Goal: Task Accomplishment & Management: Use online tool/utility

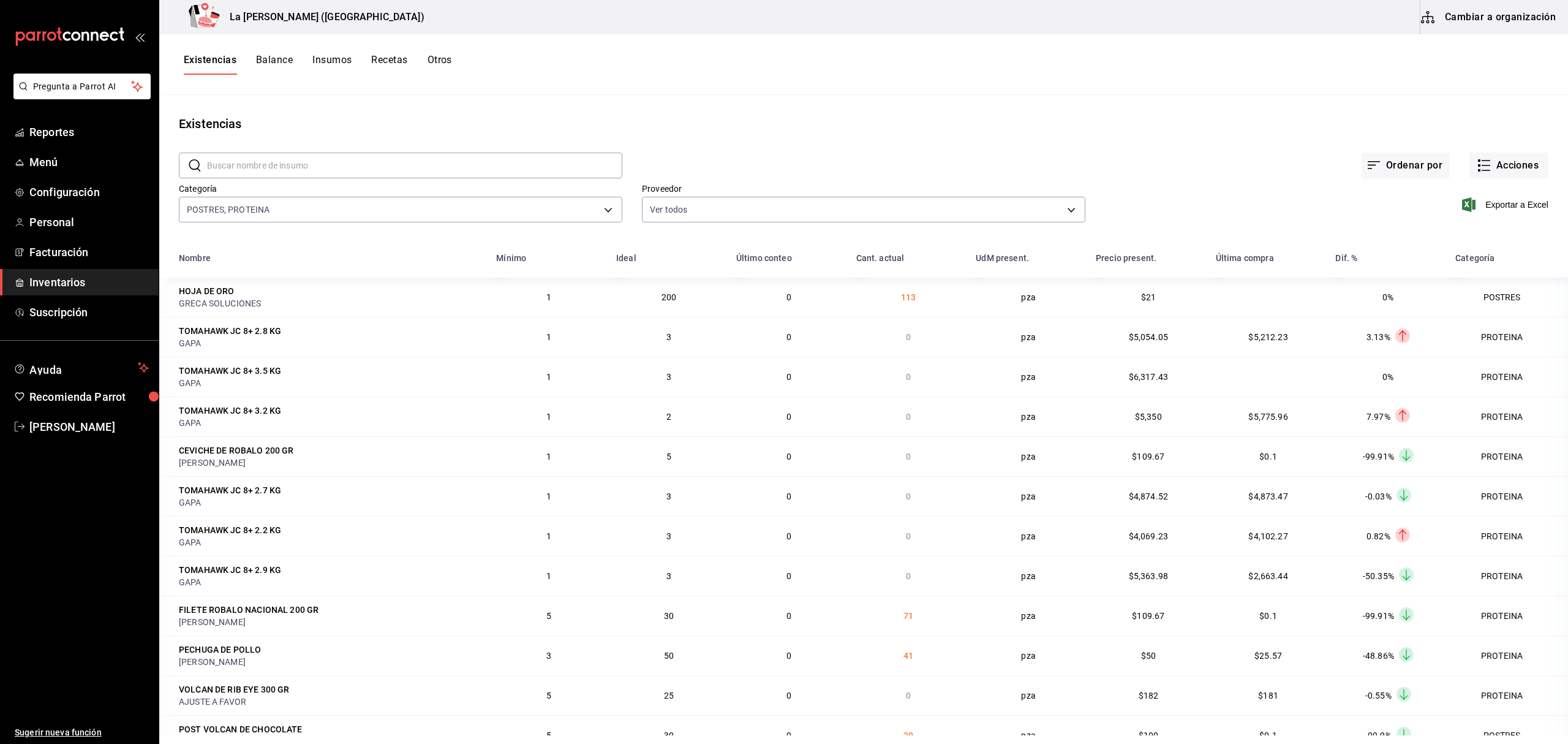
click at [93, 281] on span "Inventarios" at bounding box center [89, 282] width 120 height 17
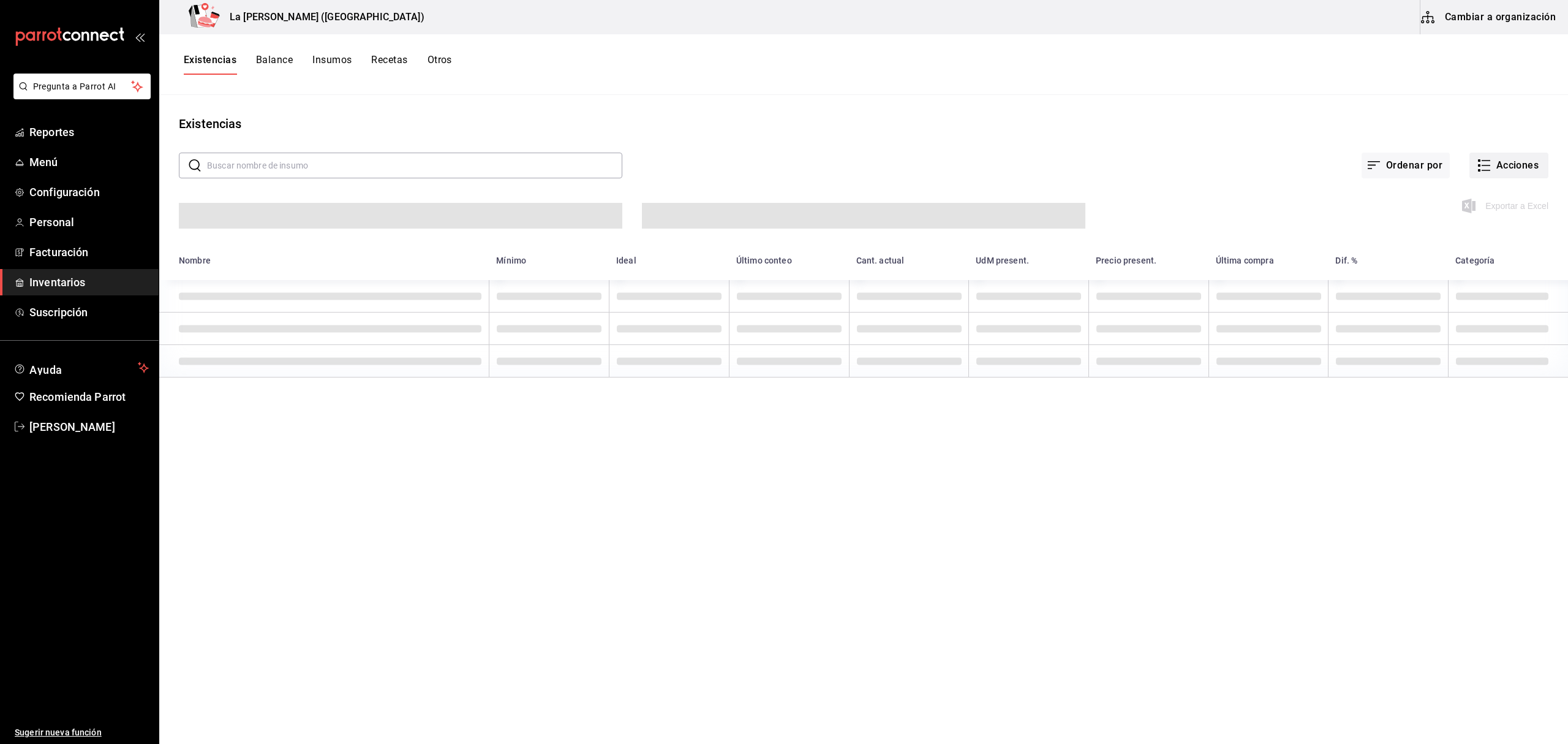
click at [1528, 171] on button "Acciones" at bounding box center [1509, 166] width 79 height 26
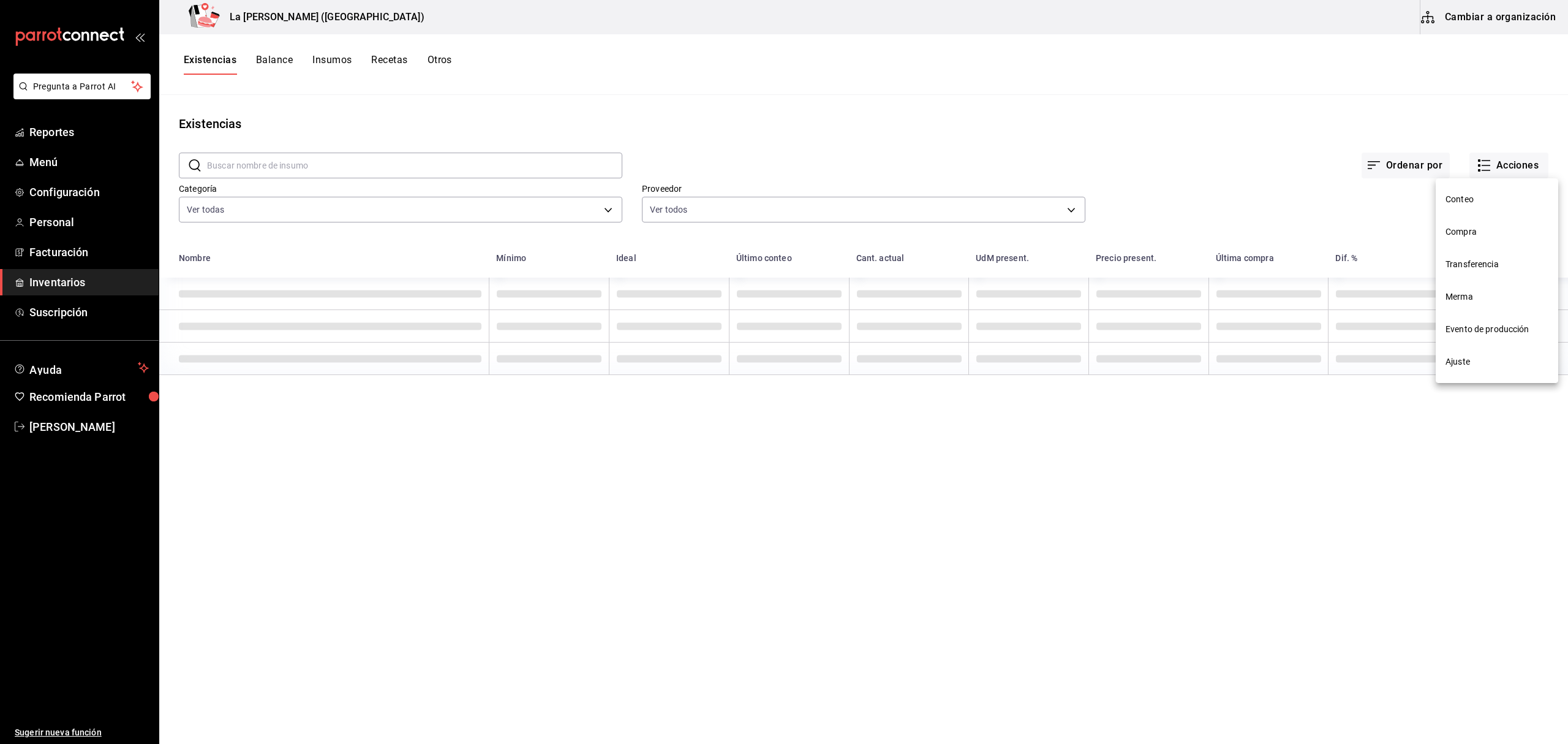
click at [1483, 237] on span "Compra" at bounding box center [1497, 232] width 103 height 13
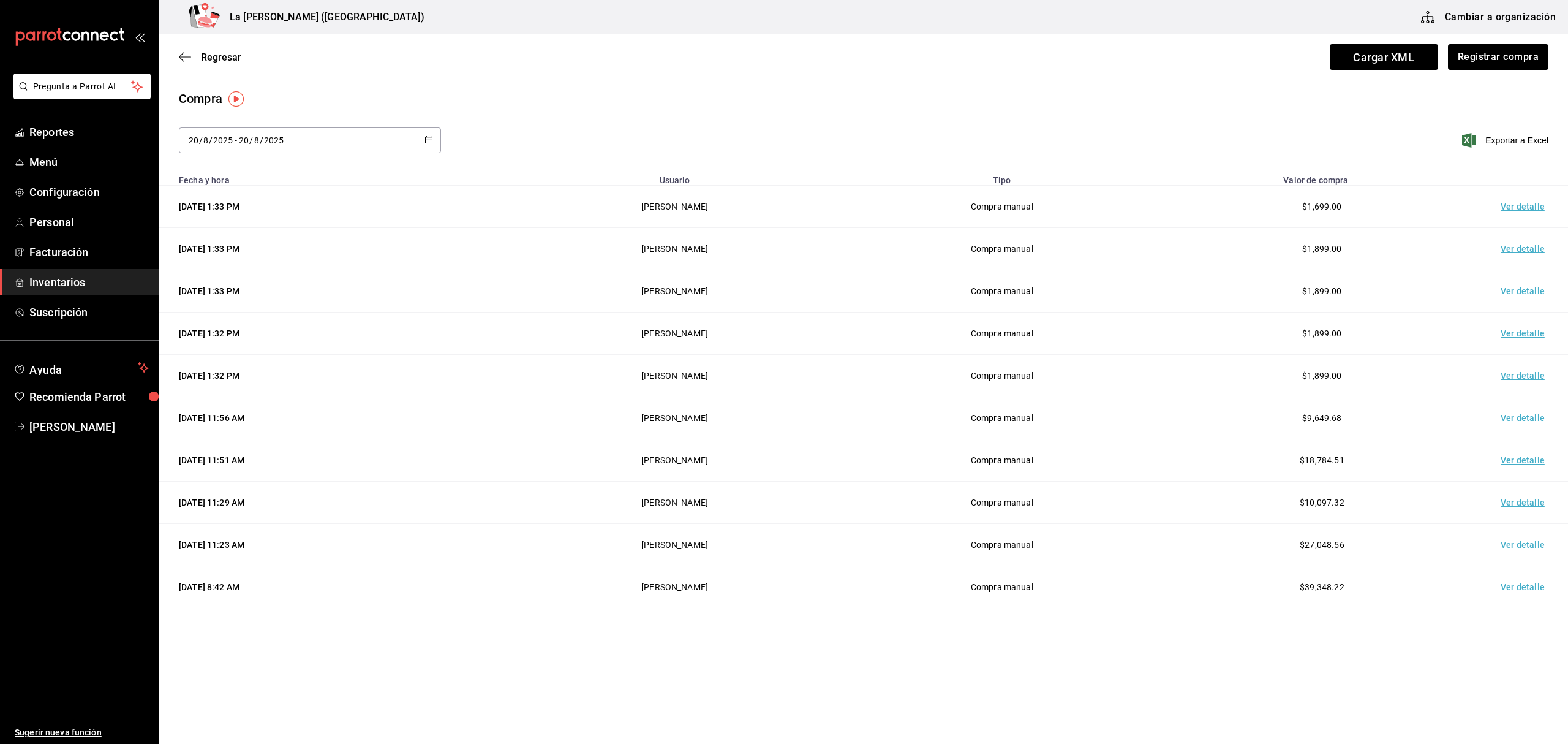
click at [1492, 73] on div "Regresar Cargar XML Registrar compra" at bounding box center [864, 57] width 1409 height 45
click at [186, 58] on icon "button" at bounding box center [185, 57] width 12 height 11
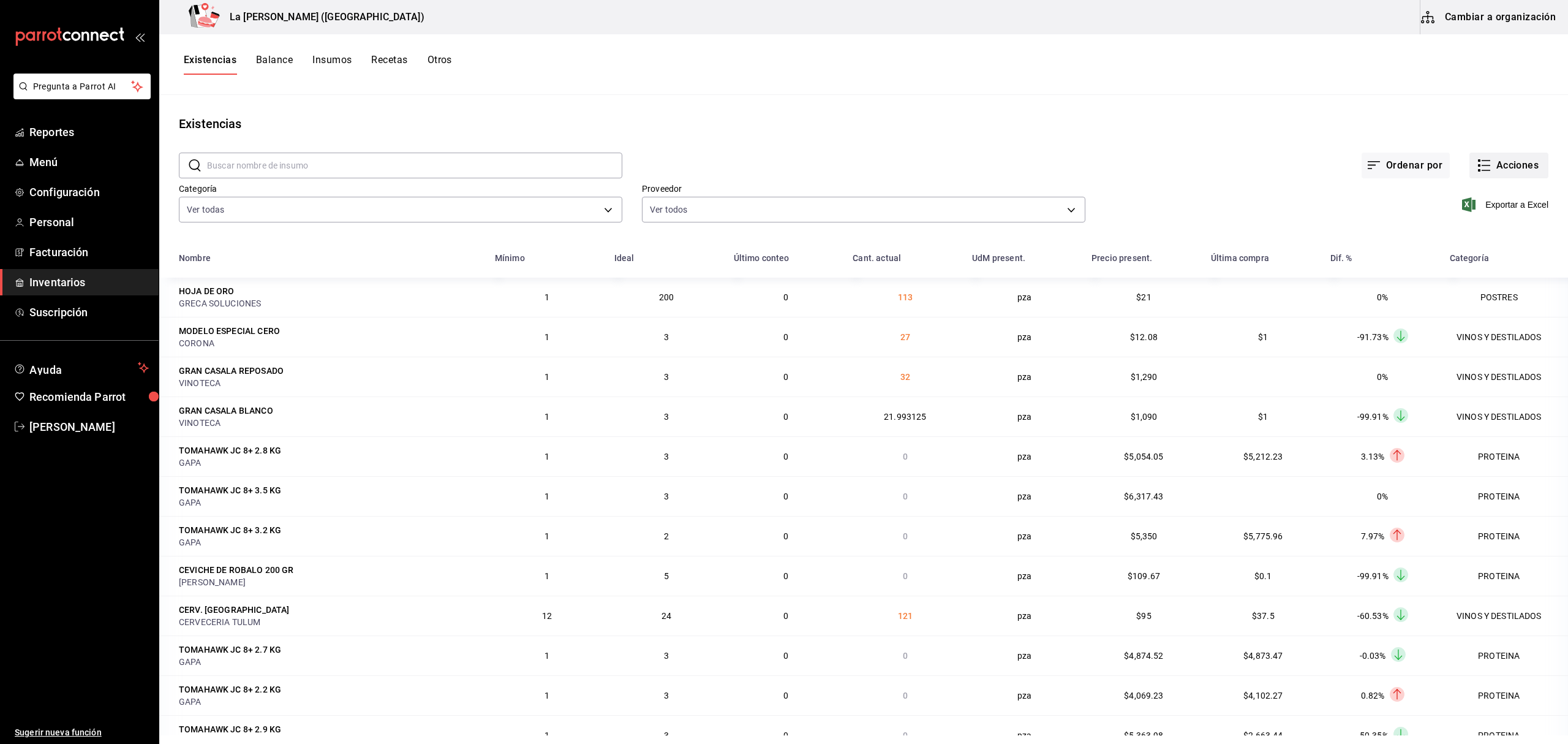
click at [1516, 163] on button "Acciones" at bounding box center [1509, 166] width 79 height 26
click at [1468, 297] on span "Merma" at bounding box center [1497, 297] width 103 height 13
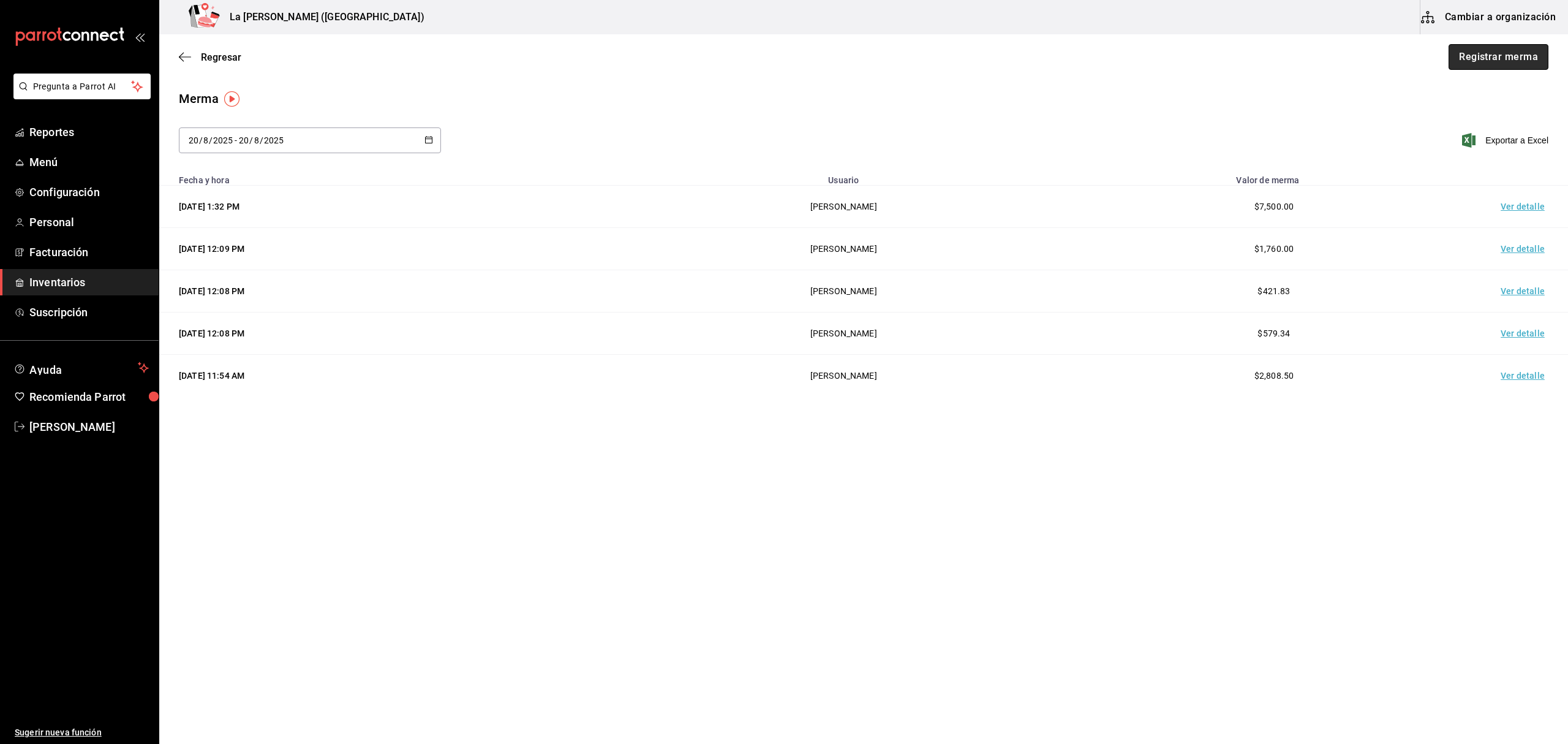
click at [1519, 58] on button "Registrar merma" at bounding box center [1498, 58] width 100 height 26
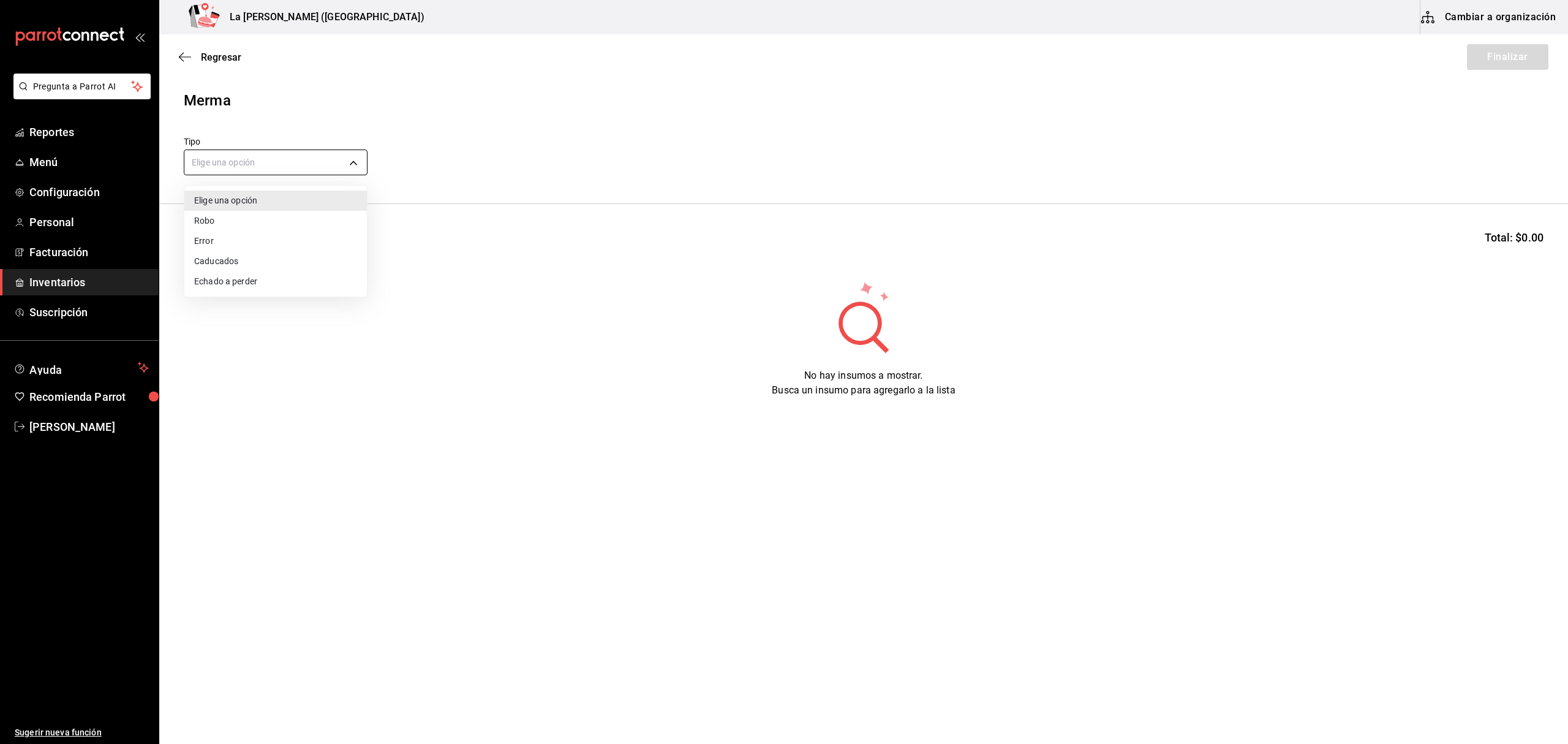
click at [312, 153] on body "Pregunta a Parrot AI Reportes Menú Configuración Personal Facturación Inventari…" at bounding box center [784, 337] width 1568 height 674
click at [237, 250] on li "Error" at bounding box center [275, 241] width 183 height 20
type input "ERROR"
click at [277, 241] on input at bounding box center [246, 242] width 122 height 26
type input "TOTO"
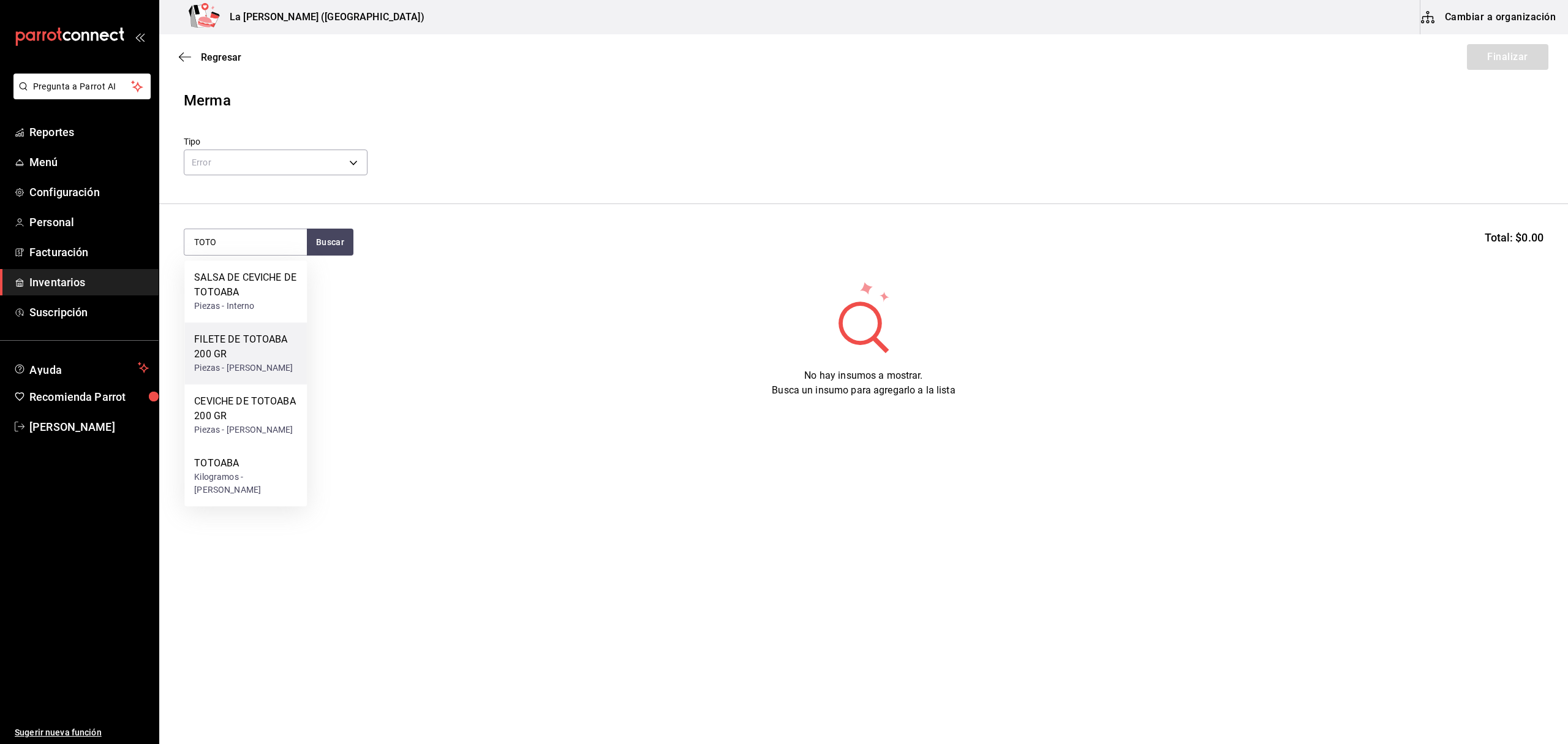
click at [230, 358] on div "FILETE DE TOTOABA 200 GR" at bounding box center [245, 347] width 103 height 30
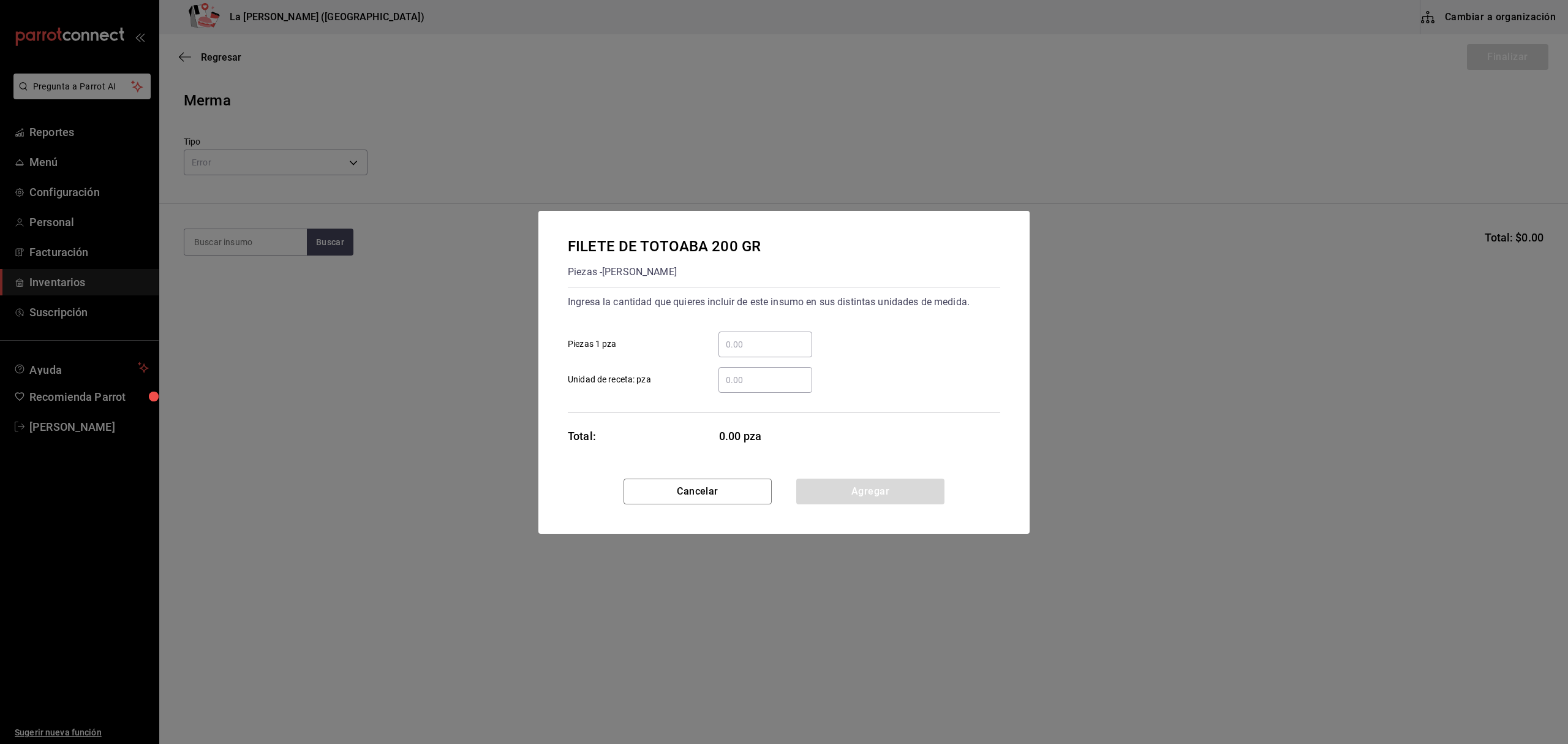
click at [743, 346] on input "​ Piezas 1 pza" at bounding box center [765, 344] width 94 height 15
type input "1"
type input "4"
click button "Agregar" at bounding box center [871, 492] width 148 height 26
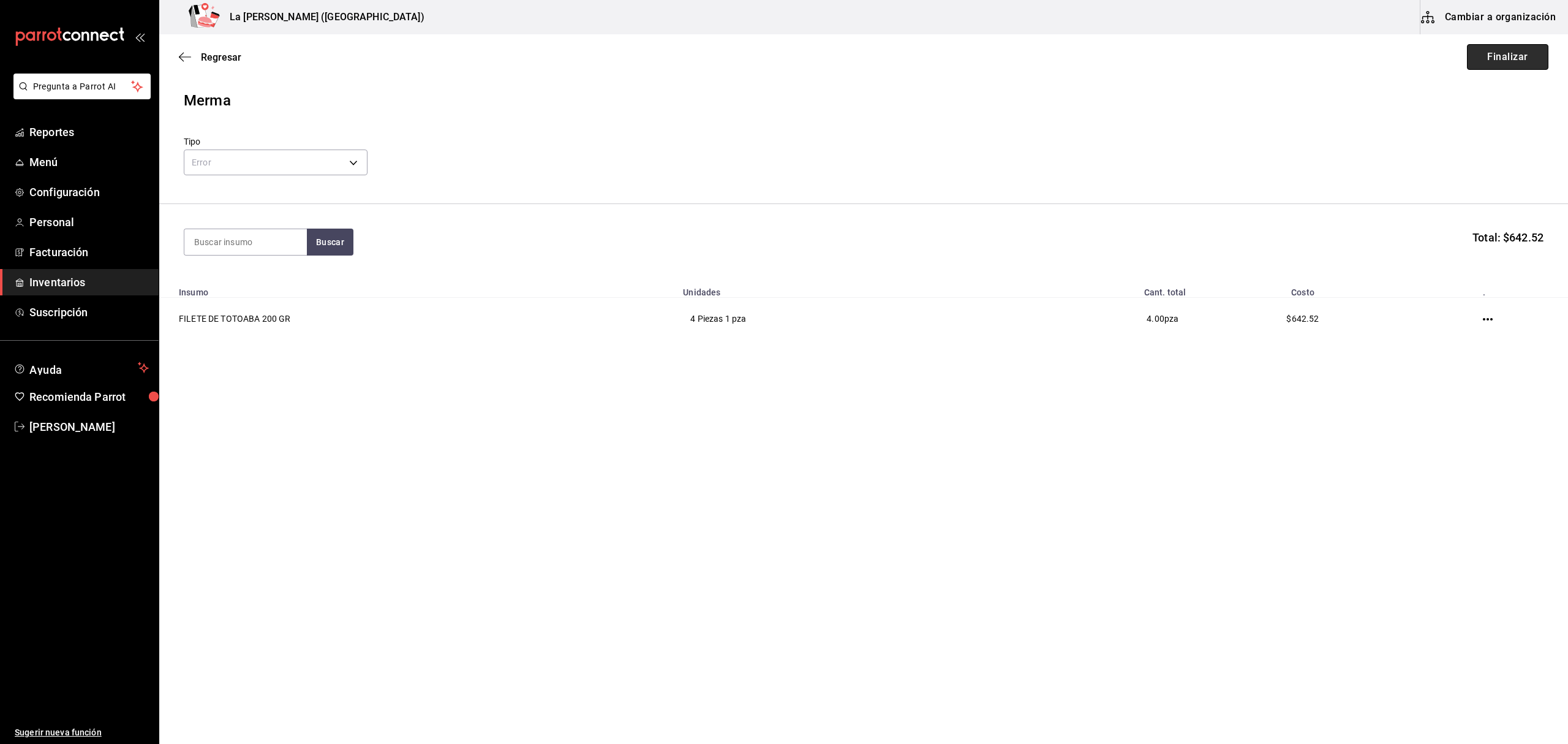
click at [1521, 55] on button "Finalizar" at bounding box center [1508, 58] width 82 height 26
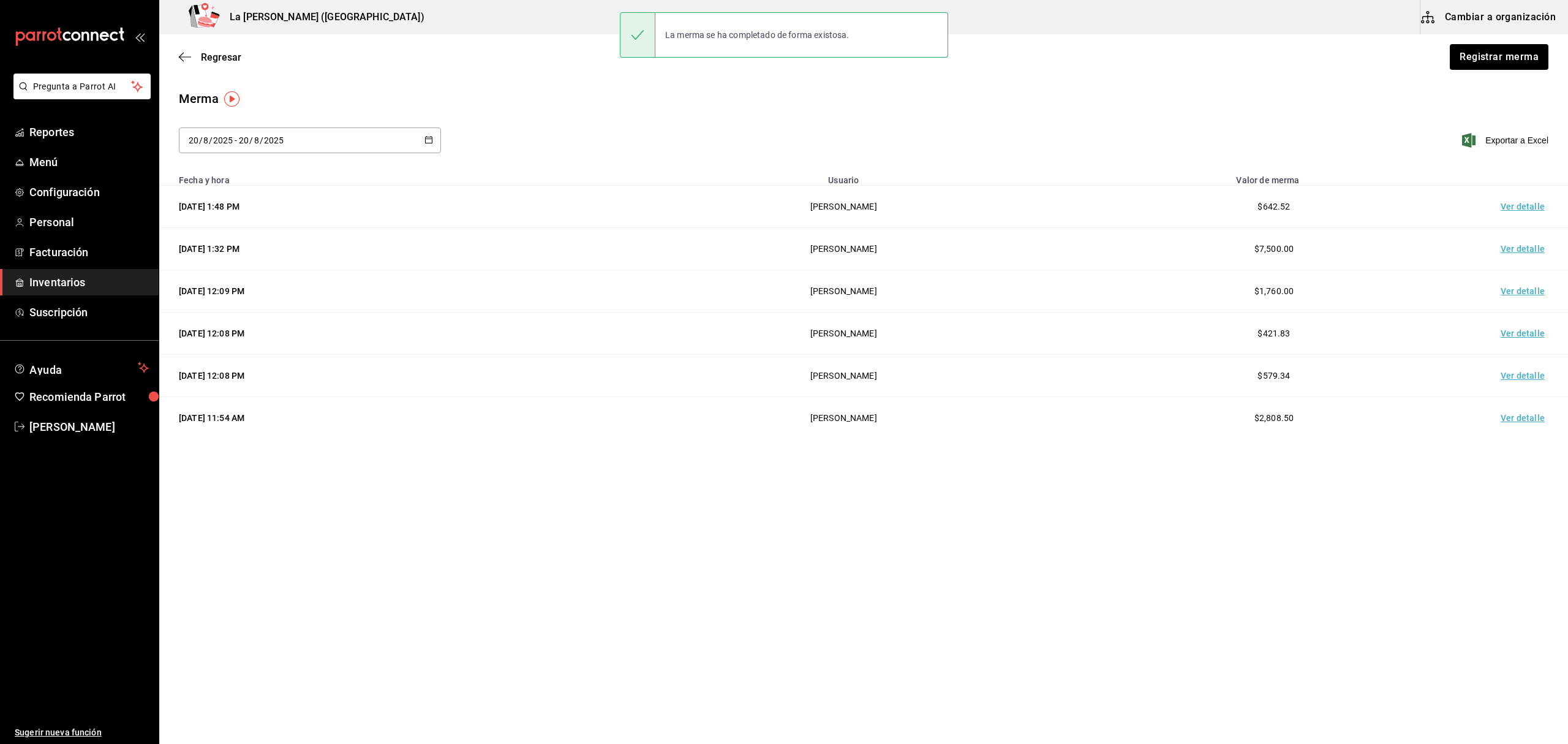
click at [1517, 207] on td "Ver detalle" at bounding box center [1525, 207] width 85 height 43
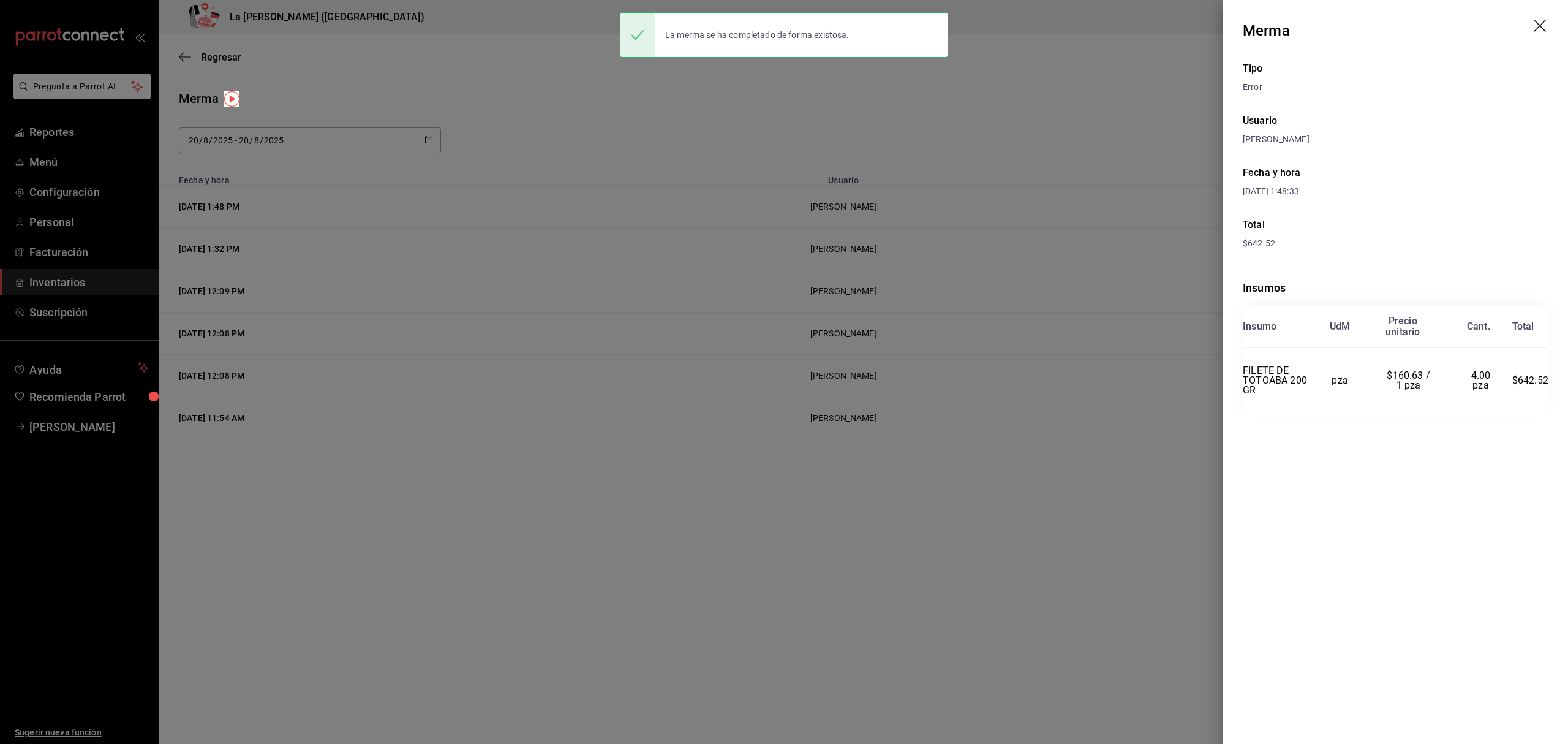
click at [1057, 234] on div at bounding box center [784, 372] width 1568 height 744
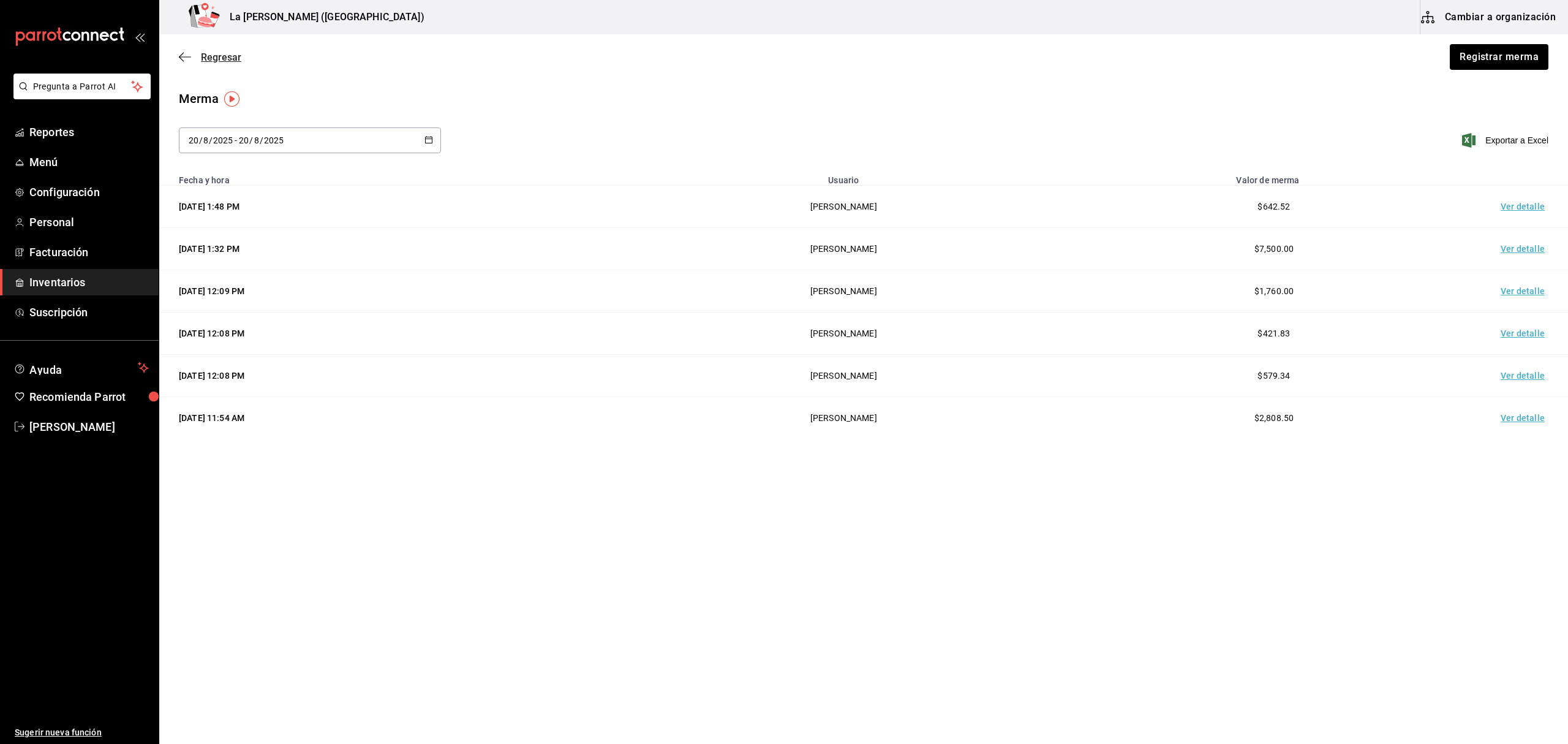
click at [201, 59] on span "Regresar" at bounding box center [222, 57] width 41 height 12
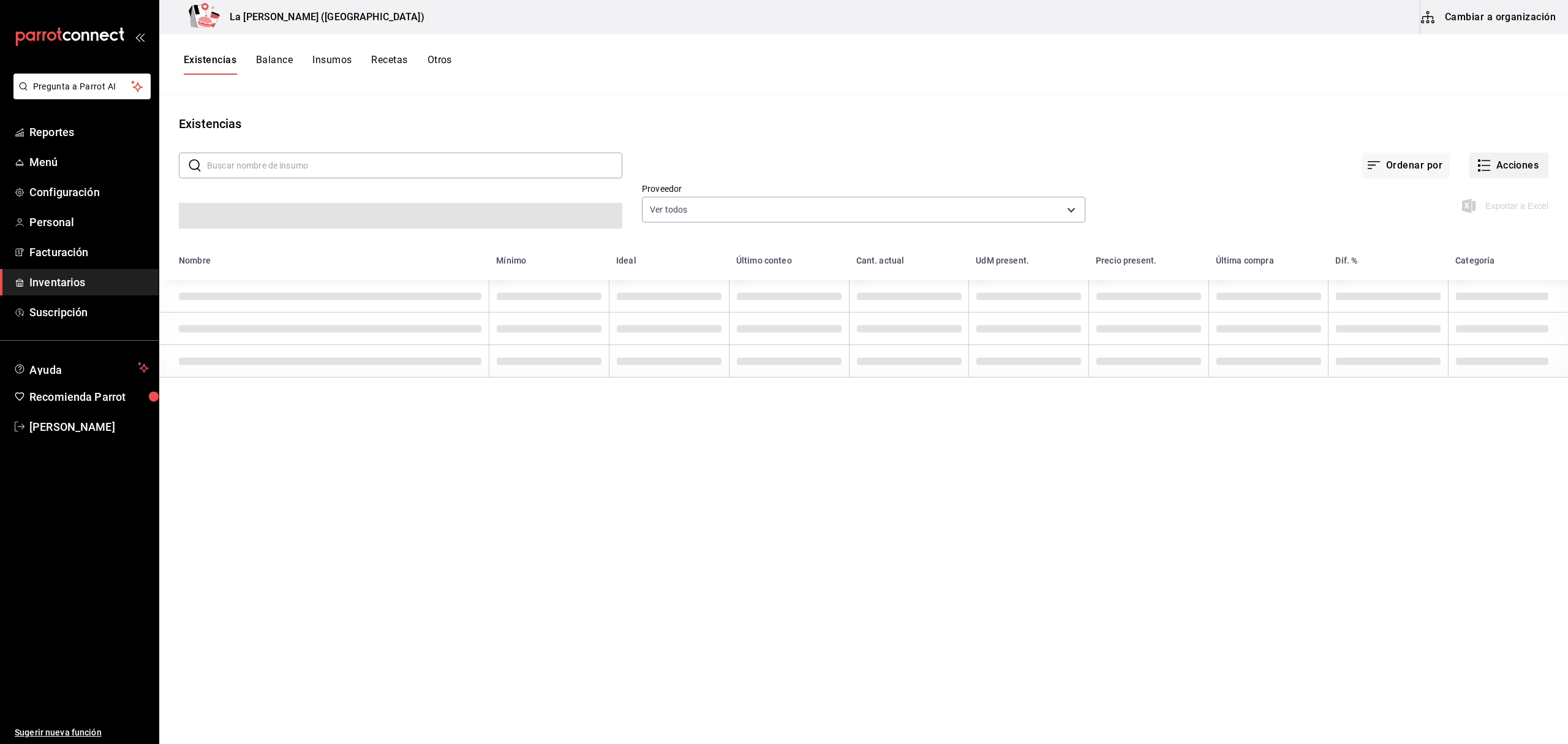
click at [1517, 172] on button "Acciones" at bounding box center [1509, 166] width 79 height 26
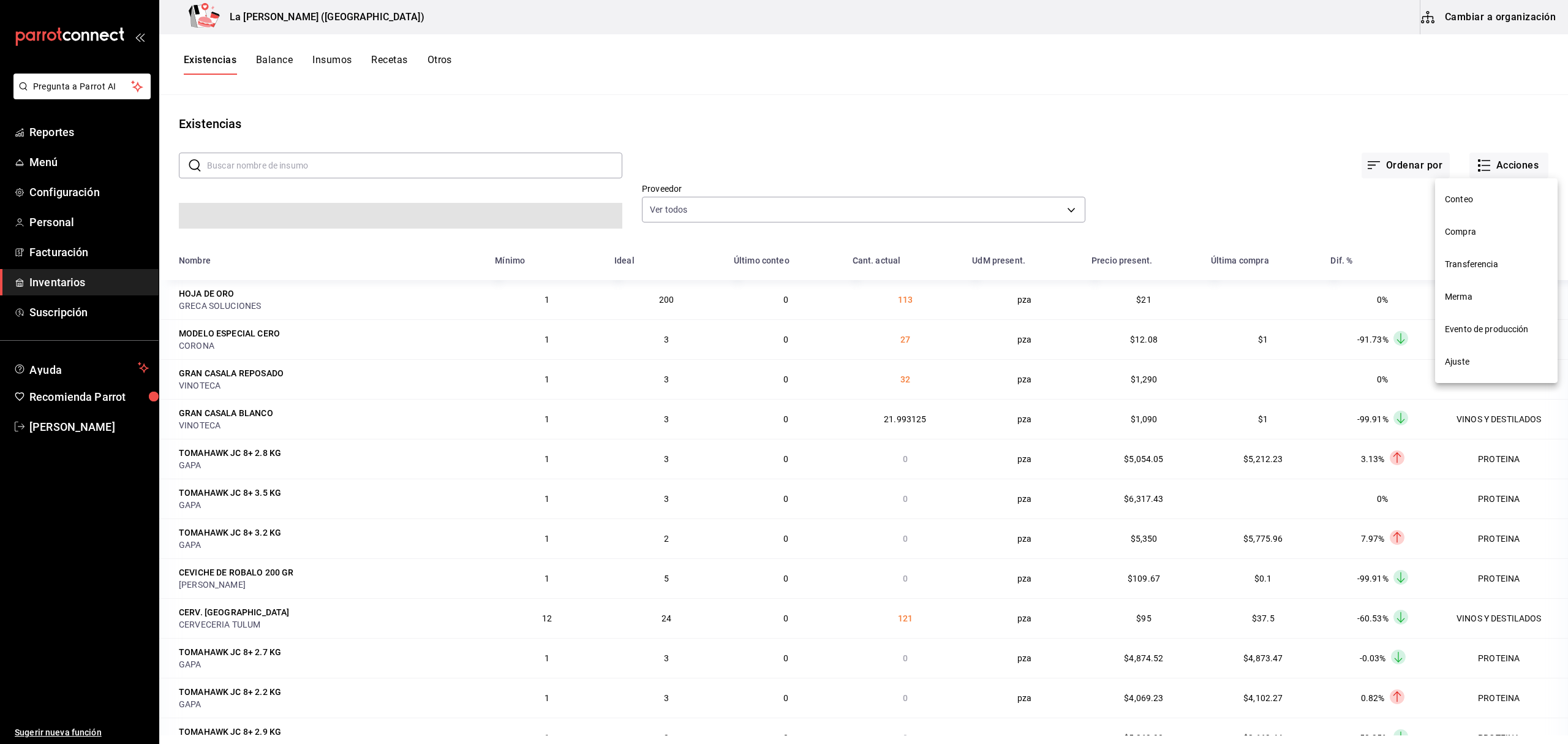
click at [1463, 234] on span "Compra" at bounding box center [1497, 232] width 103 height 13
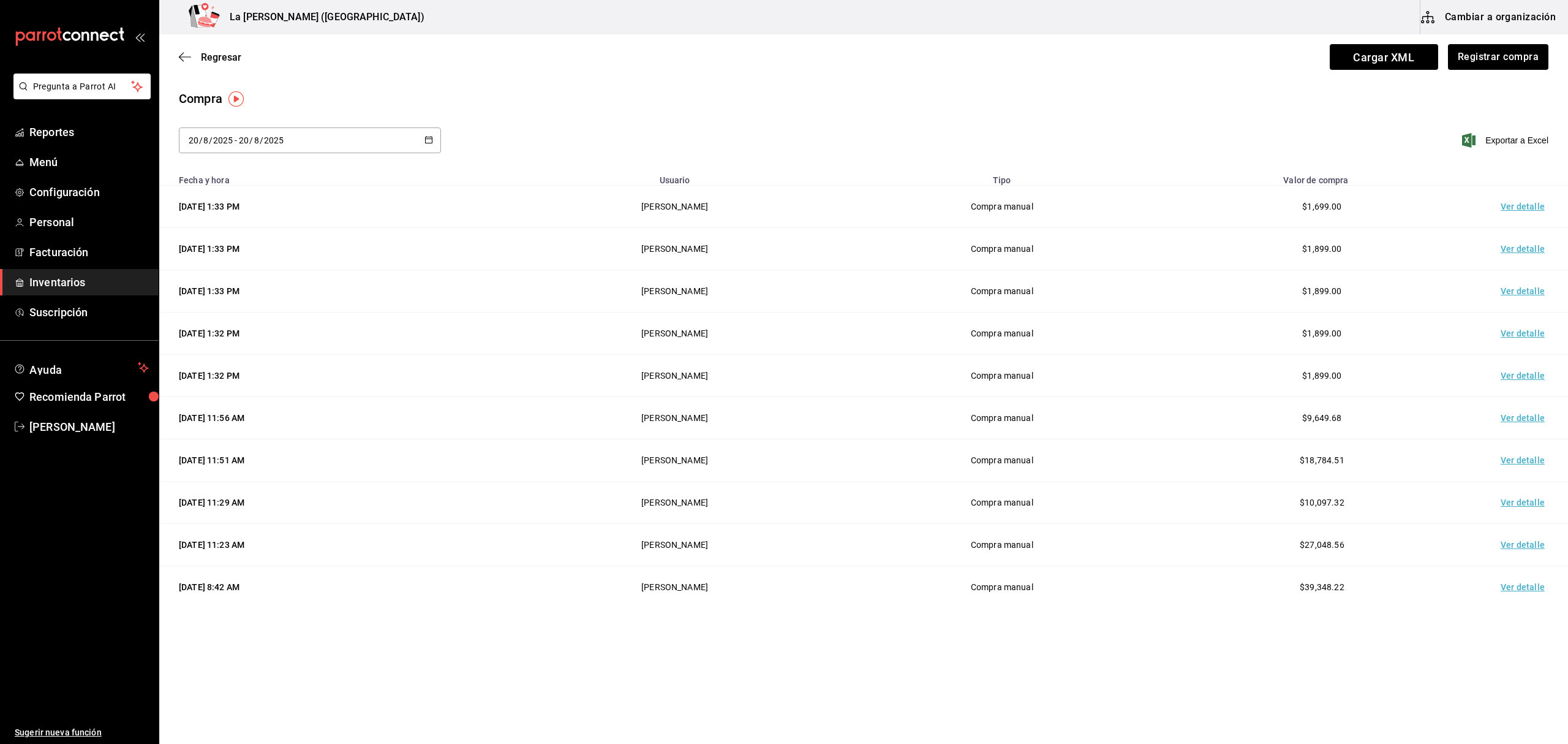
click at [1515, 70] on div "Regresar Cargar XML Registrar compra" at bounding box center [864, 57] width 1409 height 45
click at [1517, 62] on button "Registrar compra" at bounding box center [1498, 58] width 102 height 26
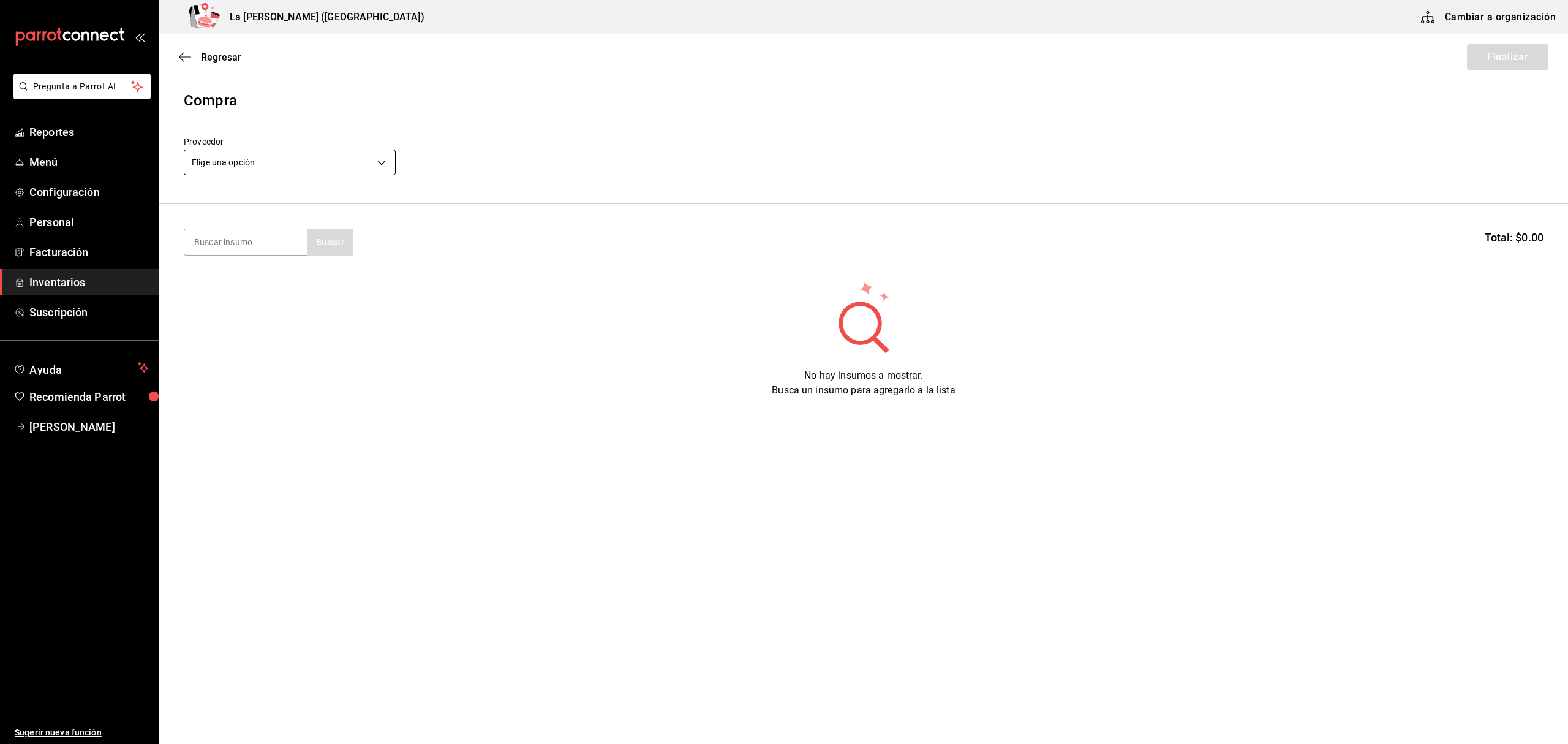
click at [285, 165] on body "Pregunta a Parrot AI Reportes Menú Configuración Personal Facturación Inventari…" at bounding box center [784, 337] width 1568 height 674
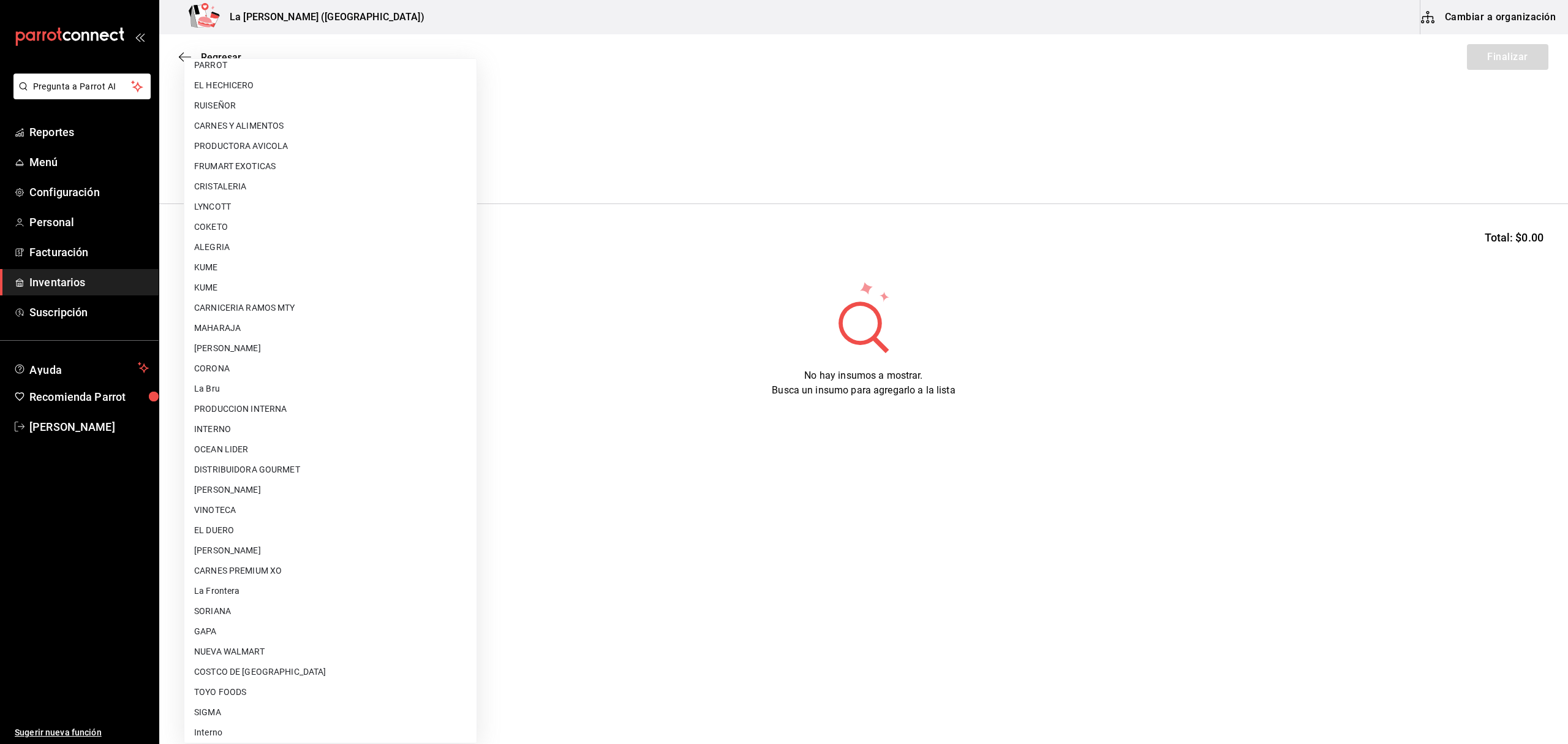
scroll to position [661, 0]
click at [307, 545] on li "[PERSON_NAME]" at bounding box center [330, 545] width 292 height 20
type input "315b81d5-d420-441a-a150-3d316ba9d60a"
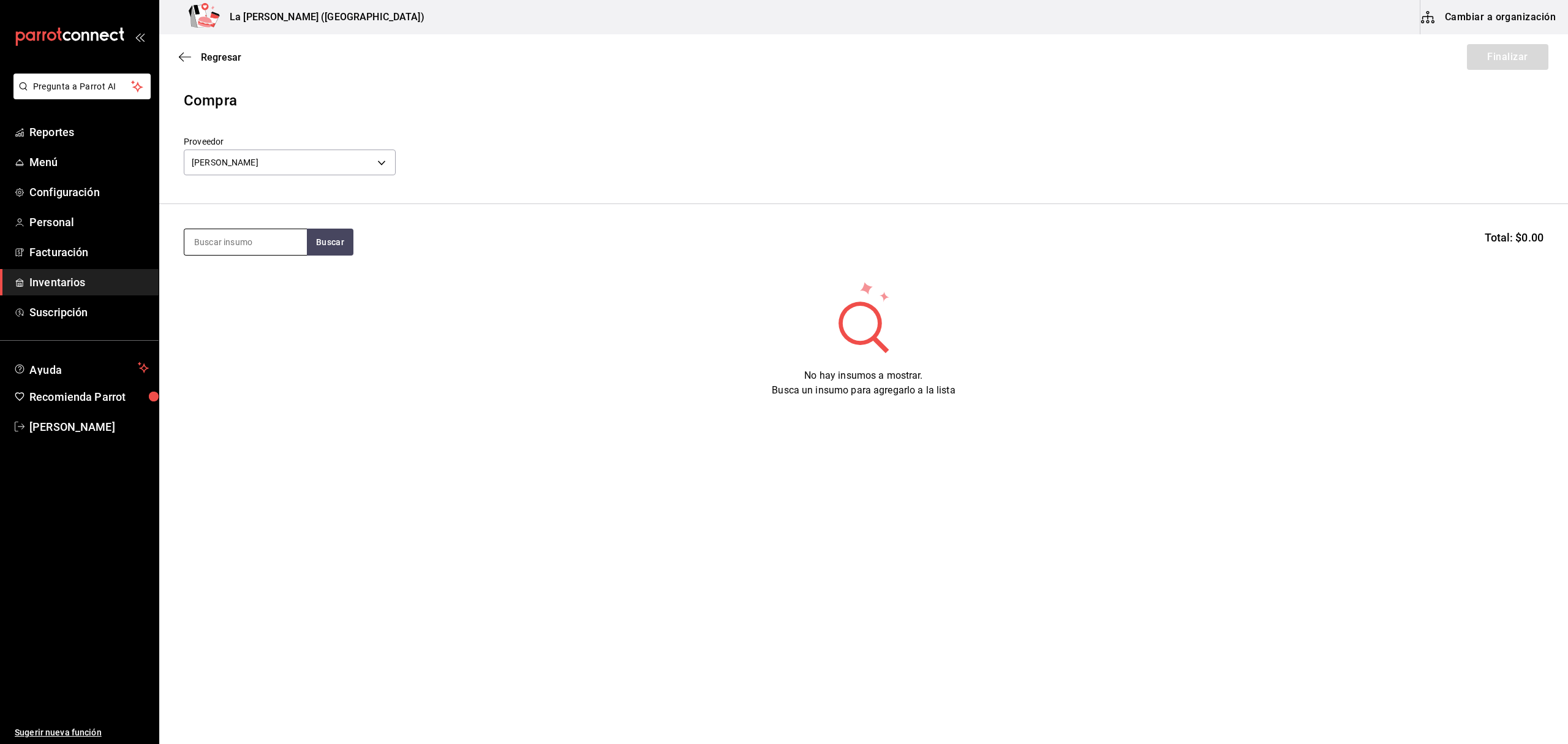
click at [263, 240] on input at bounding box center [246, 242] width 122 height 26
type input "CEVICH"
click at [259, 290] on div "CEVICHE DE TOTOABA 200 GR" at bounding box center [245, 285] width 103 height 30
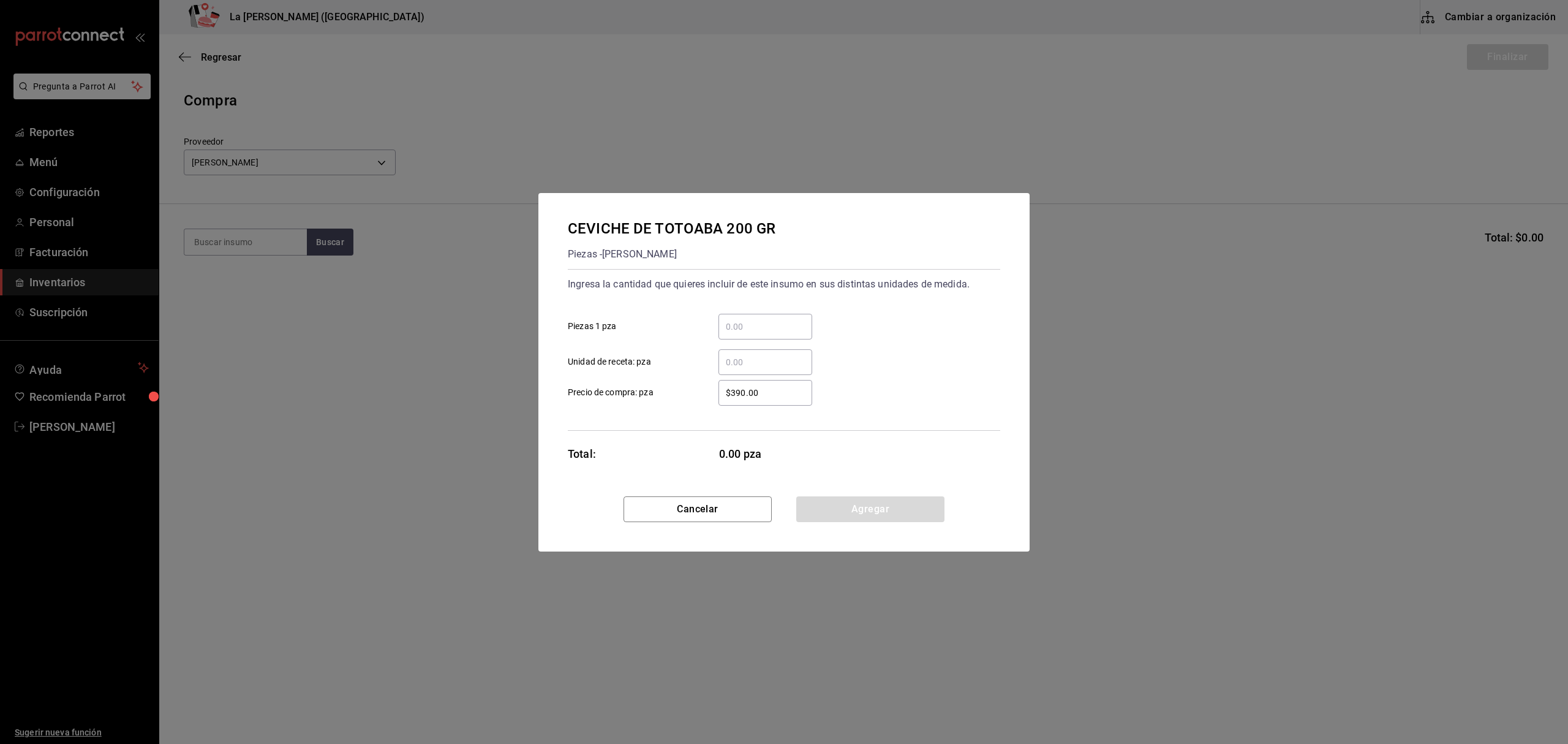
click at [745, 323] on input "​ Piezas 1 pza" at bounding box center [765, 327] width 94 height 15
type input "4"
type input "$0.1"
click button "Agregar" at bounding box center [871, 509] width 148 height 26
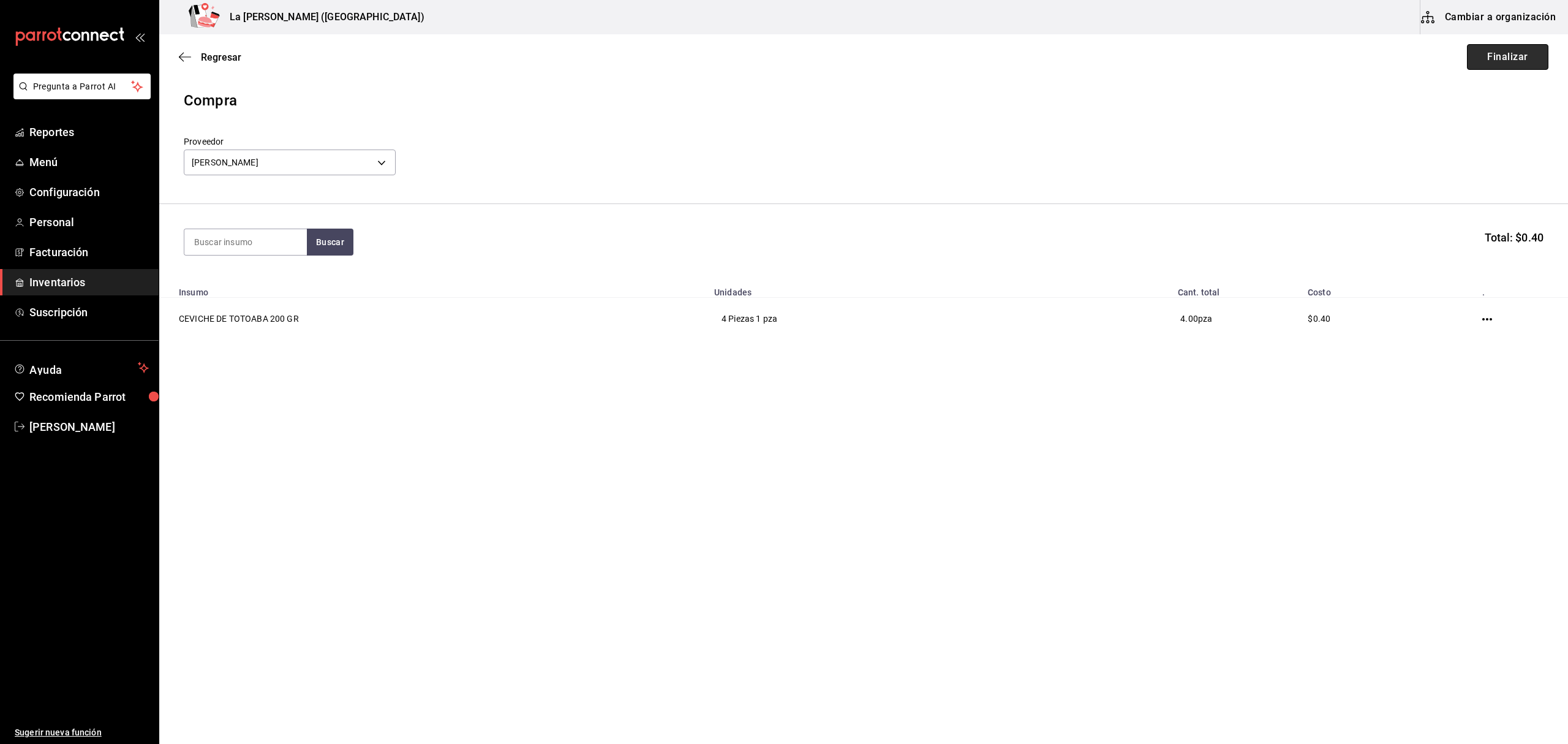
click at [1511, 58] on button "Finalizar" at bounding box center [1508, 58] width 82 height 26
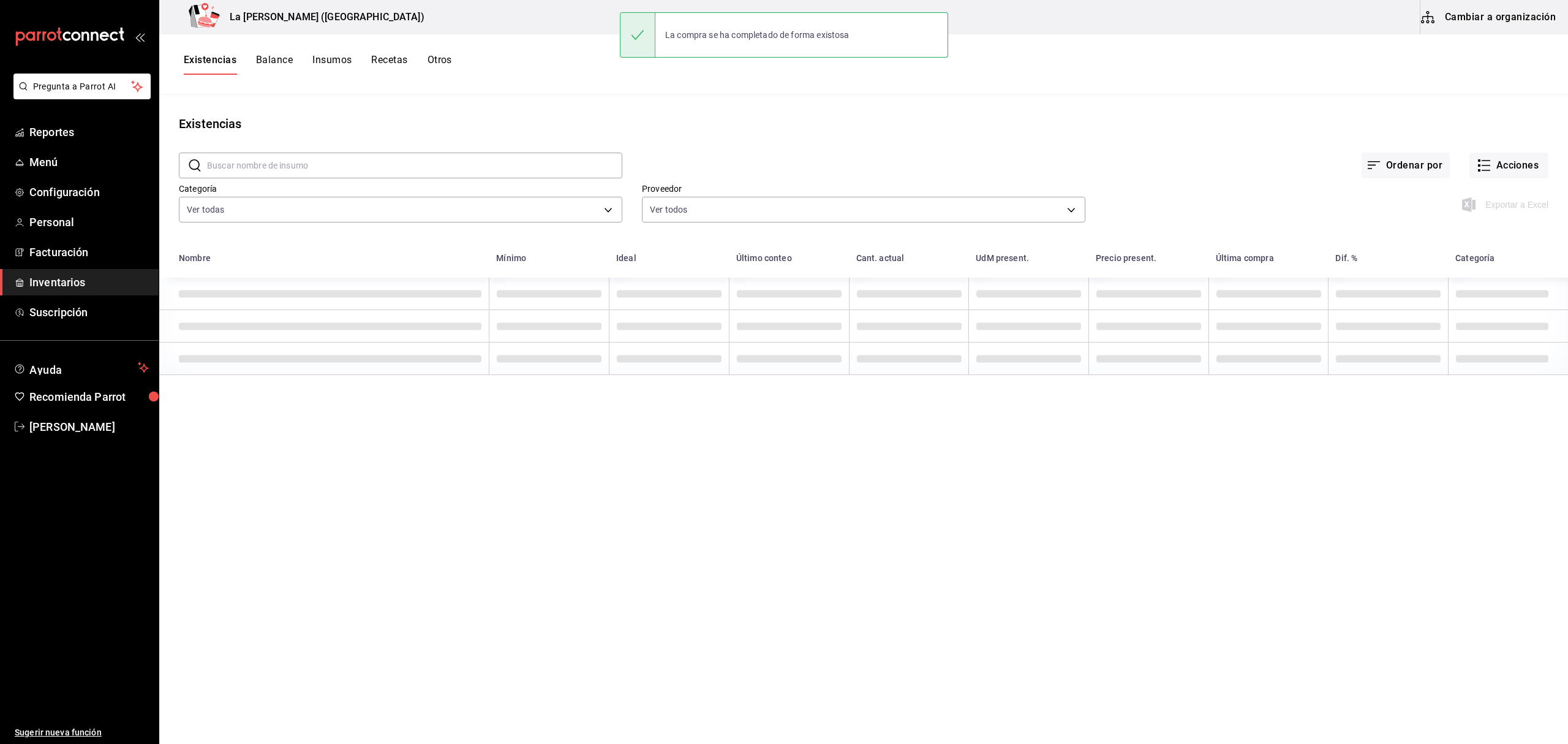
click at [1524, 182] on div "Exportar a Excel" at bounding box center [1317, 194] width 463 height 62
click at [1528, 153] on button "Acciones" at bounding box center [1509, 166] width 79 height 26
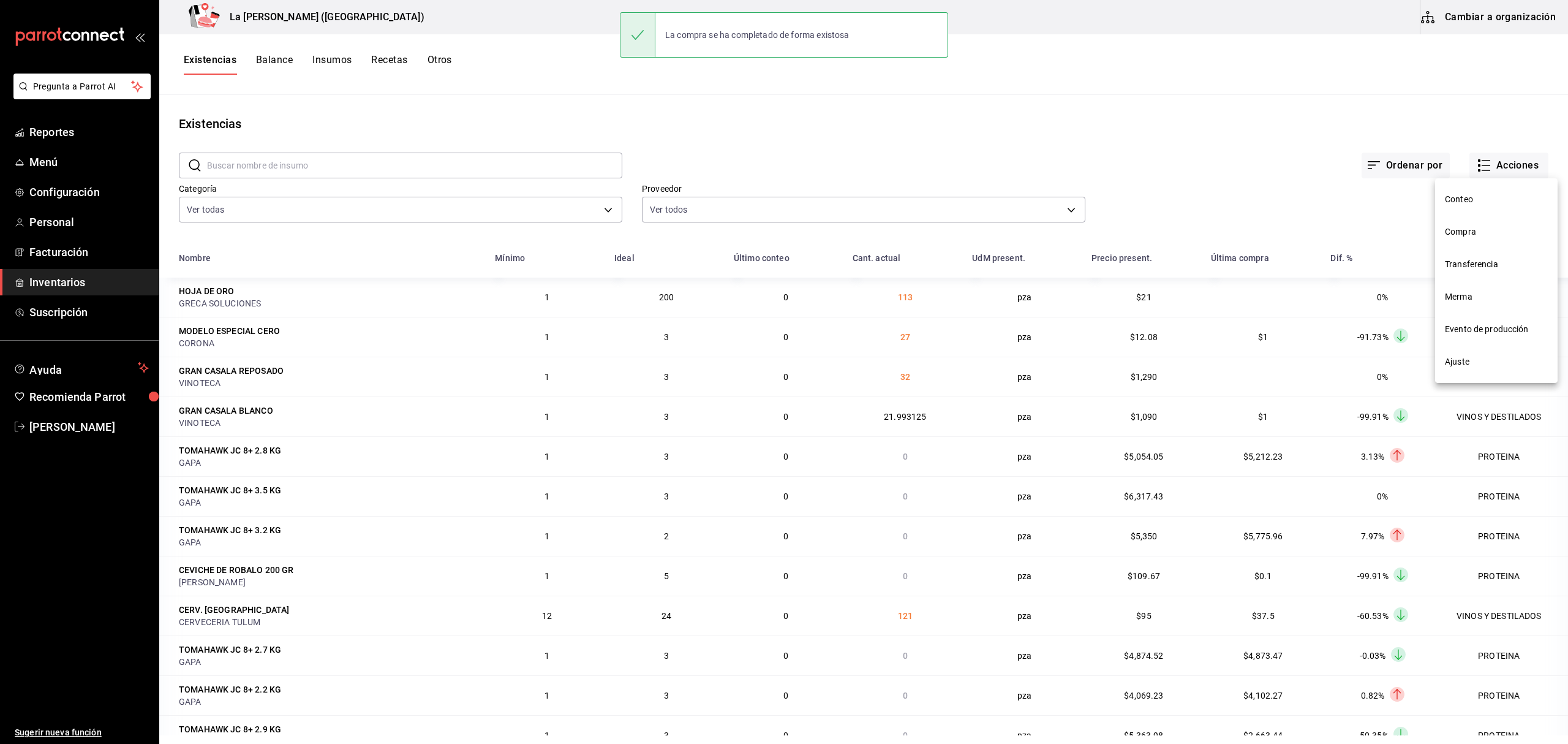
click at [1514, 167] on div at bounding box center [784, 372] width 1568 height 744
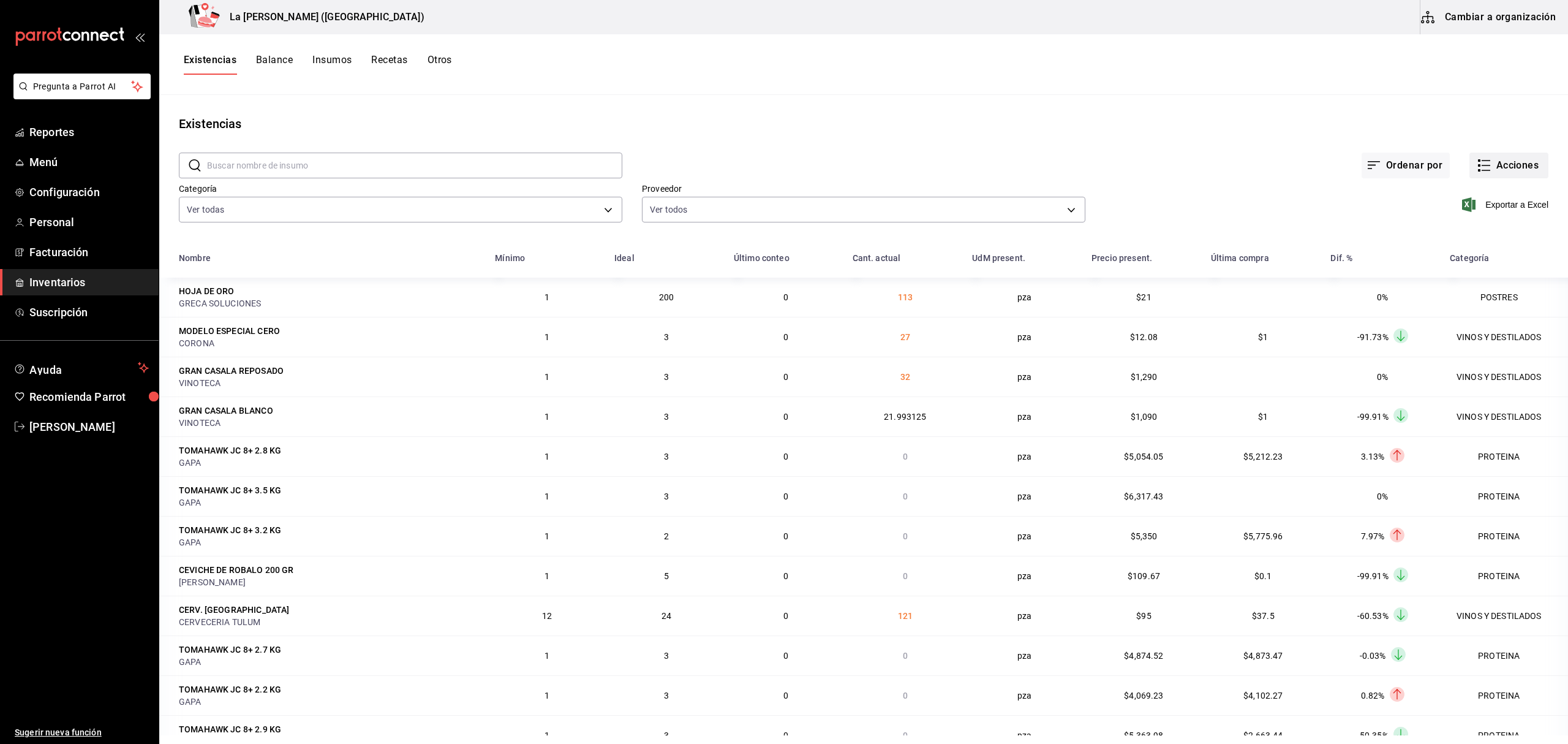
click at [1515, 162] on button "Acciones" at bounding box center [1509, 166] width 79 height 26
click at [1480, 239] on li "Compra" at bounding box center [1497, 232] width 122 height 32
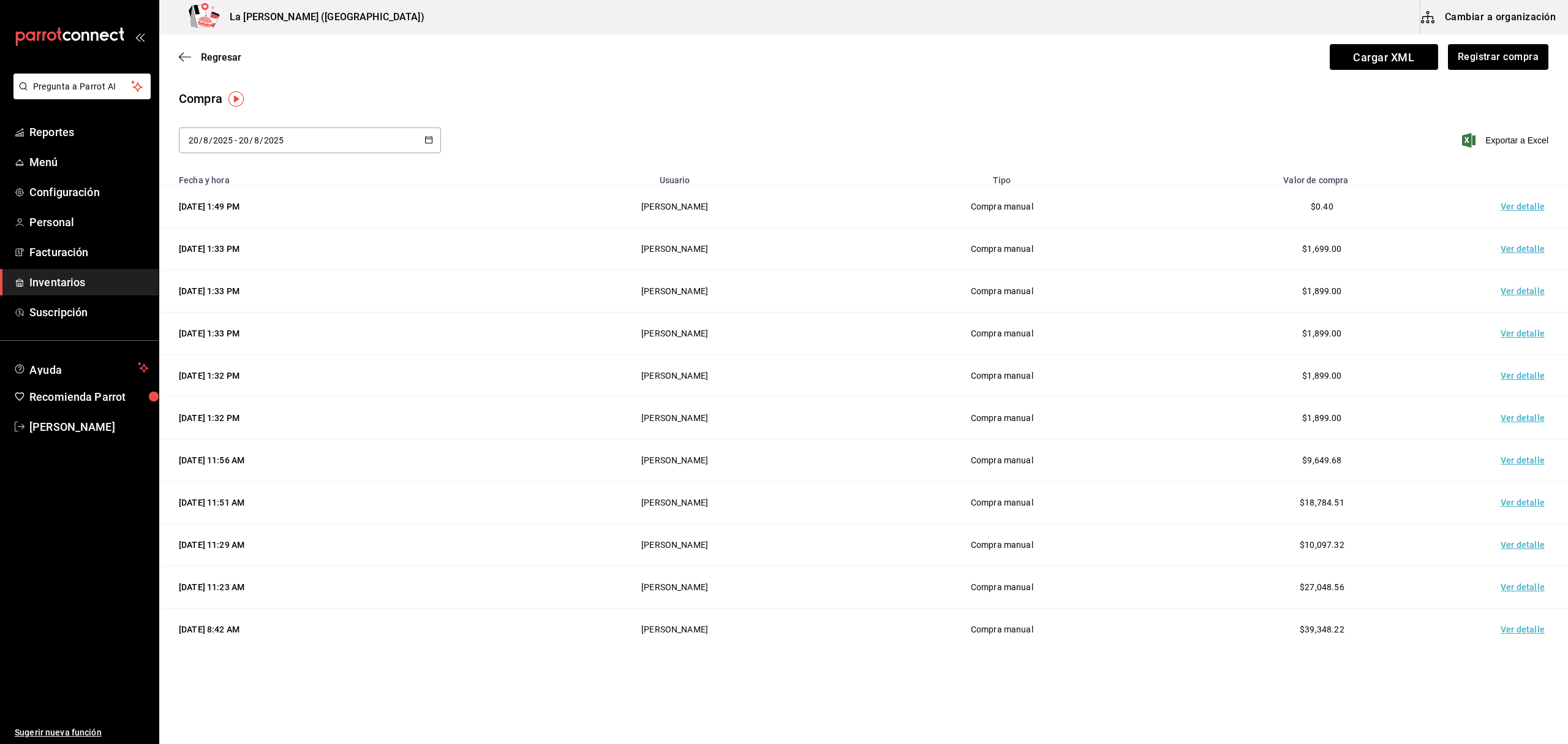
click at [1521, 202] on td "Ver detalle" at bounding box center [1525, 207] width 85 height 43
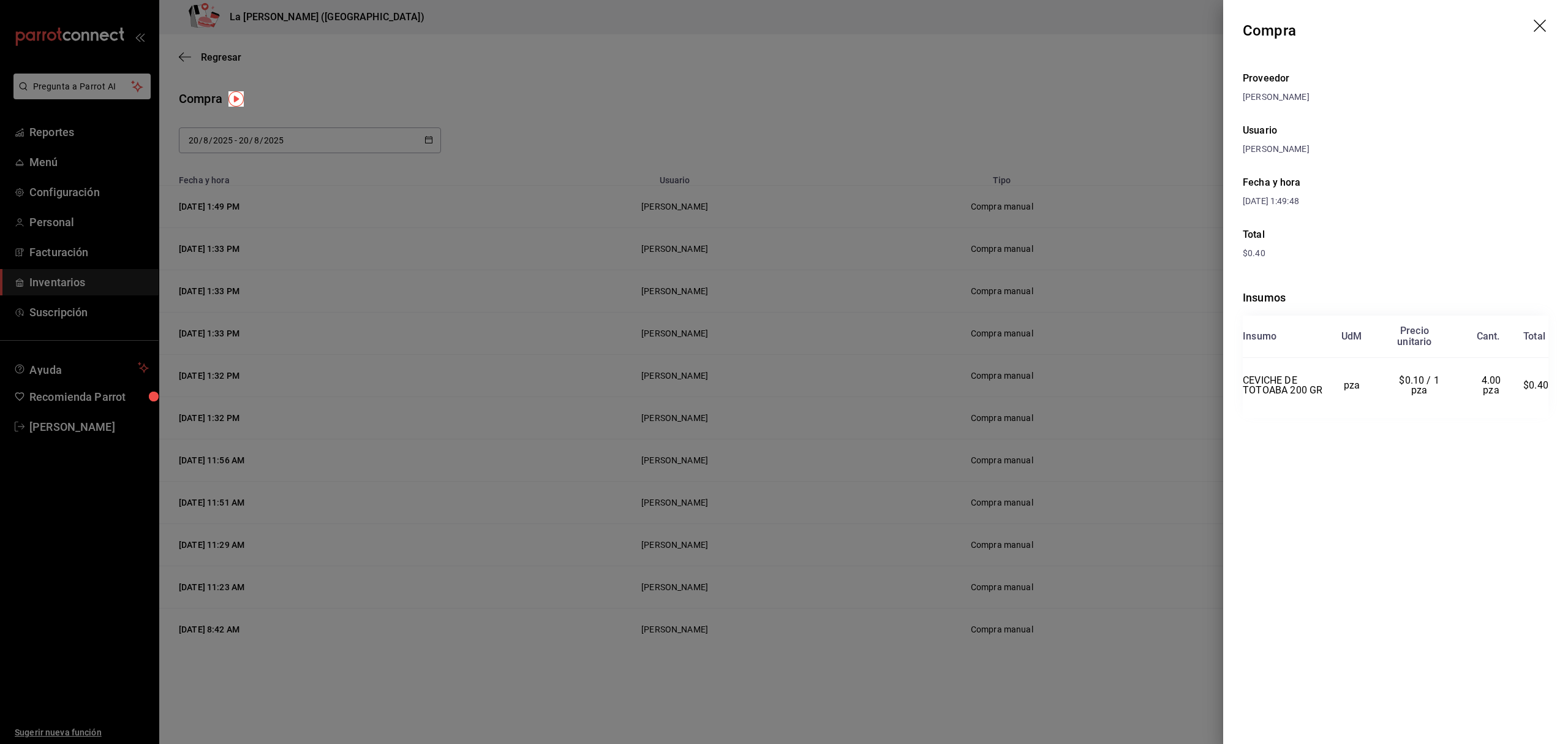
click at [880, 298] on div at bounding box center [784, 372] width 1568 height 744
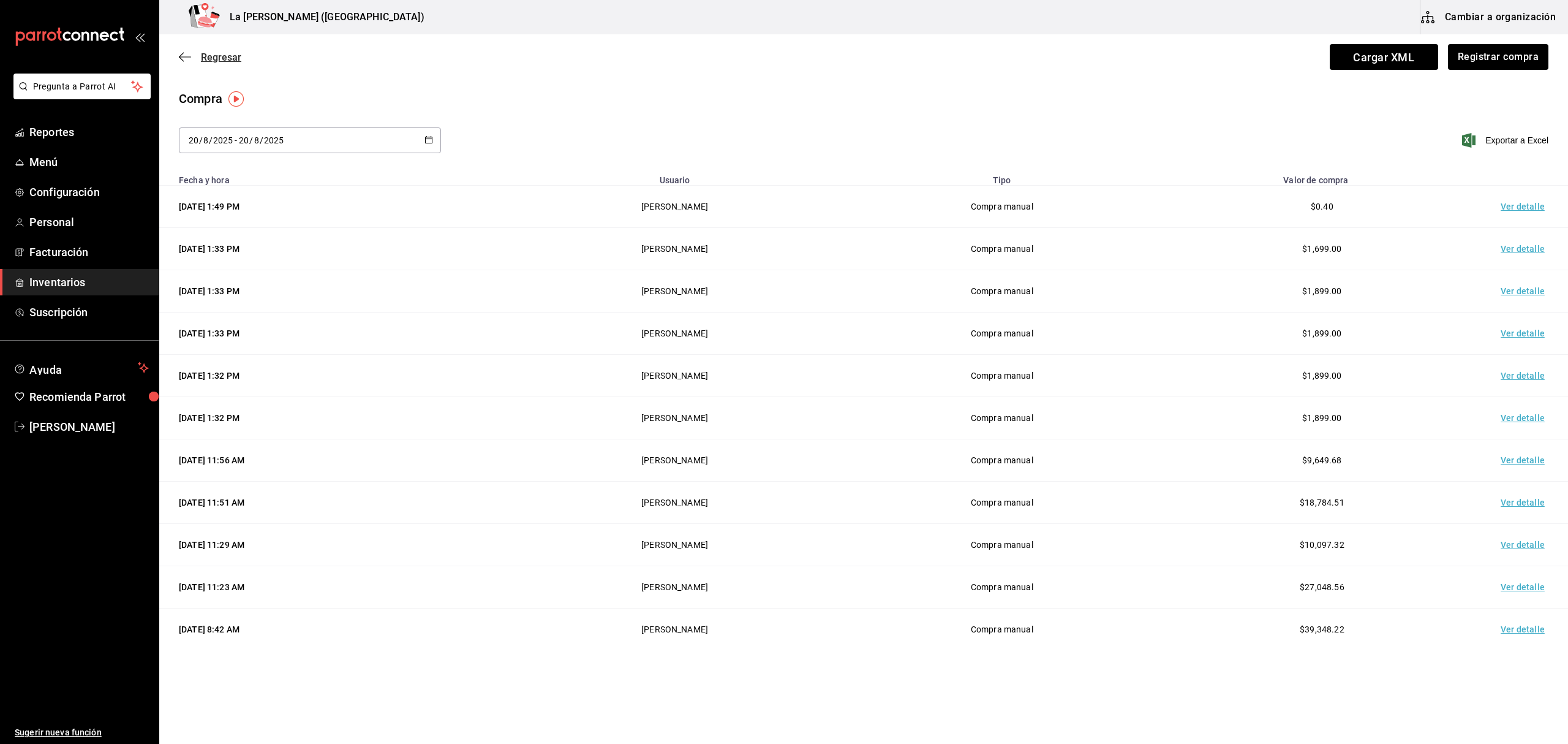
click at [188, 58] on icon "button" at bounding box center [185, 57] width 12 height 11
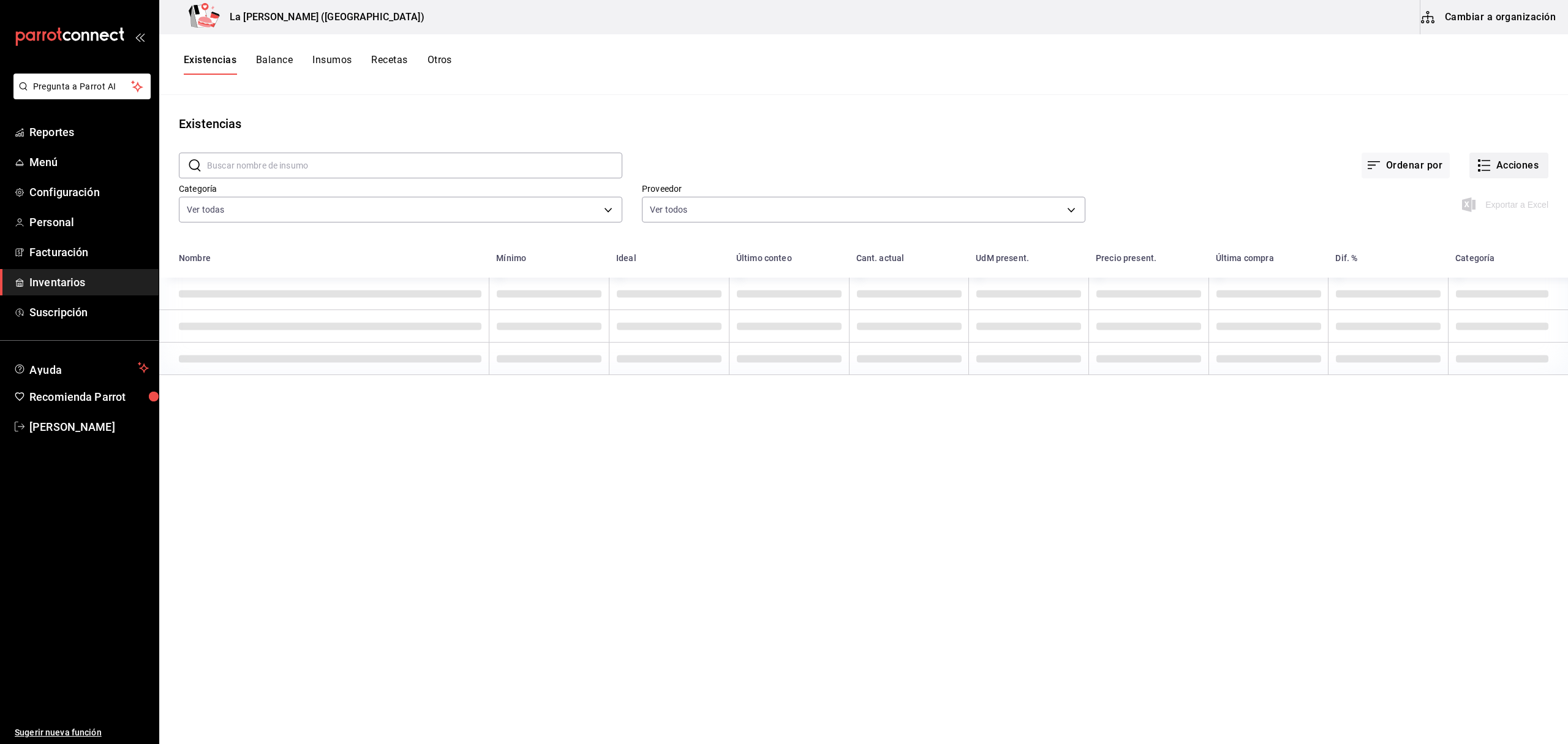
click at [1517, 162] on button "Acciones" at bounding box center [1509, 166] width 79 height 26
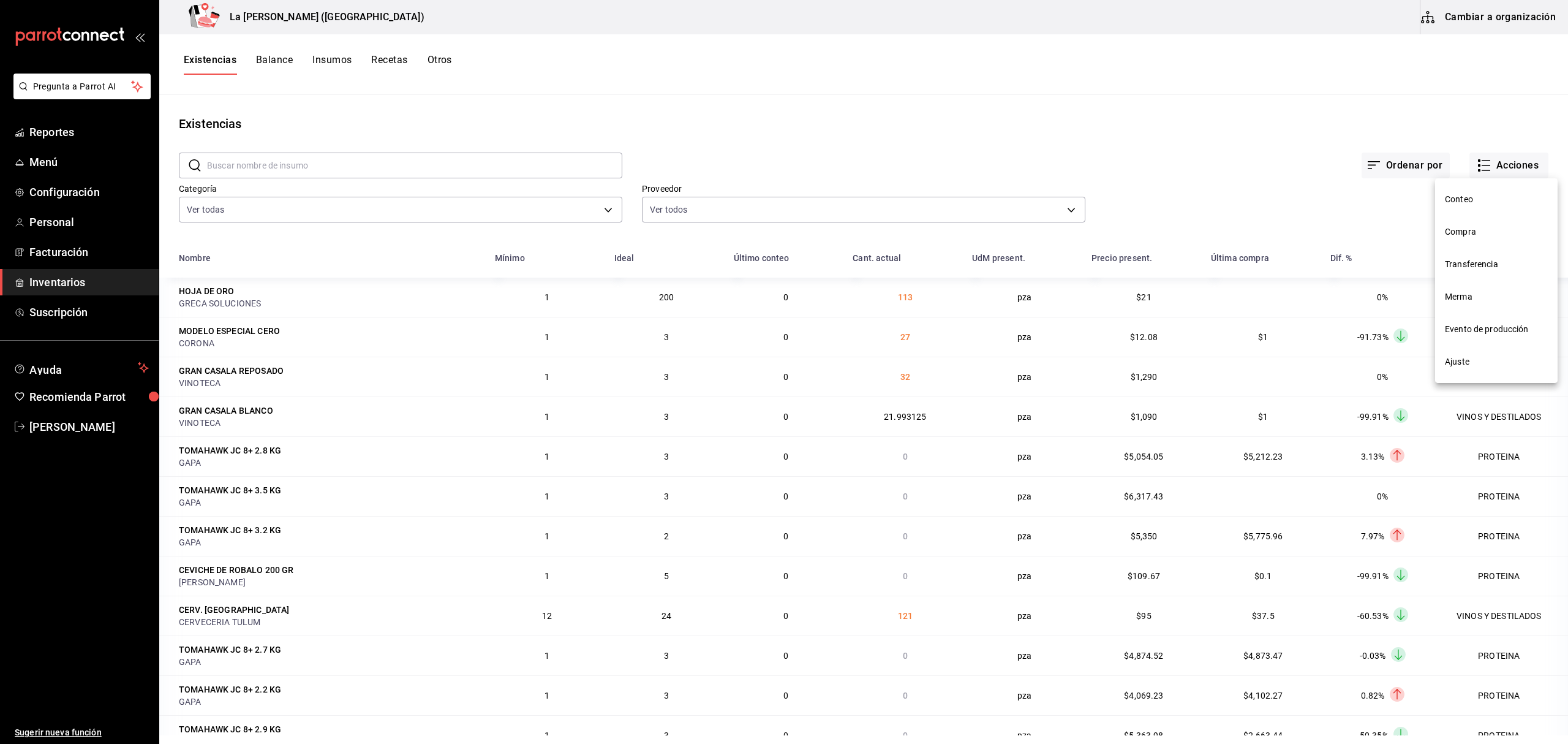
click at [1476, 297] on span "Merma" at bounding box center [1497, 297] width 103 height 13
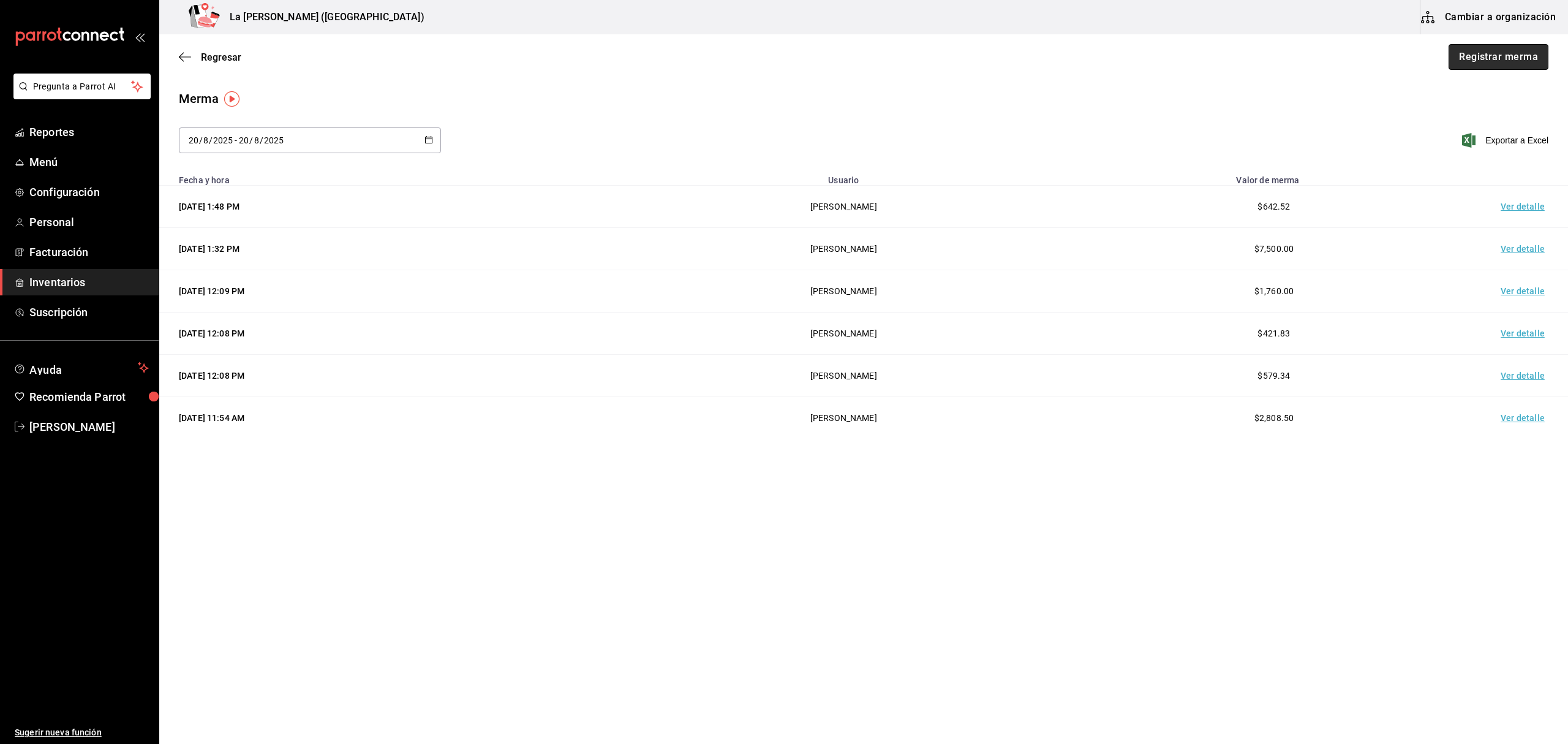
click at [1500, 59] on button "Registrar merma" at bounding box center [1498, 58] width 100 height 26
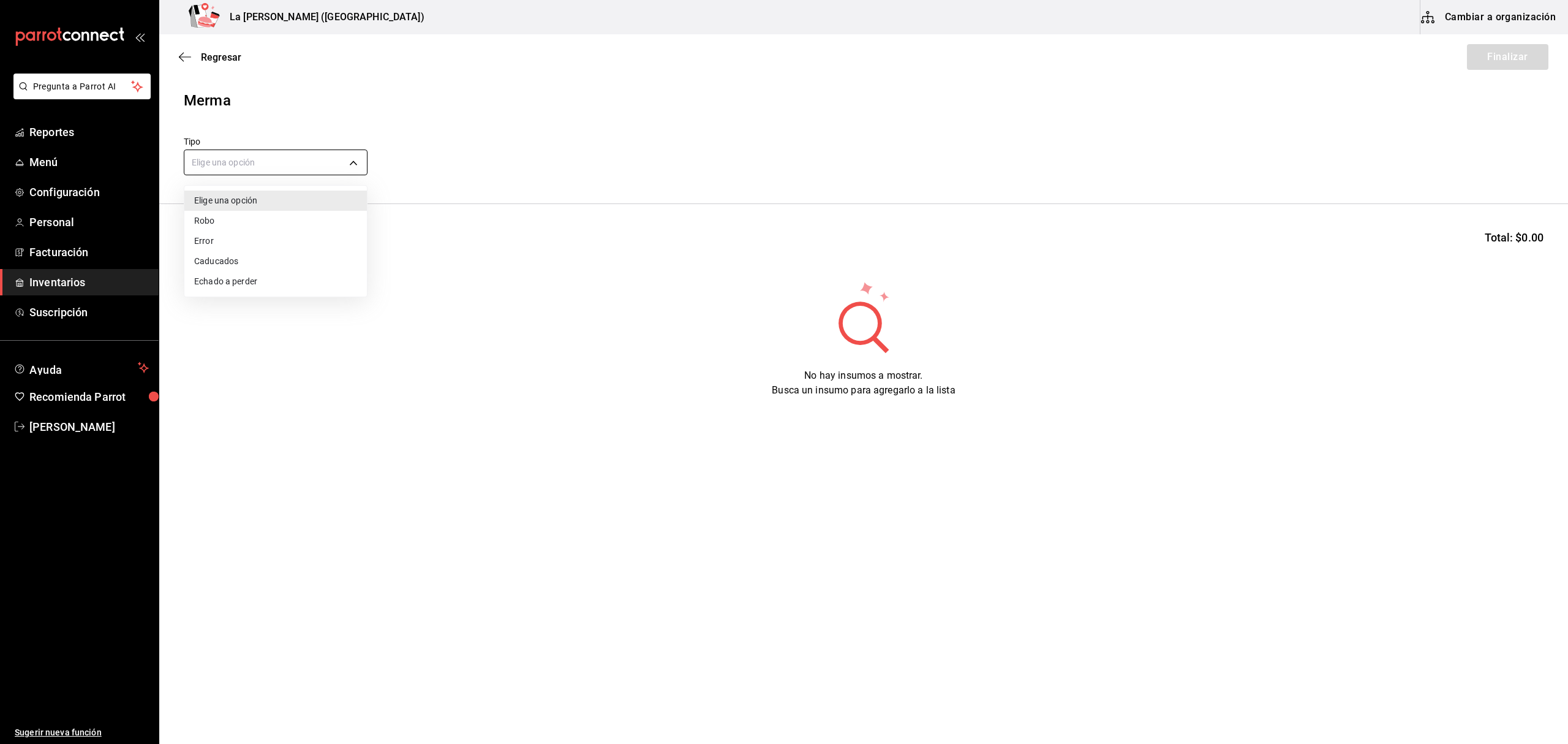
click at [287, 150] on body "Pregunta a Parrot AI Reportes Menú Configuración Personal Facturación Inventari…" at bounding box center [784, 337] width 1568 height 674
click at [230, 234] on li "Error" at bounding box center [275, 241] width 183 height 20
type input "ERROR"
click at [236, 241] on input at bounding box center [246, 242] width 122 height 26
type input "DINAM"
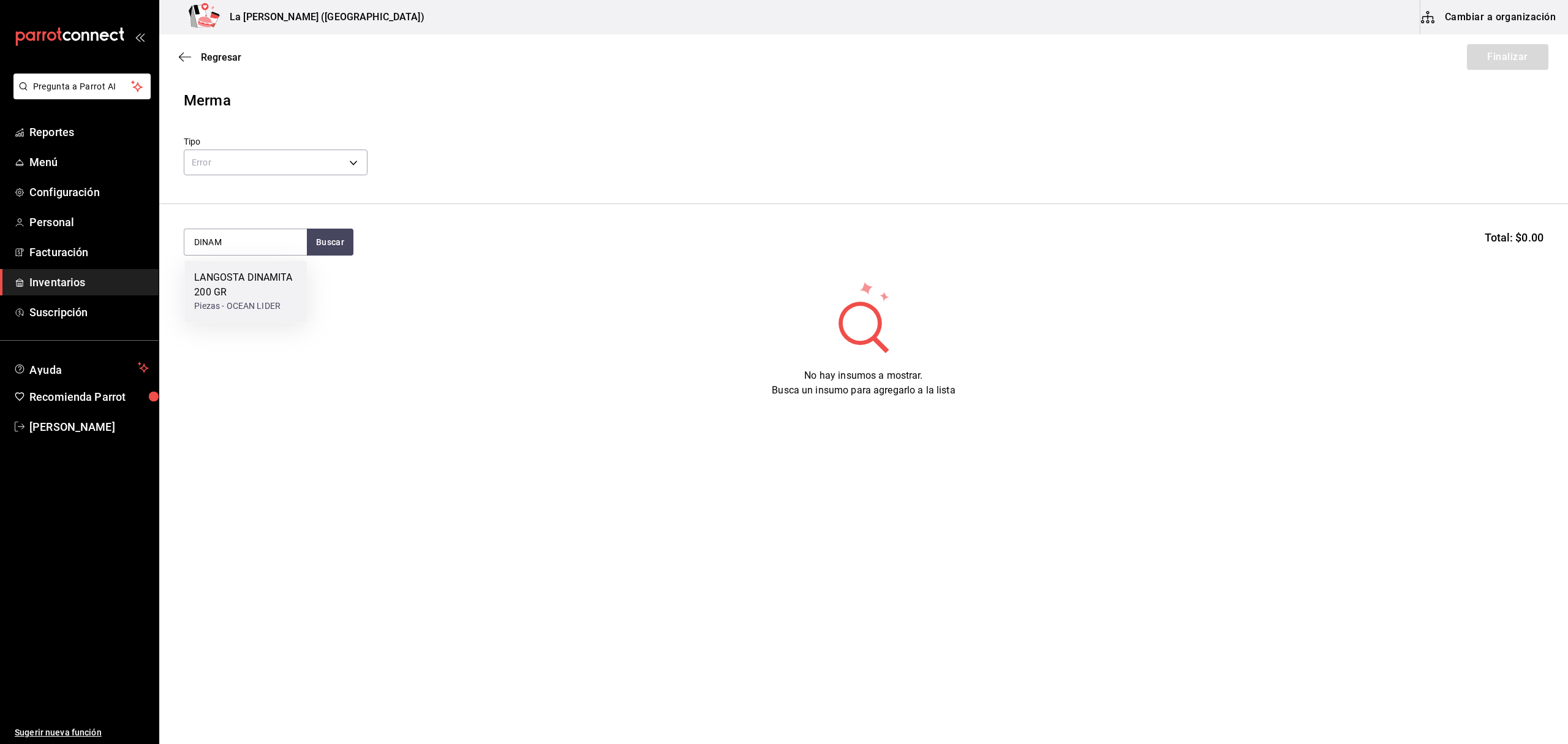
click at [256, 285] on div "LANGOSTA DINAMITA 200 GR" at bounding box center [245, 285] width 103 height 30
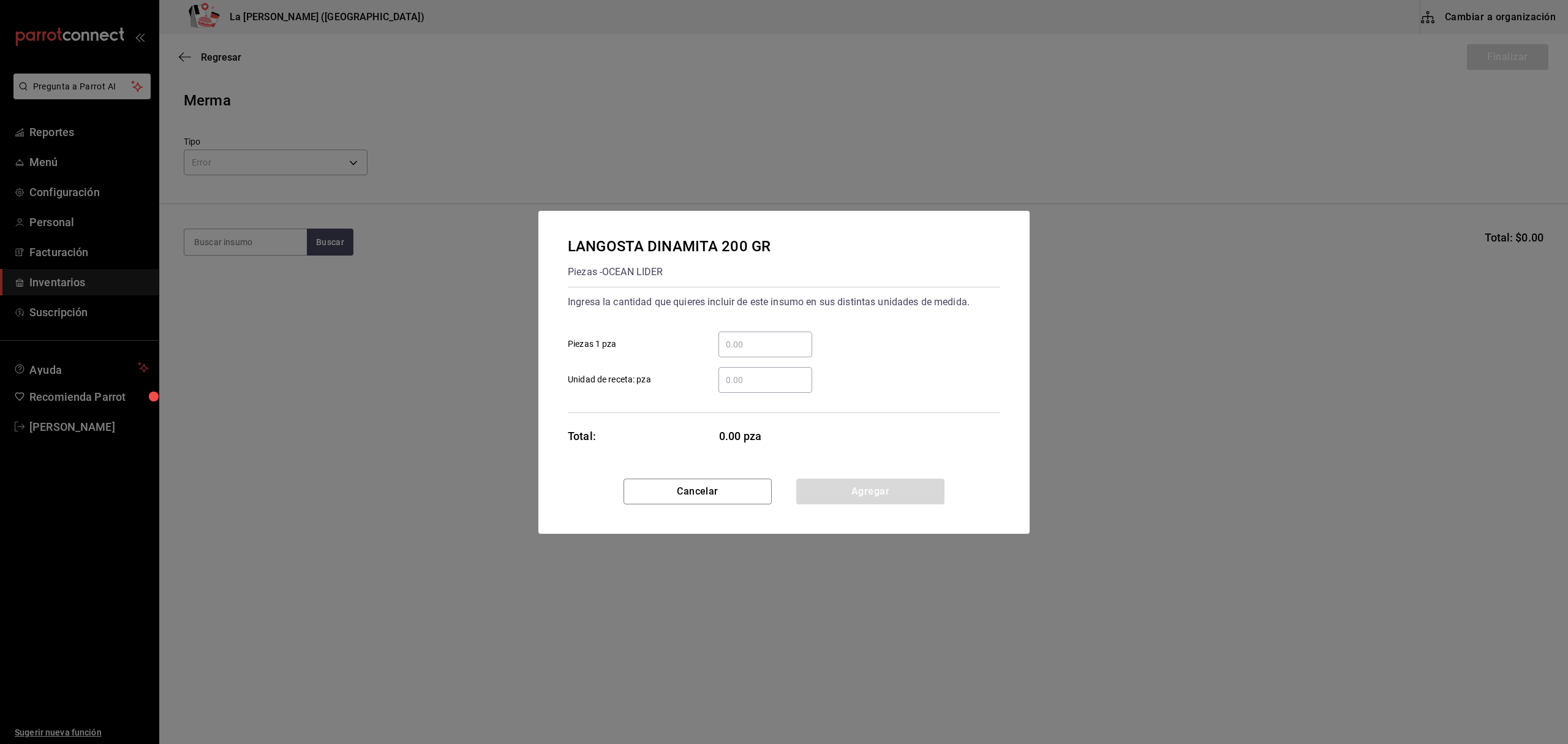
click at [732, 337] on input "​ Piezas 1 pza" at bounding box center [765, 344] width 94 height 15
type input "1"
click button "Agregar" at bounding box center [871, 492] width 148 height 26
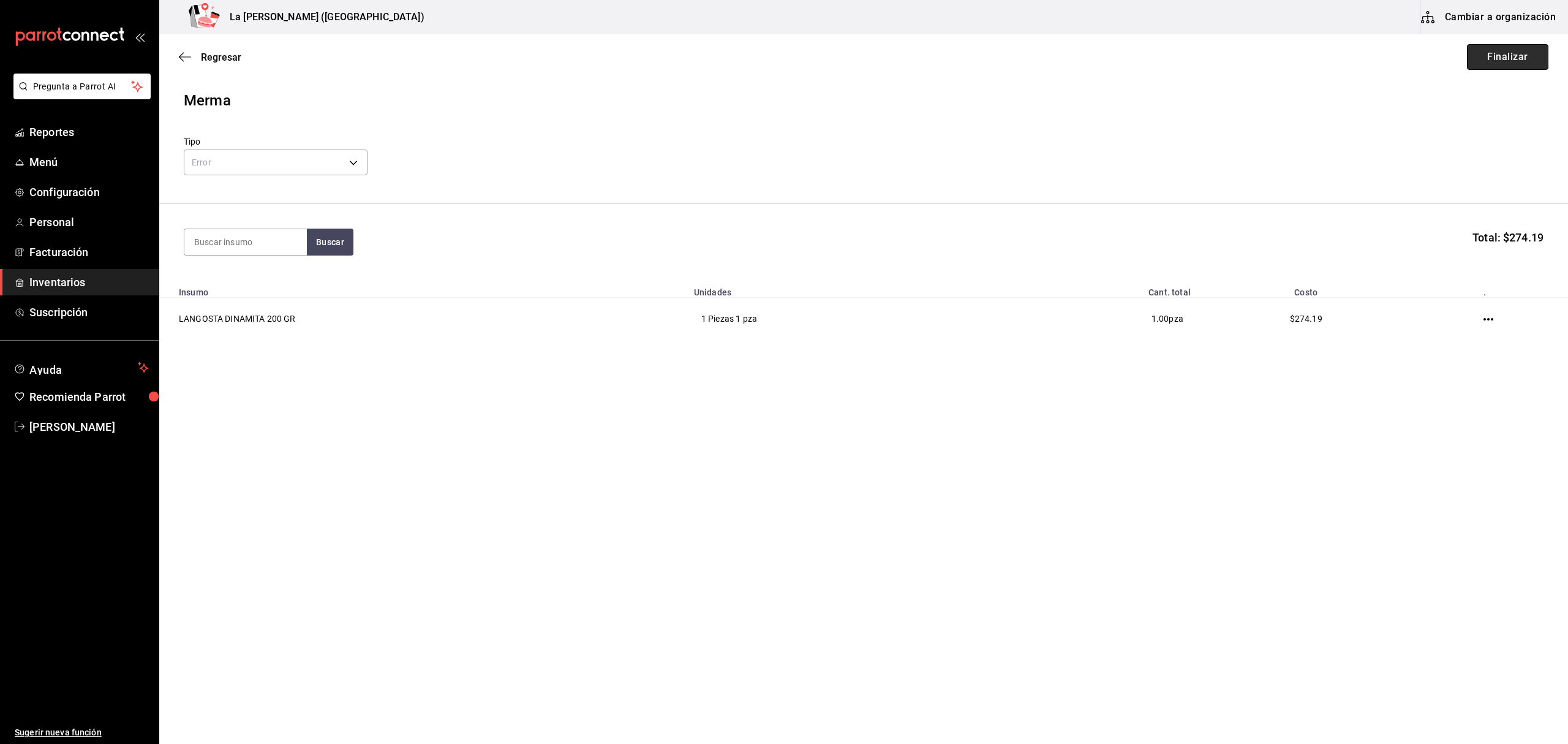
click at [1506, 58] on button "Finalizar" at bounding box center [1508, 58] width 82 height 26
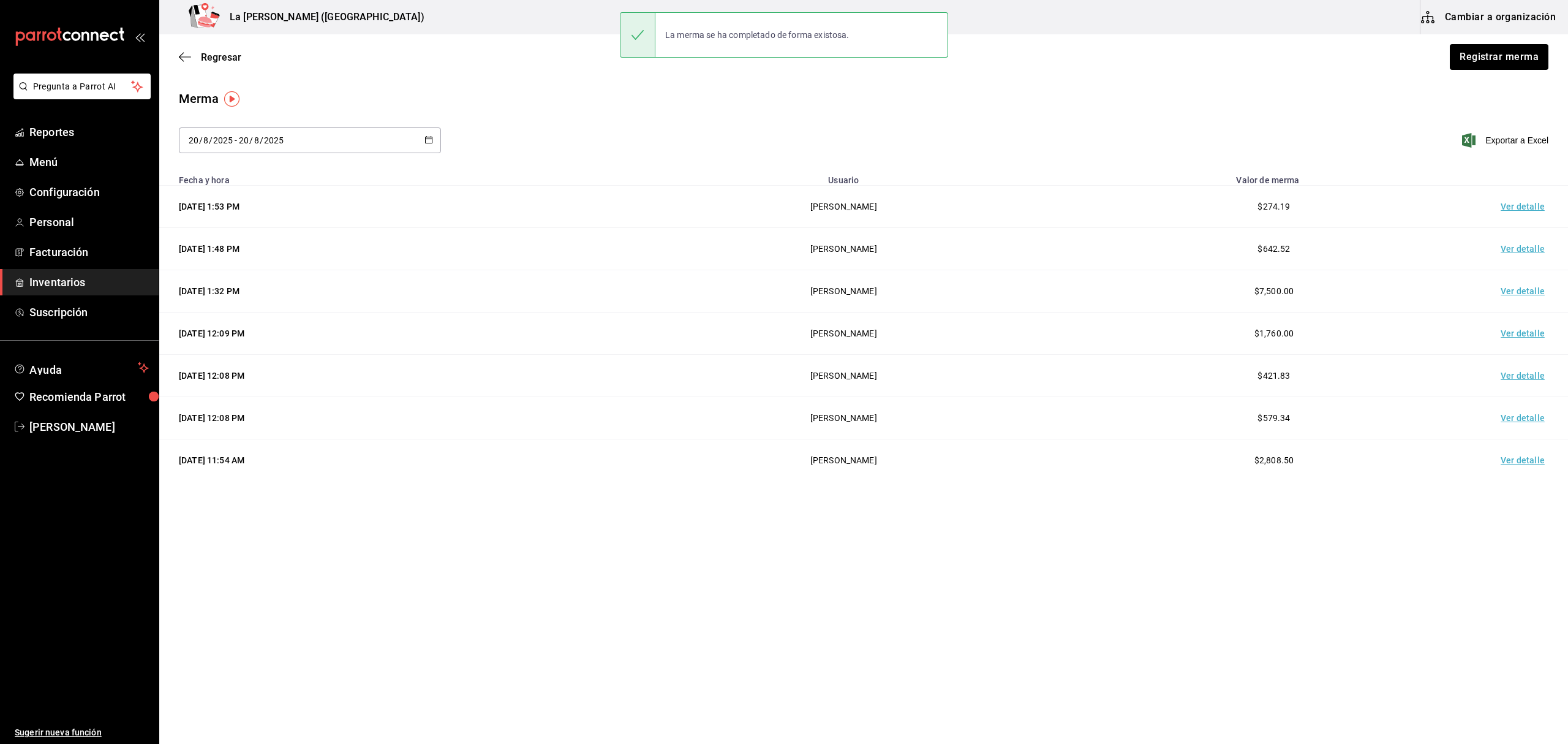
click at [1530, 213] on td "Ver detalle" at bounding box center [1525, 207] width 85 height 43
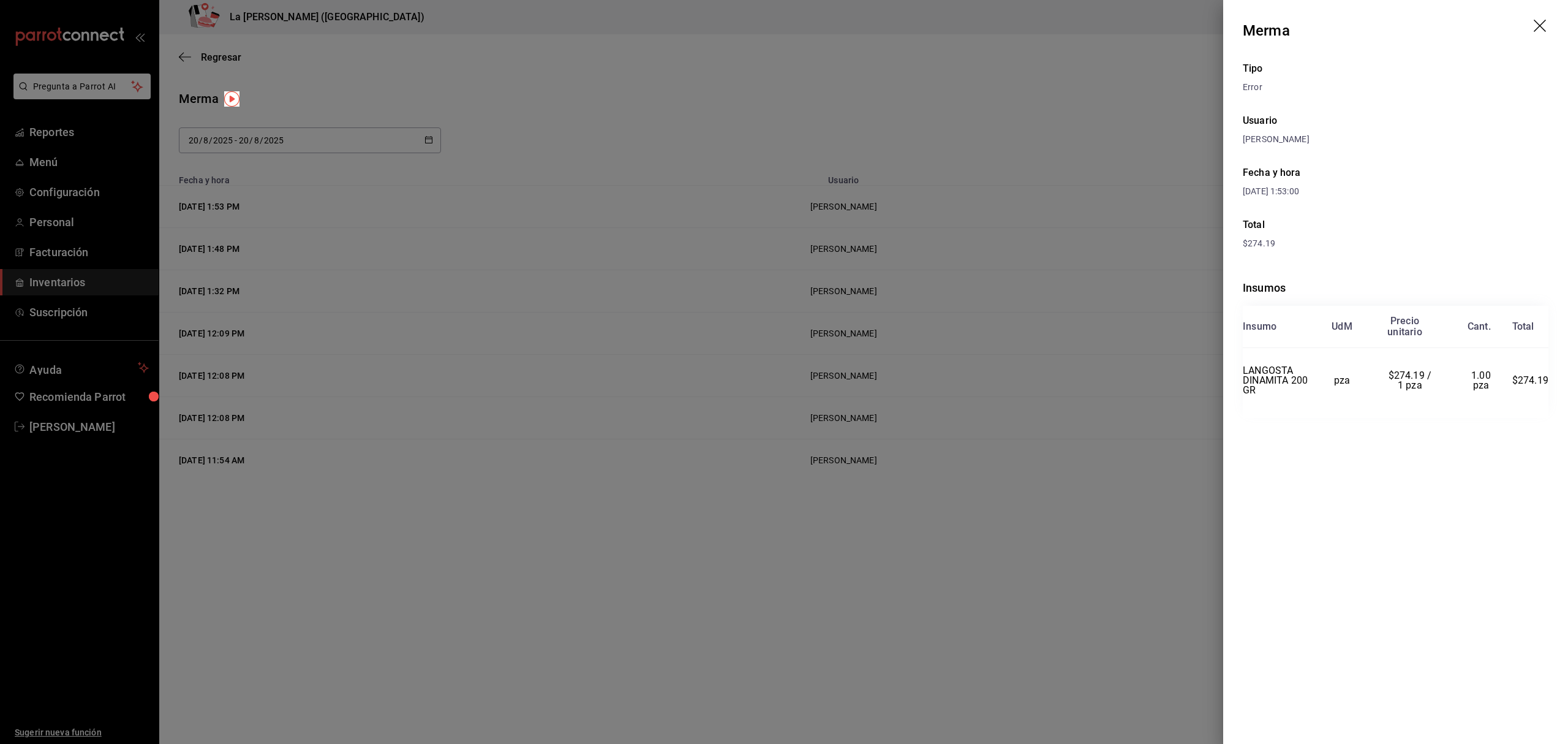
click at [892, 552] on div at bounding box center [784, 372] width 1568 height 744
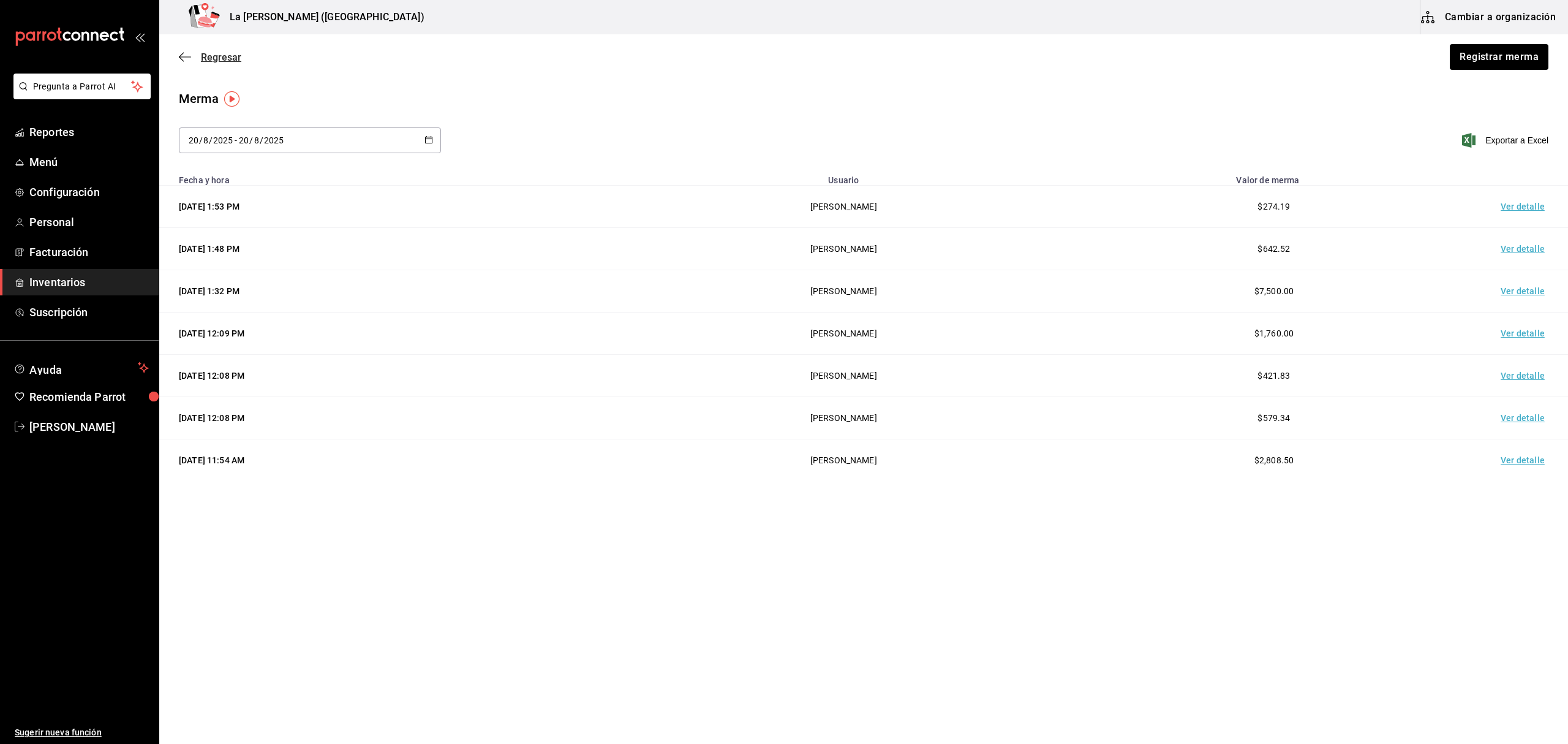
click at [210, 55] on span "Regresar" at bounding box center [222, 57] width 41 height 12
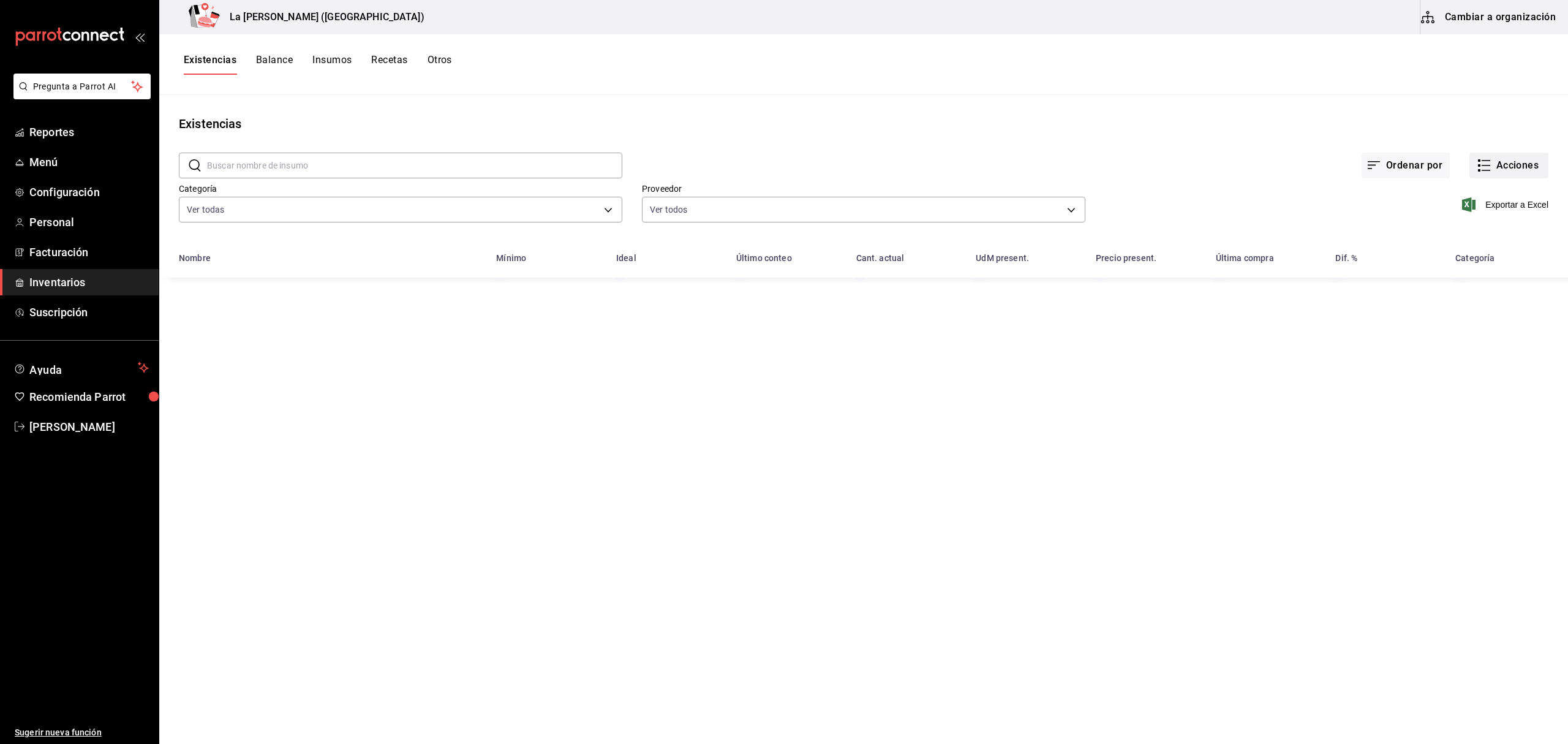
click at [1509, 165] on button "Acciones" at bounding box center [1509, 166] width 79 height 26
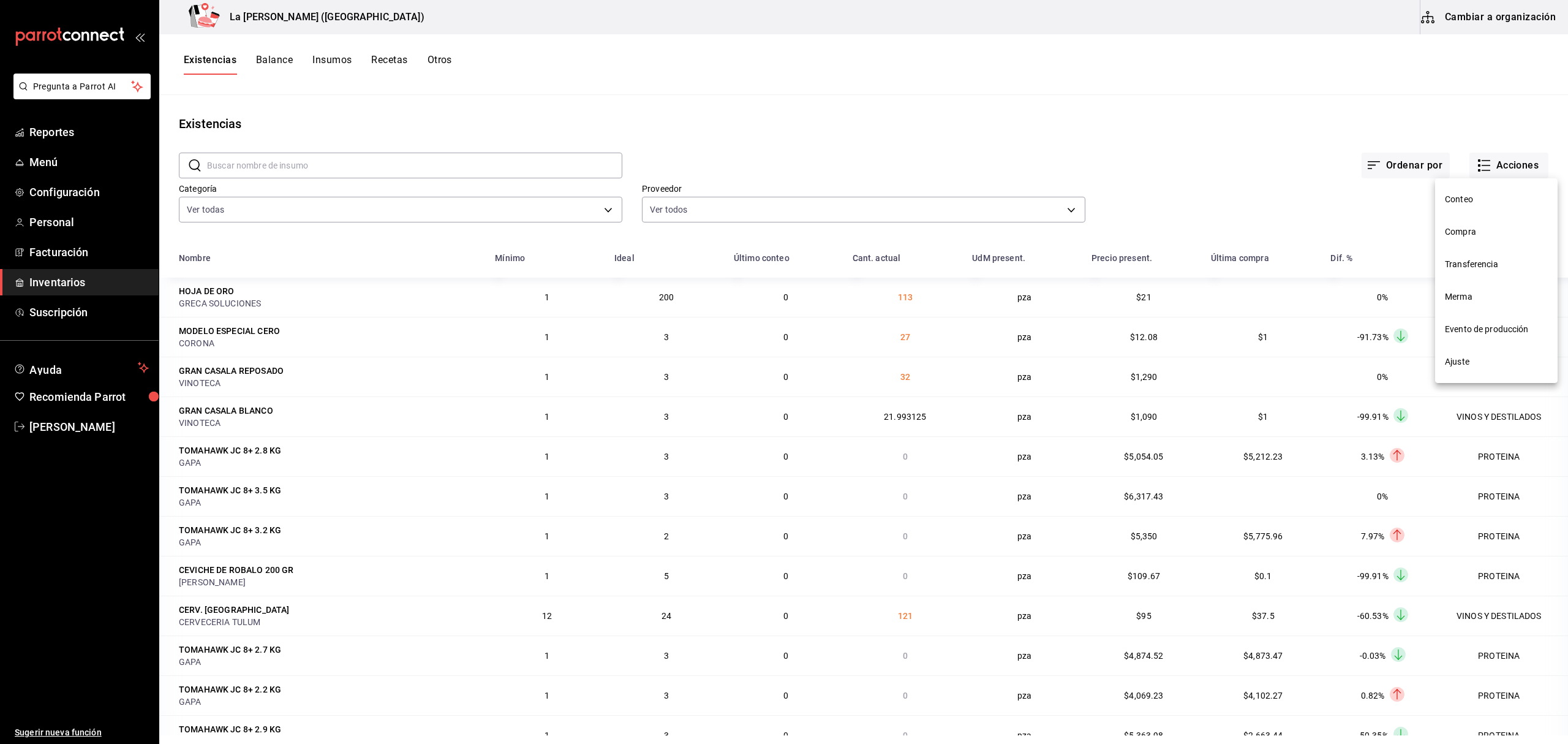
click at [1482, 226] on span "Compra" at bounding box center [1497, 232] width 103 height 13
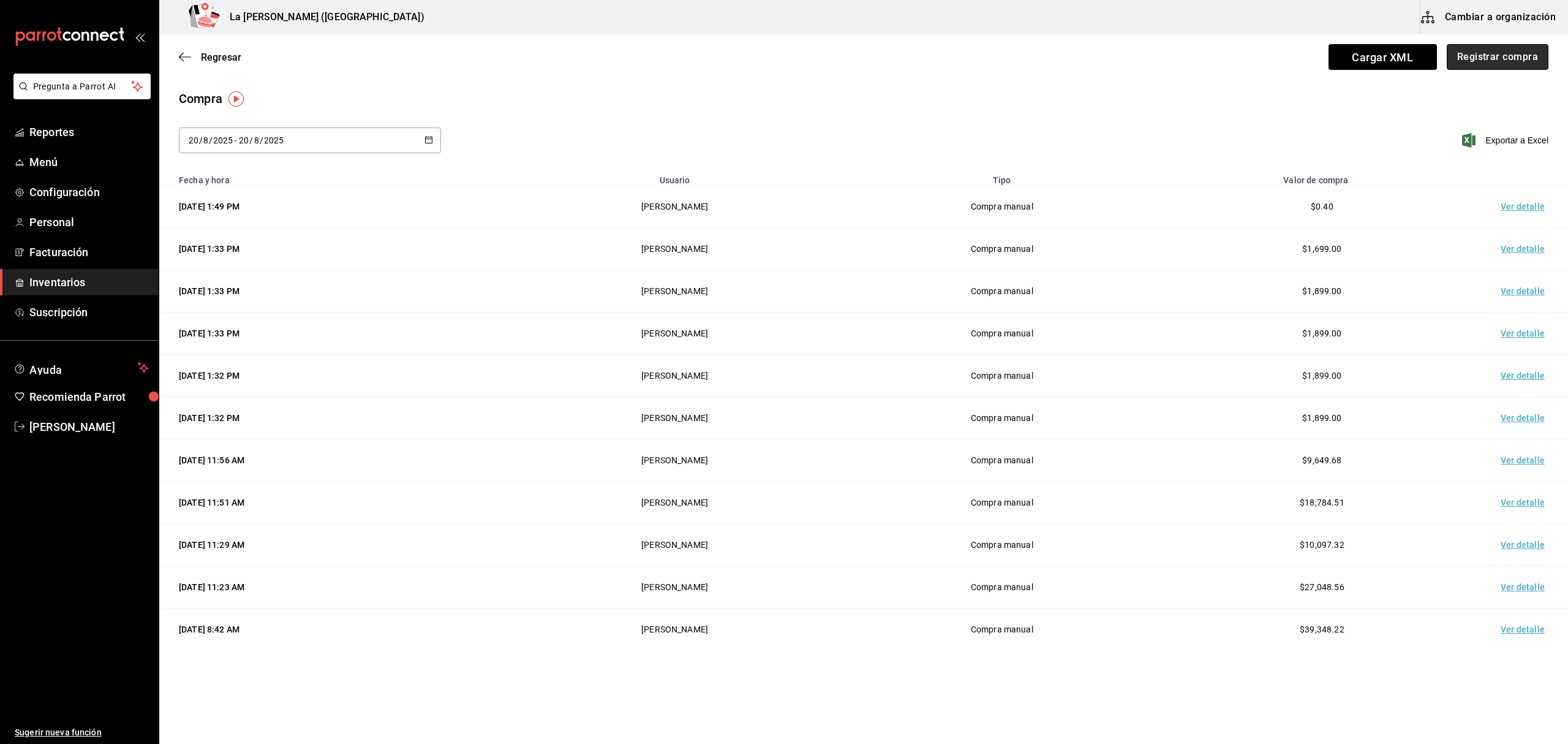
click at [1523, 66] on button "Registrar compra" at bounding box center [1498, 58] width 102 height 26
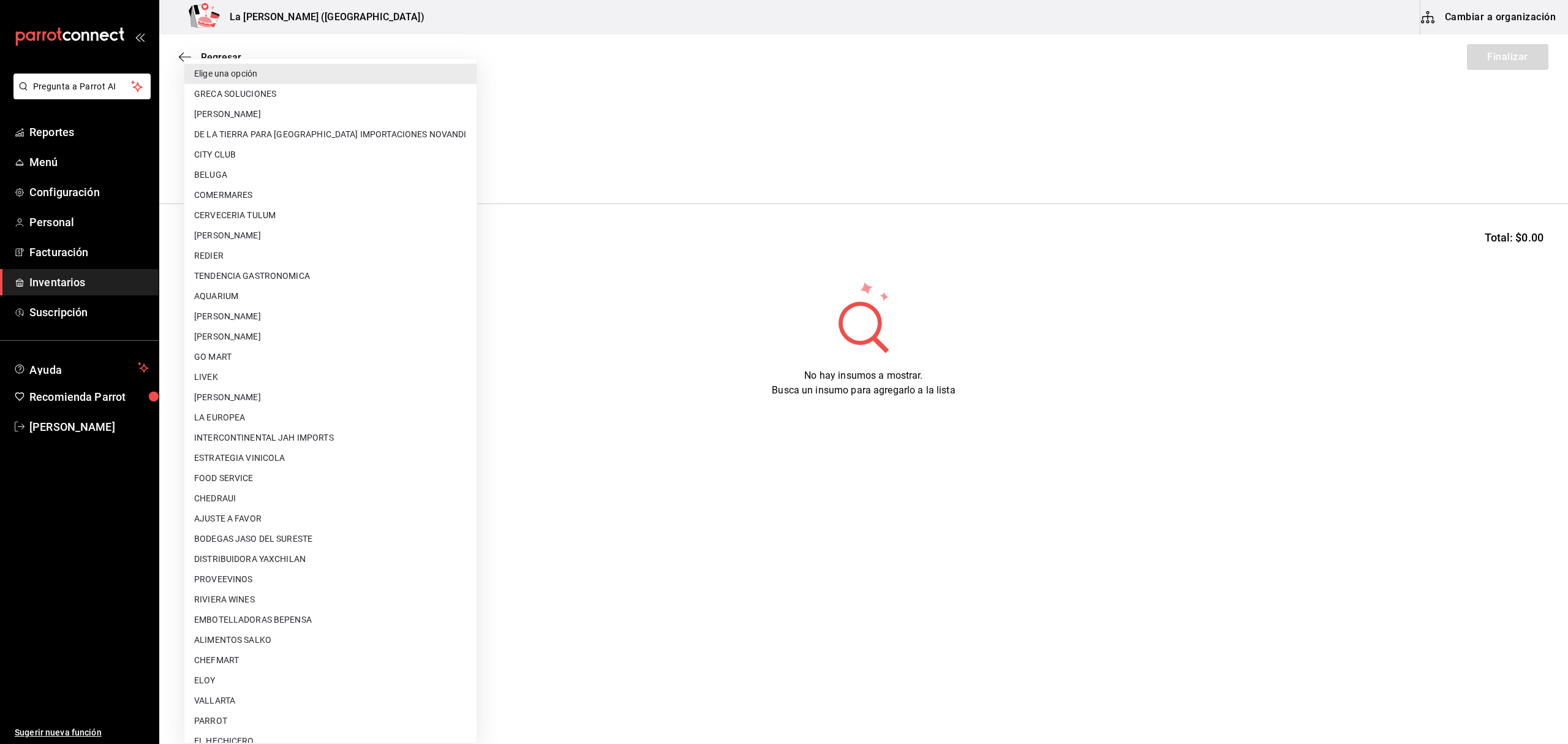
click at [226, 160] on body "Pregunta a Parrot AI Reportes Menú Configuración Personal Facturación Inventari…" at bounding box center [784, 337] width 1568 height 674
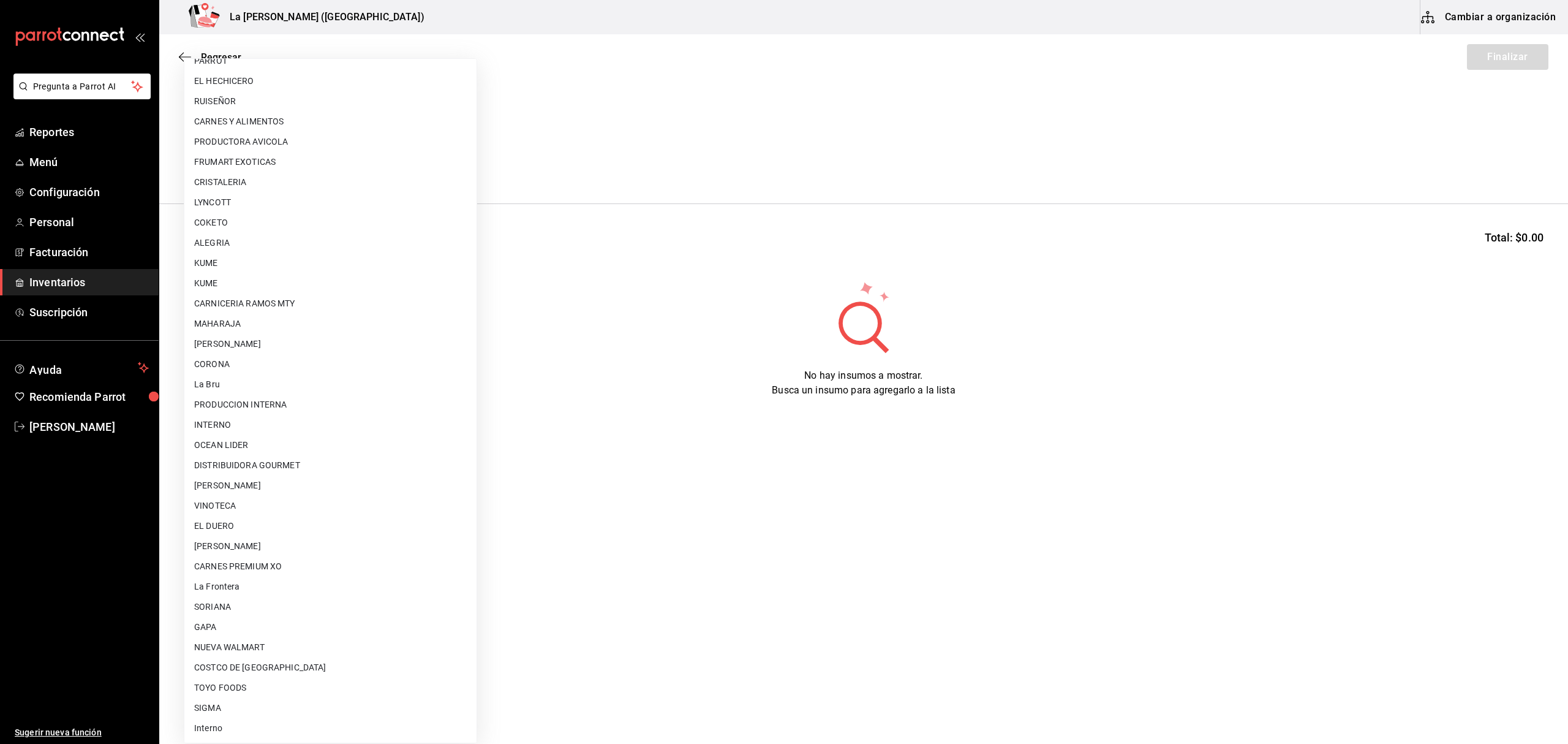
scroll to position [661, 0]
click at [240, 443] on li "OCEAN LIDER" at bounding box center [330, 444] width 292 height 20
type input "0cd50bf4-577e-4d99-b297-c5df4d4d9c11"
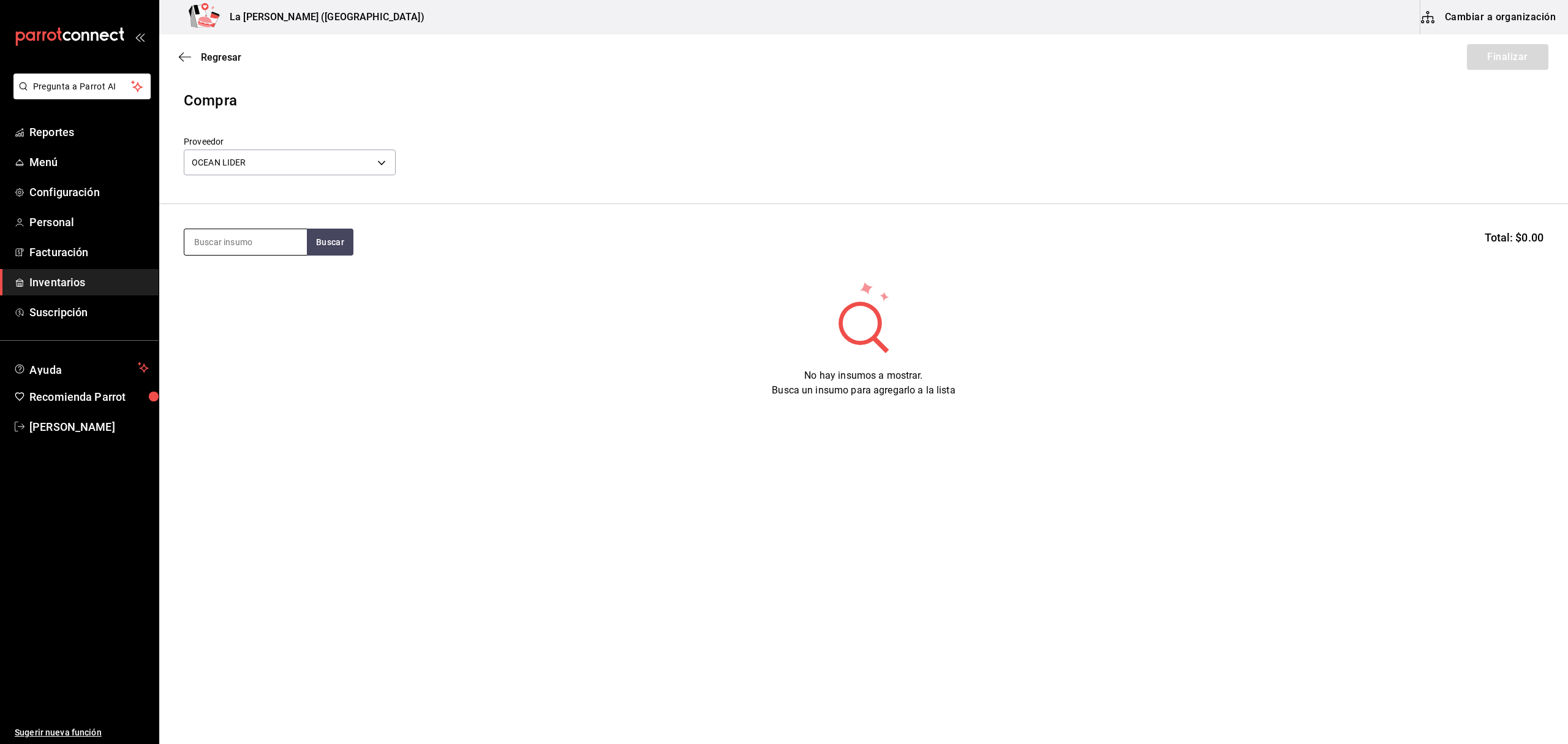
click at [234, 253] on input at bounding box center [246, 242] width 122 height 26
type input "MAC"
click at [234, 312] on div "COLA LANGOSTA / MAC & CHEESE 100 GR" at bounding box center [245, 292] width 103 height 45
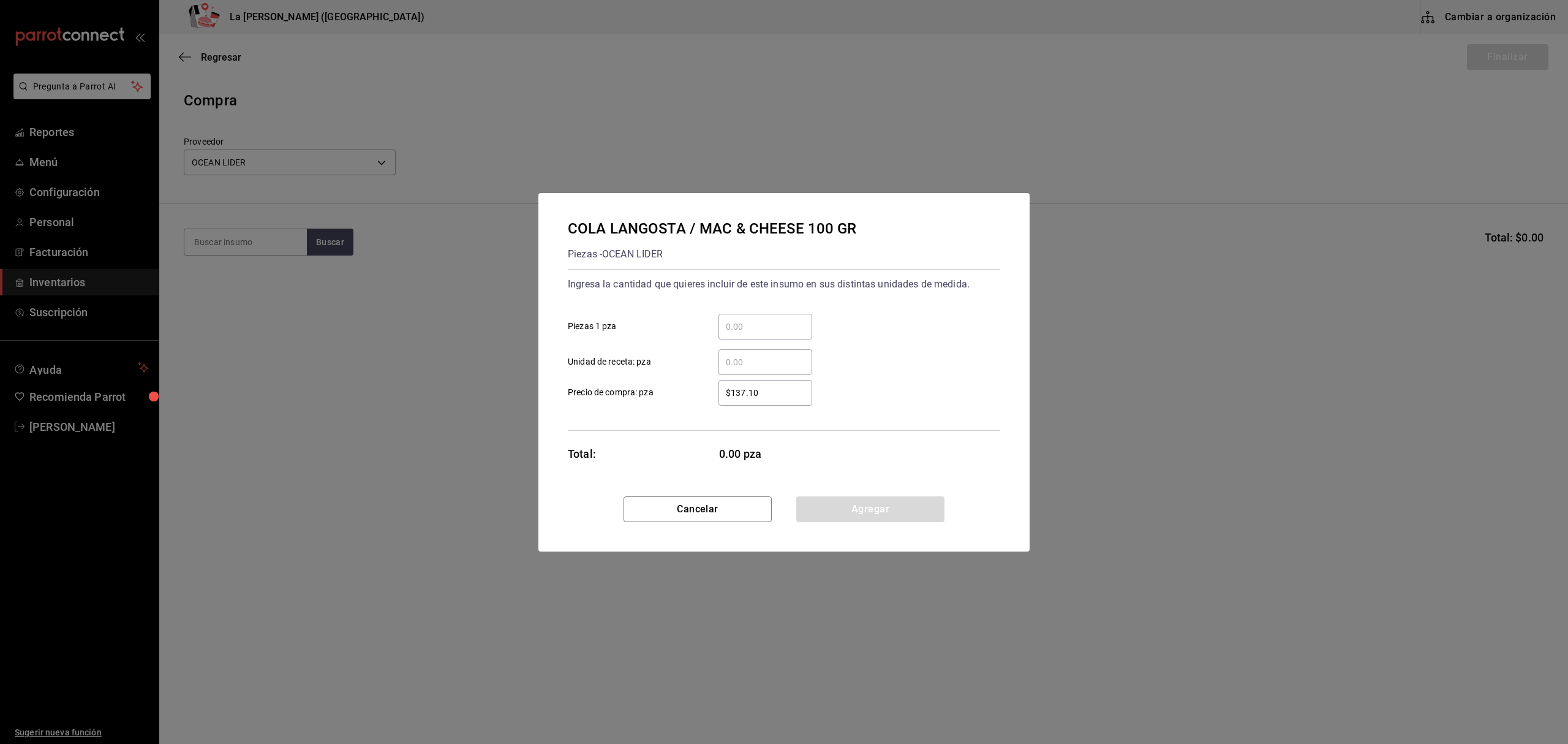
click at [759, 324] on input "​ Piezas 1 pza" at bounding box center [765, 327] width 94 height 15
type input "2"
type input "$0.1"
click button "Agregar" at bounding box center [871, 509] width 148 height 26
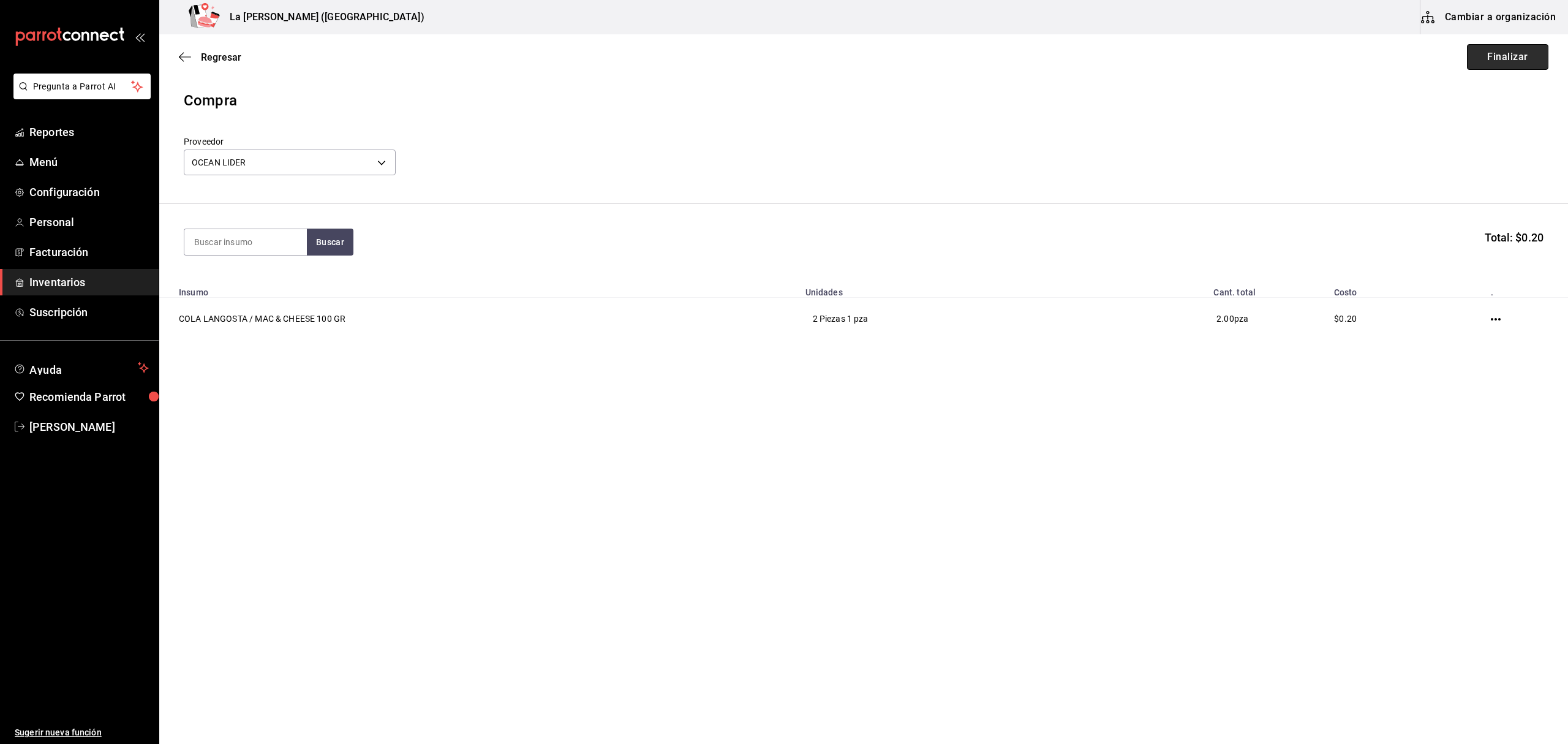
click at [1506, 55] on button "Finalizar" at bounding box center [1508, 58] width 82 height 26
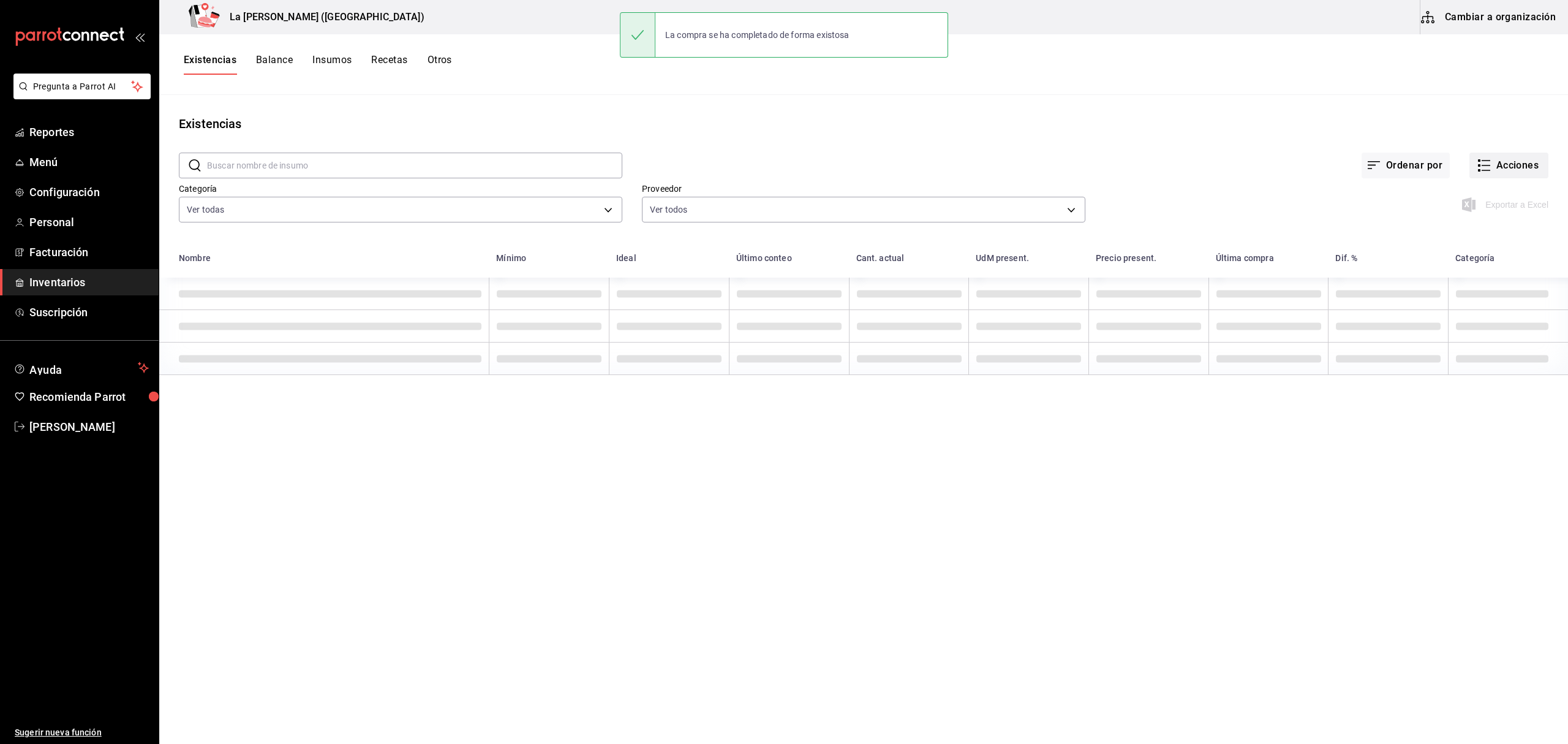
click at [1524, 169] on button "Acciones" at bounding box center [1509, 166] width 79 height 26
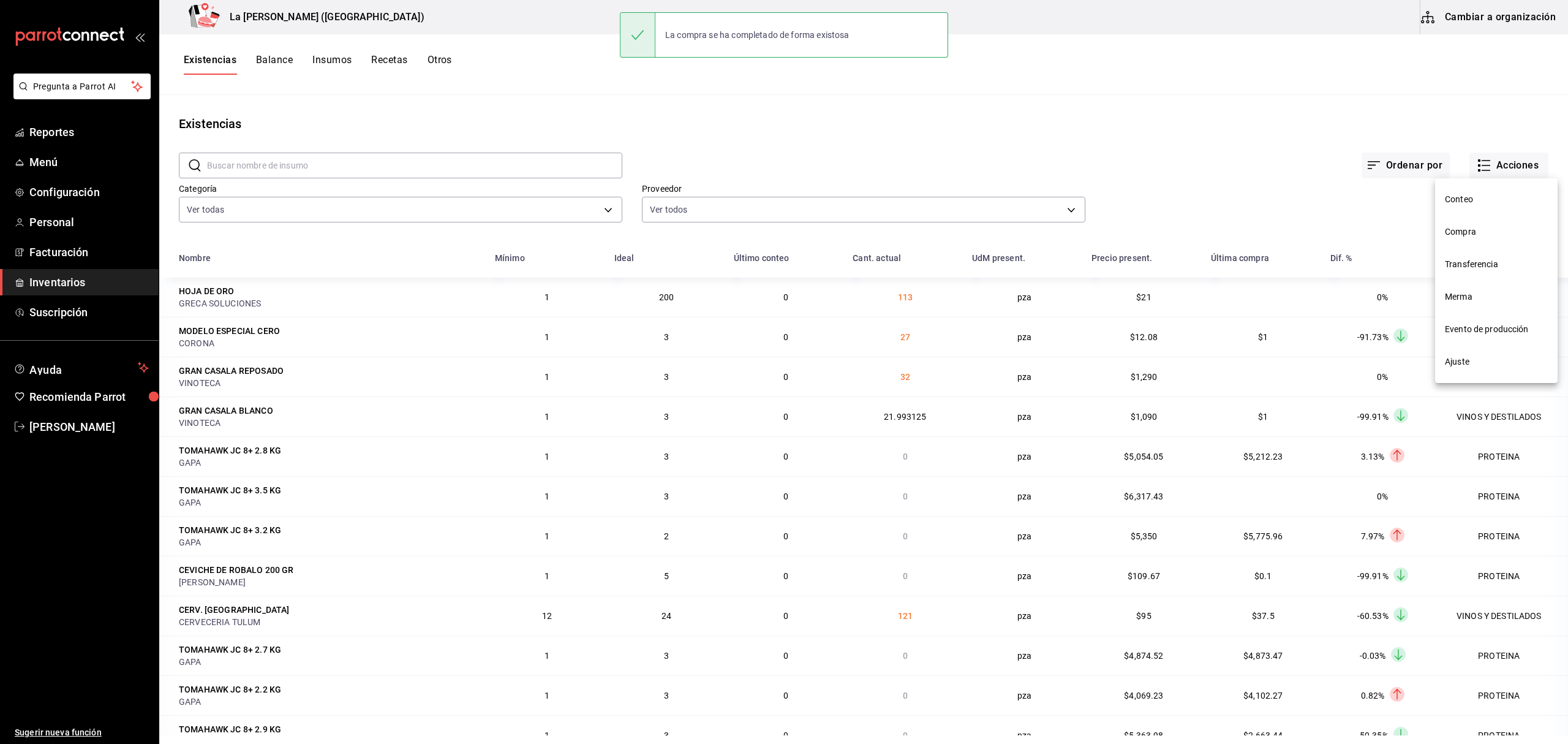
click at [1505, 237] on span "Compra" at bounding box center [1497, 232] width 103 height 13
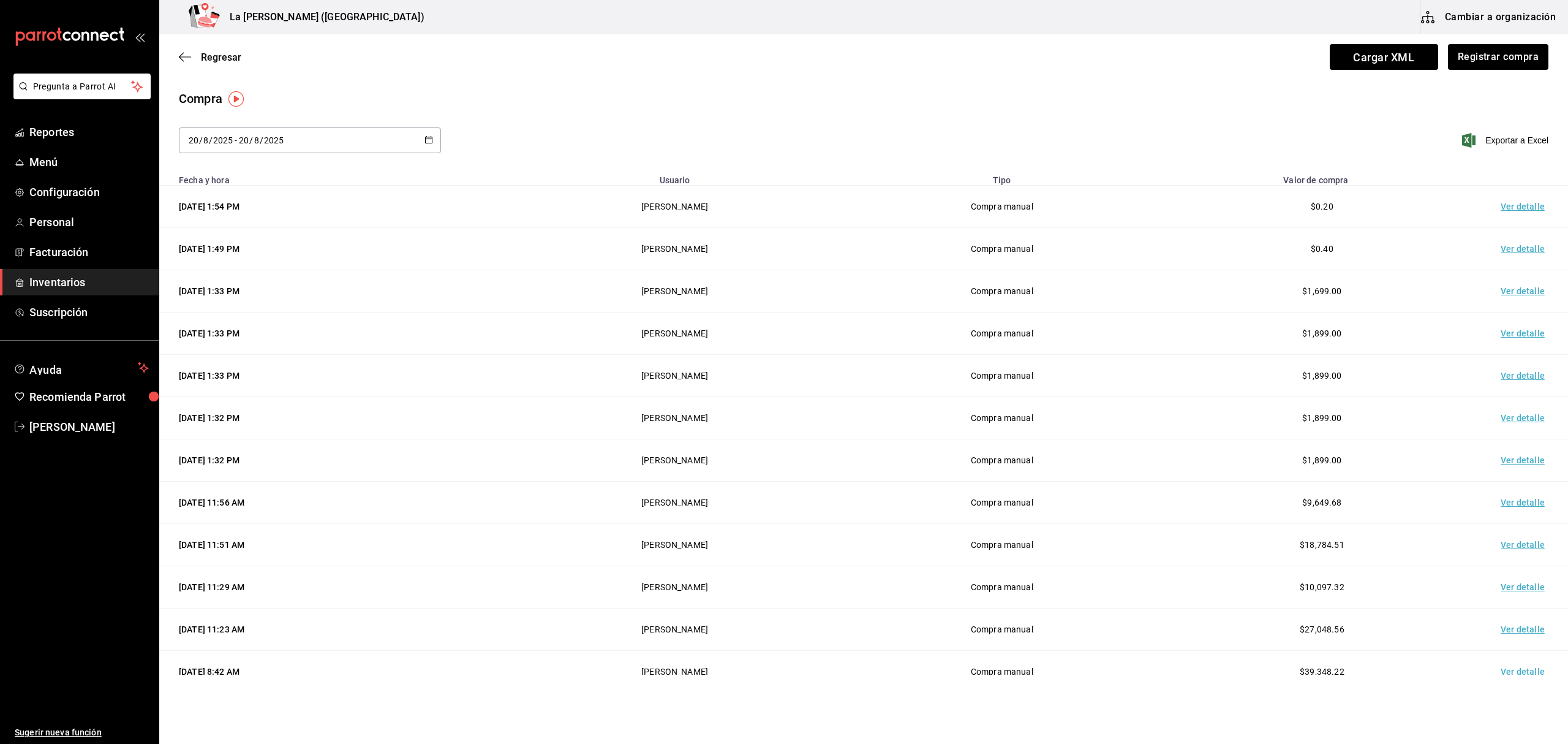
click at [1512, 209] on td "Ver detalle" at bounding box center [1525, 207] width 85 height 43
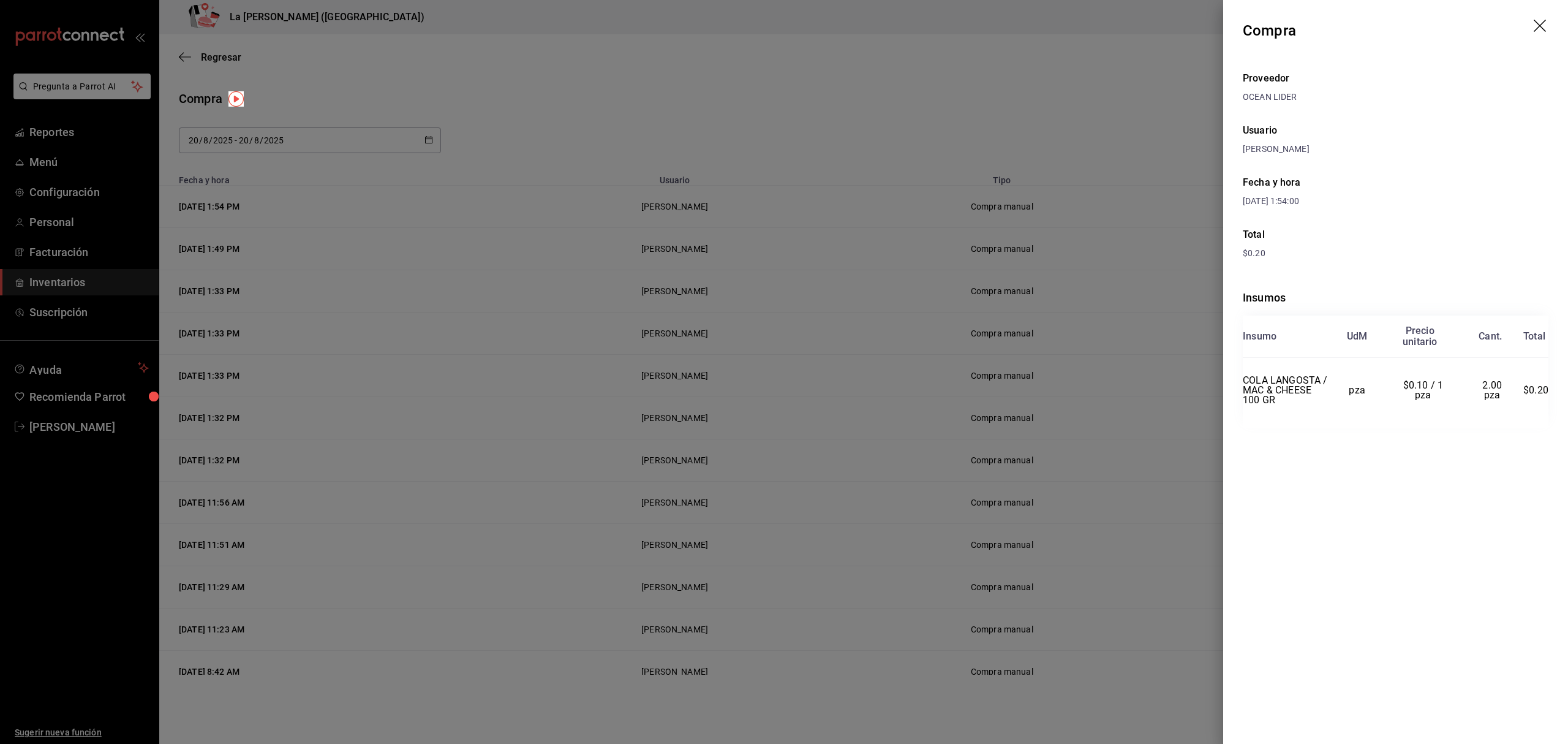
click at [912, 327] on div at bounding box center [784, 372] width 1568 height 744
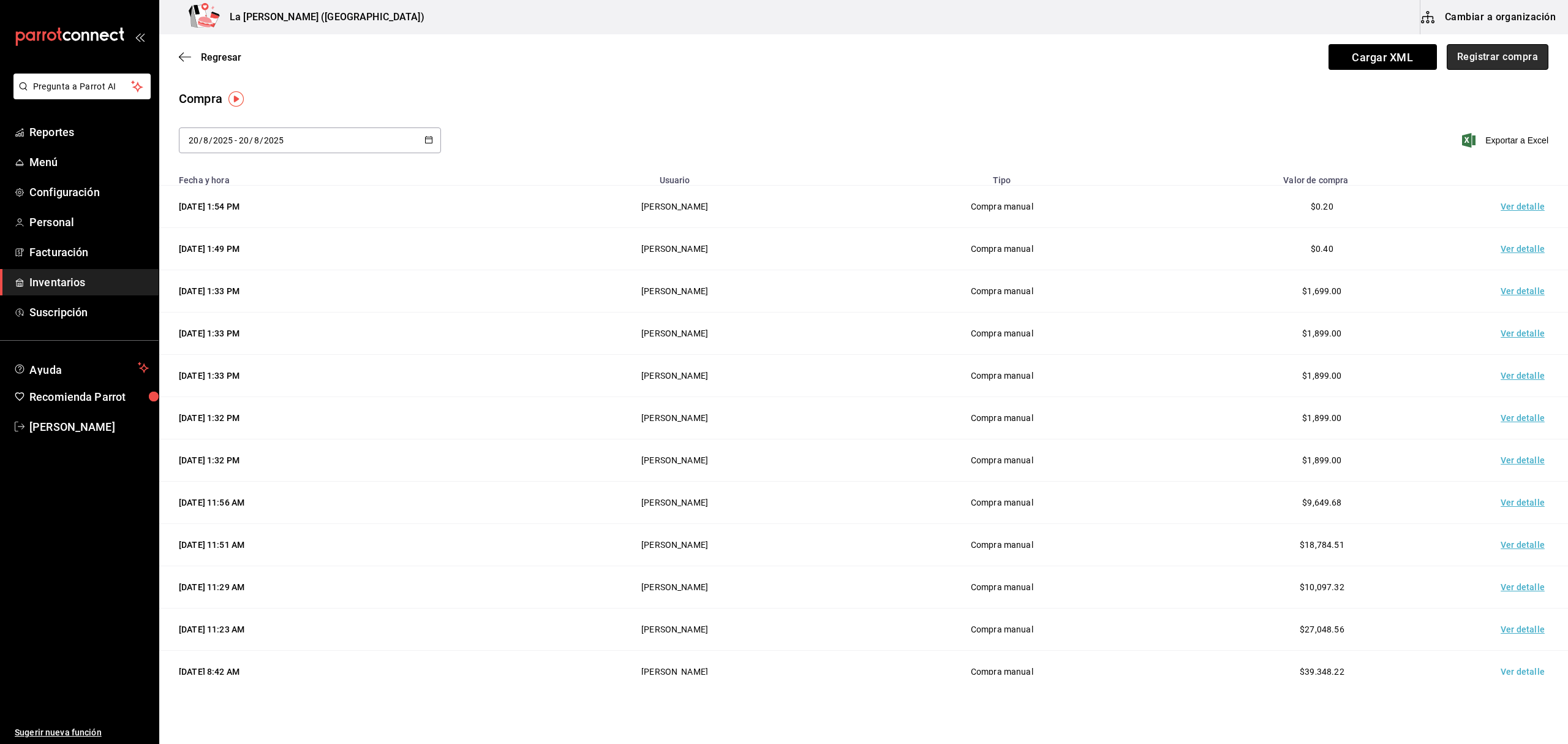
click at [1481, 70] on button "Registrar compra" at bounding box center [1498, 58] width 102 height 26
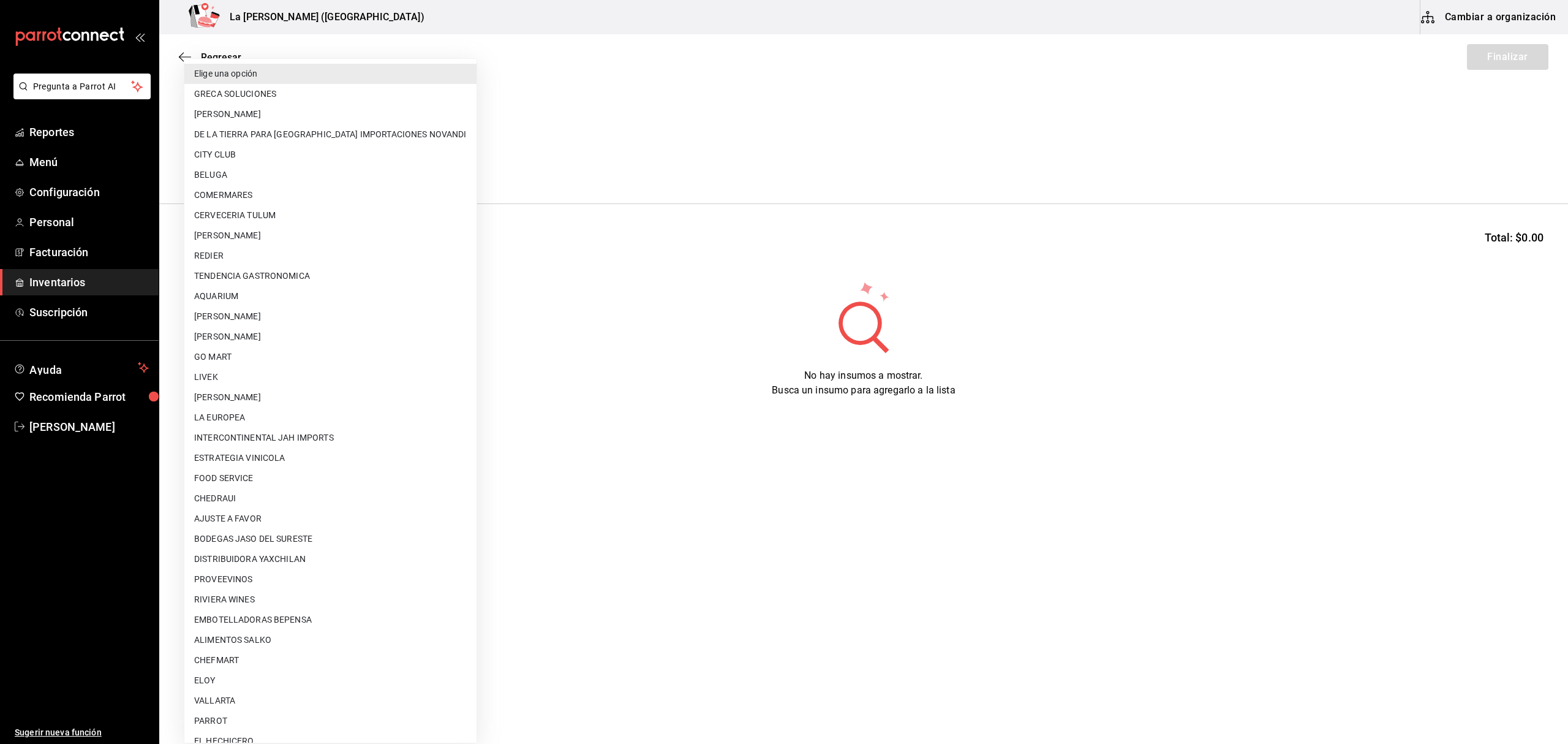
click at [302, 168] on body "Pregunta a Parrot AI Reportes Menú Configuración Personal Facturación Inventari…" at bounding box center [784, 337] width 1568 height 674
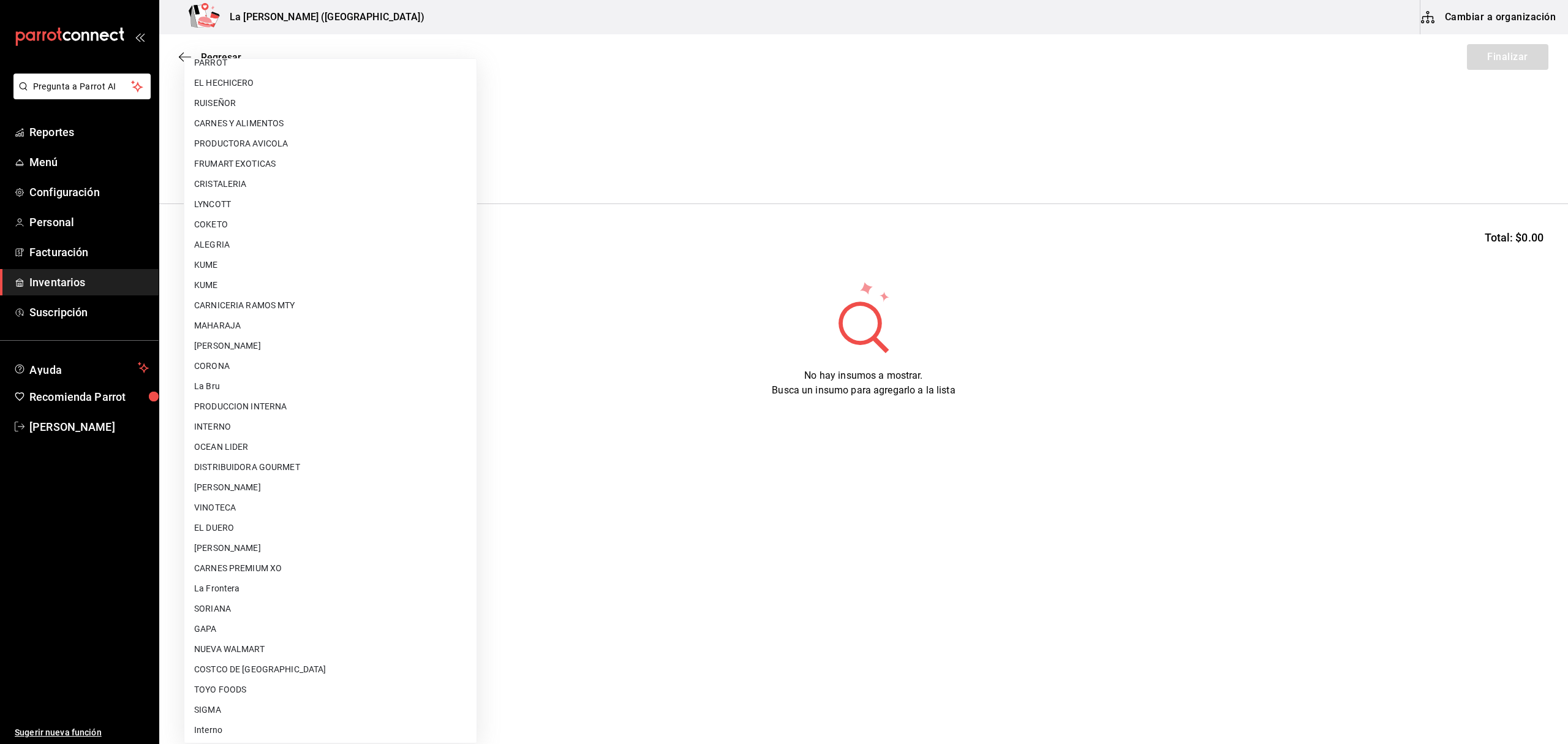
scroll to position [661, 0]
click at [305, 405] on li "PRODUCCION INTERNA" at bounding box center [330, 404] width 292 height 20
type input "87994001-4809-4af2-bb25-541b74e25a5c"
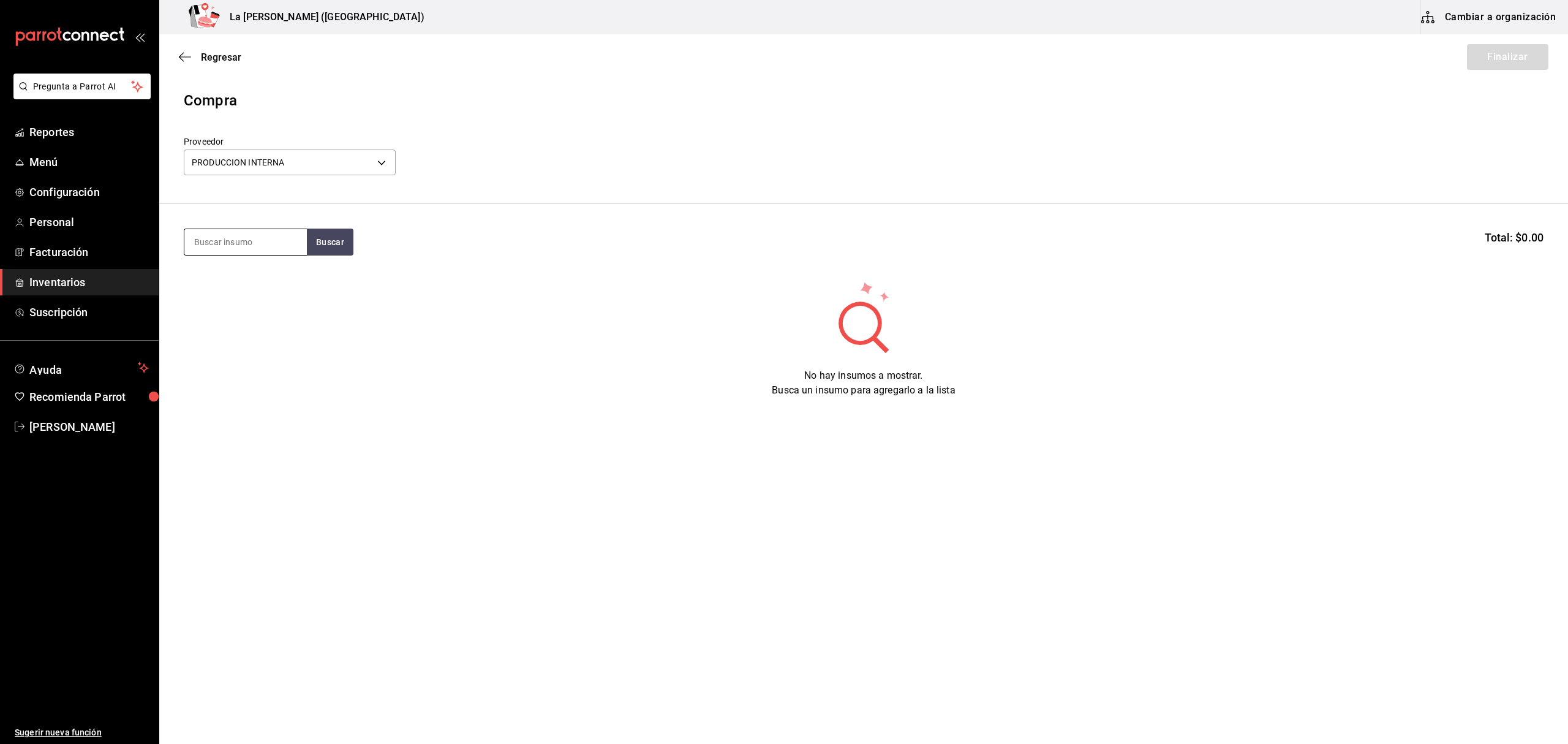
click at [262, 237] on input at bounding box center [246, 242] width 122 height 26
type input "LIM"
click at [262, 301] on div "Unidades - PRODUCCION INTERNA" at bounding box center [245, 313] width 103 height 26
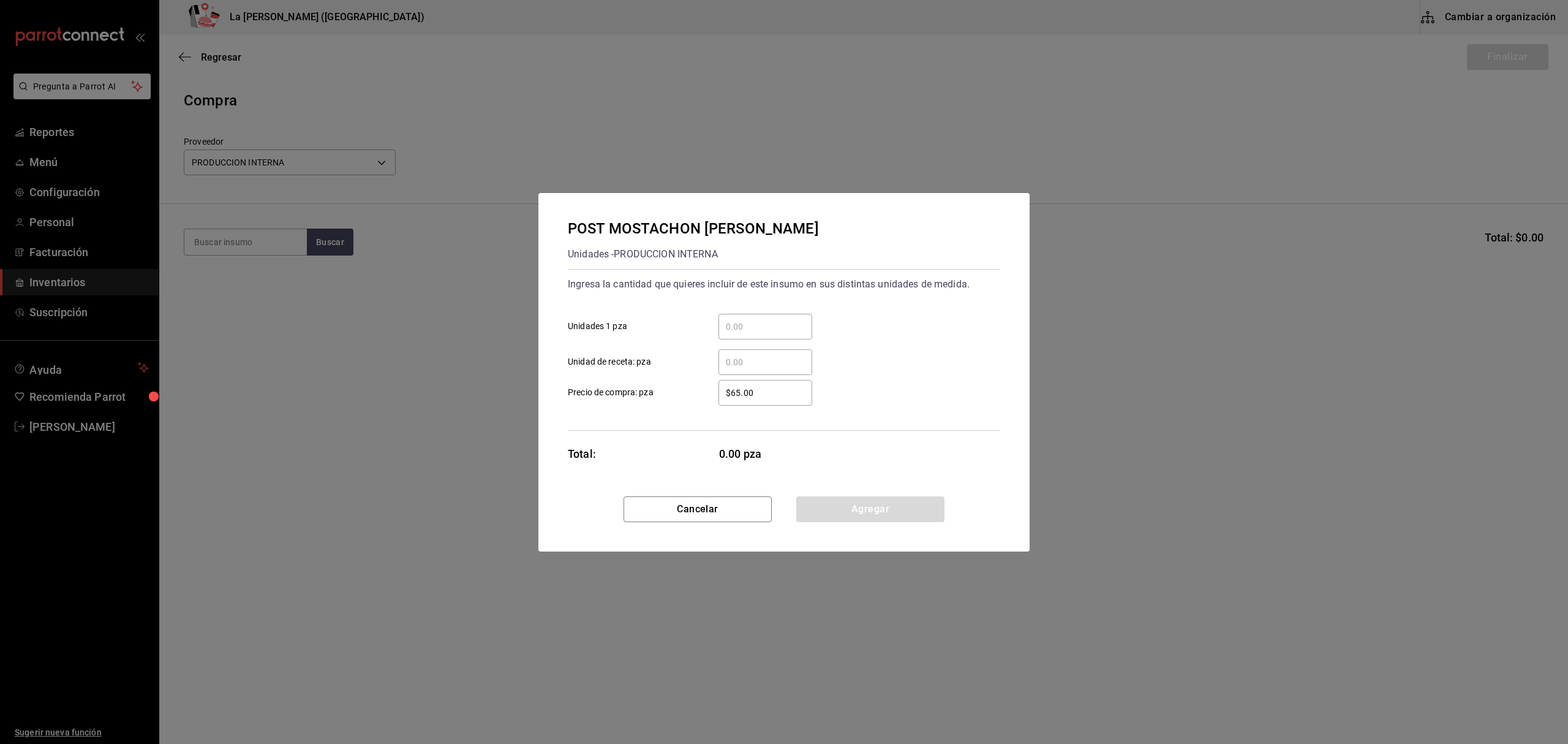
click at [756, 333] on input "​ Unidades 1 pza" at bounding box center [765, 327] width 94 height 15
type input "6"
type input "$0.1"
click button "Agregar" at bounding box center [871, 509] width 148 height 26
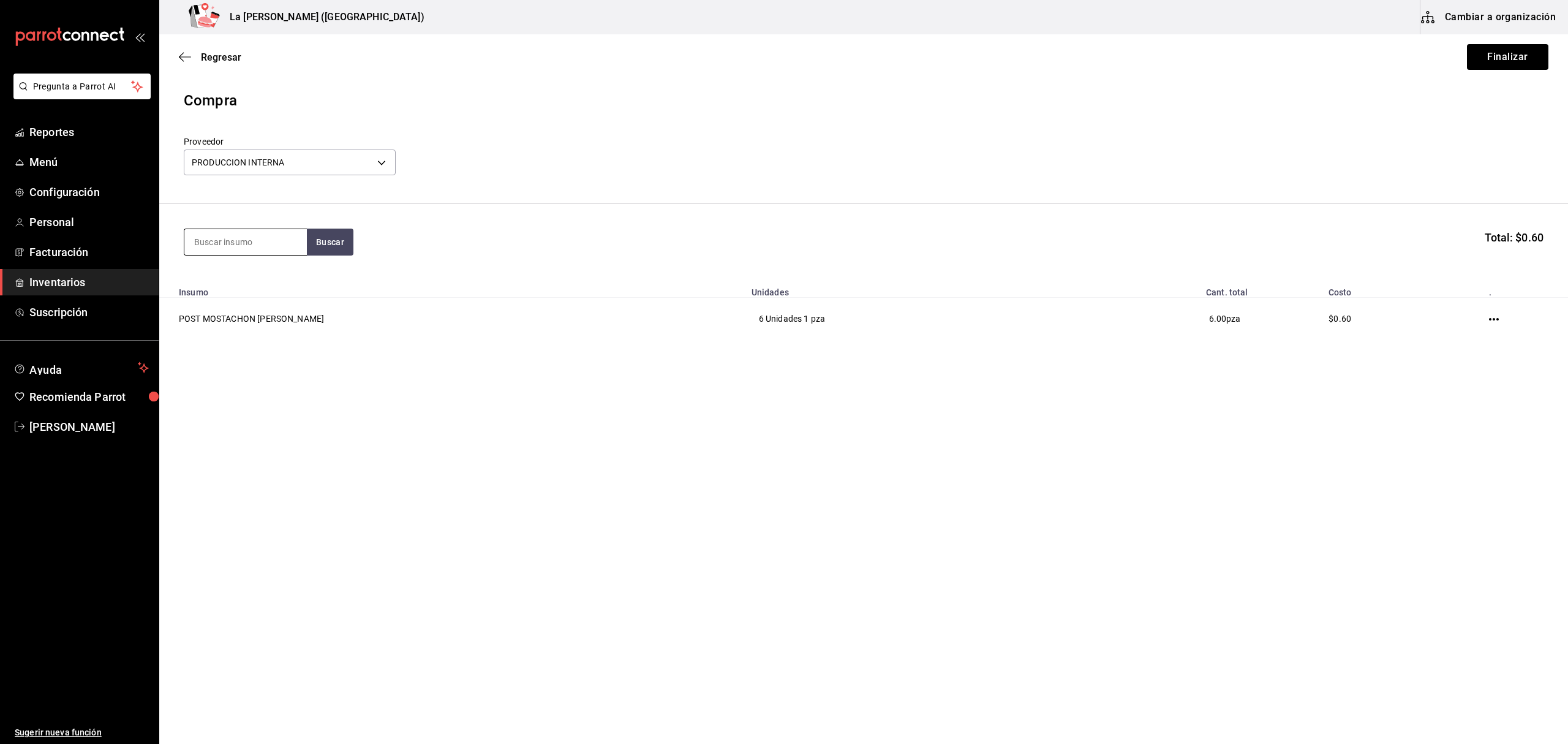
click at [237, 241] on input at bounding box center [246, 242] width 122 height 26
type input "ELOTE"
click at [250, 285] on div "POST PAN DE ELOTE" at bounding box center [245, 277] width 103 height 15
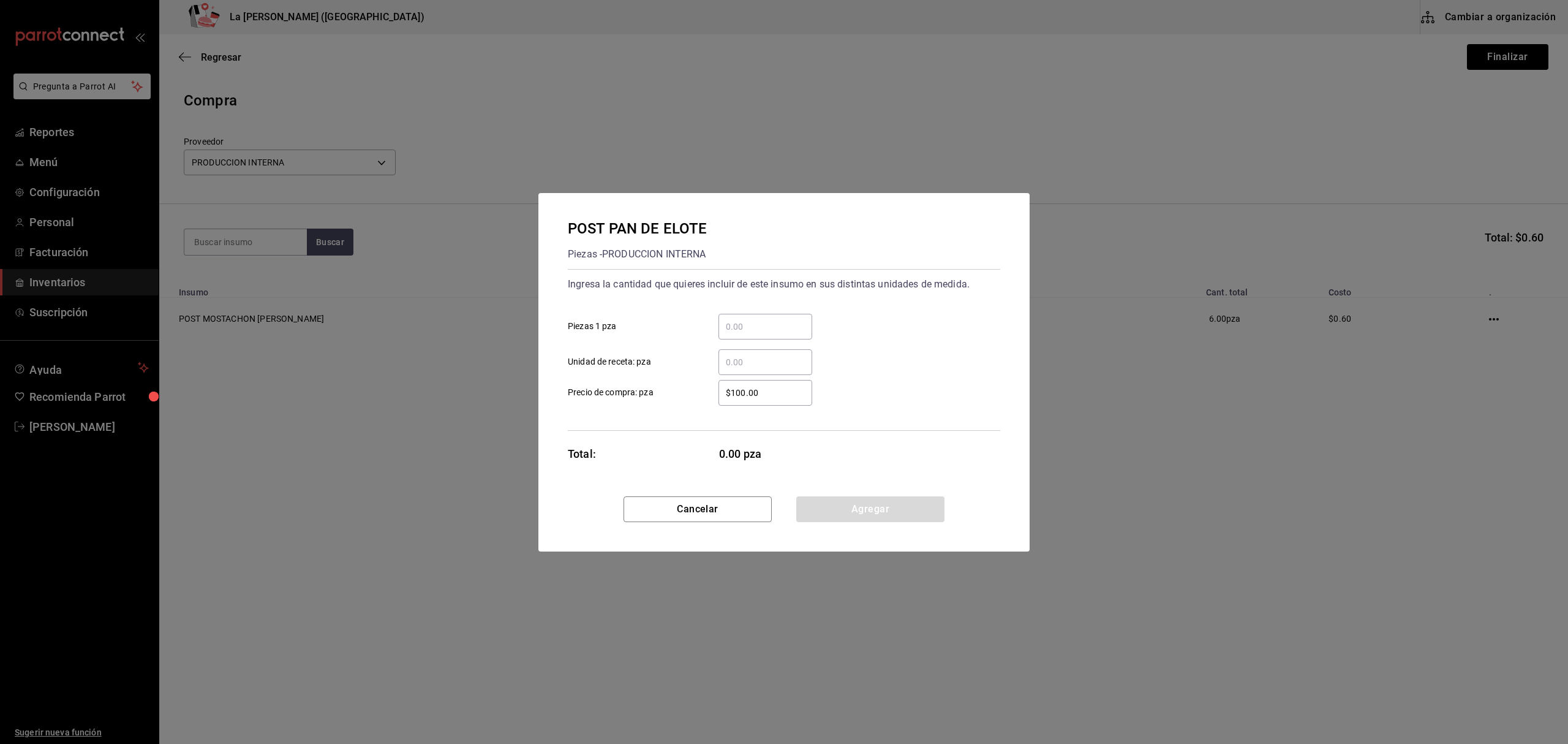
click at [762, 336] on div "​" at bounding box center [765, 327] width 94 height 26
click at [762, 334] on input "​ Piezas 1 pza" at bounding box center [765, 327] width 94 height 15
type input "10"
click button "Agregar" at bounding box center [871, 509] width 148 height 26
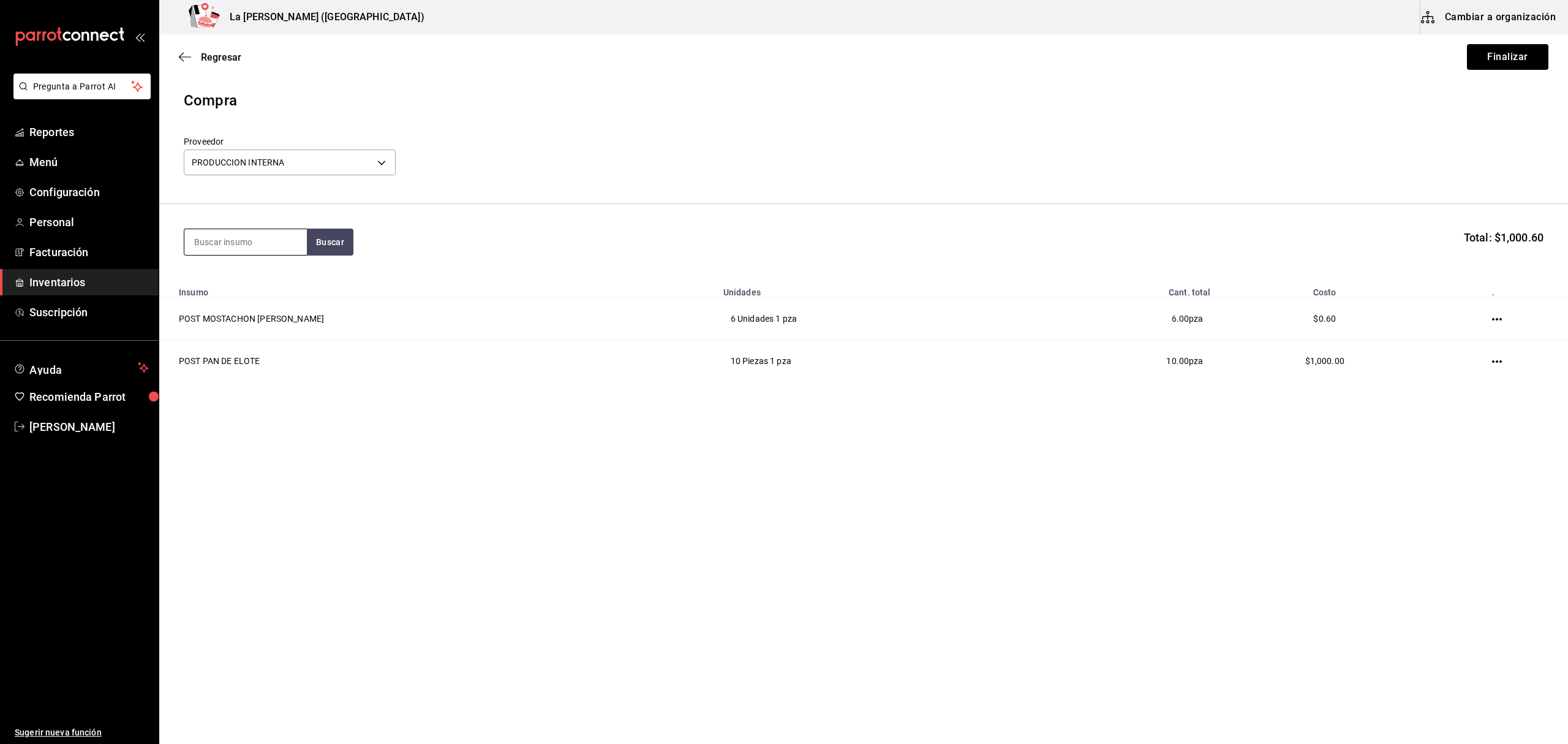
click at [241, 237] on input at bounding box center [246, 242] width 122 height 26
type input "ZANA"
click at [236, 276] on div "POST PASTEL DE ZANAHORIA" at bounding box center [245, 285] width 103 height 30
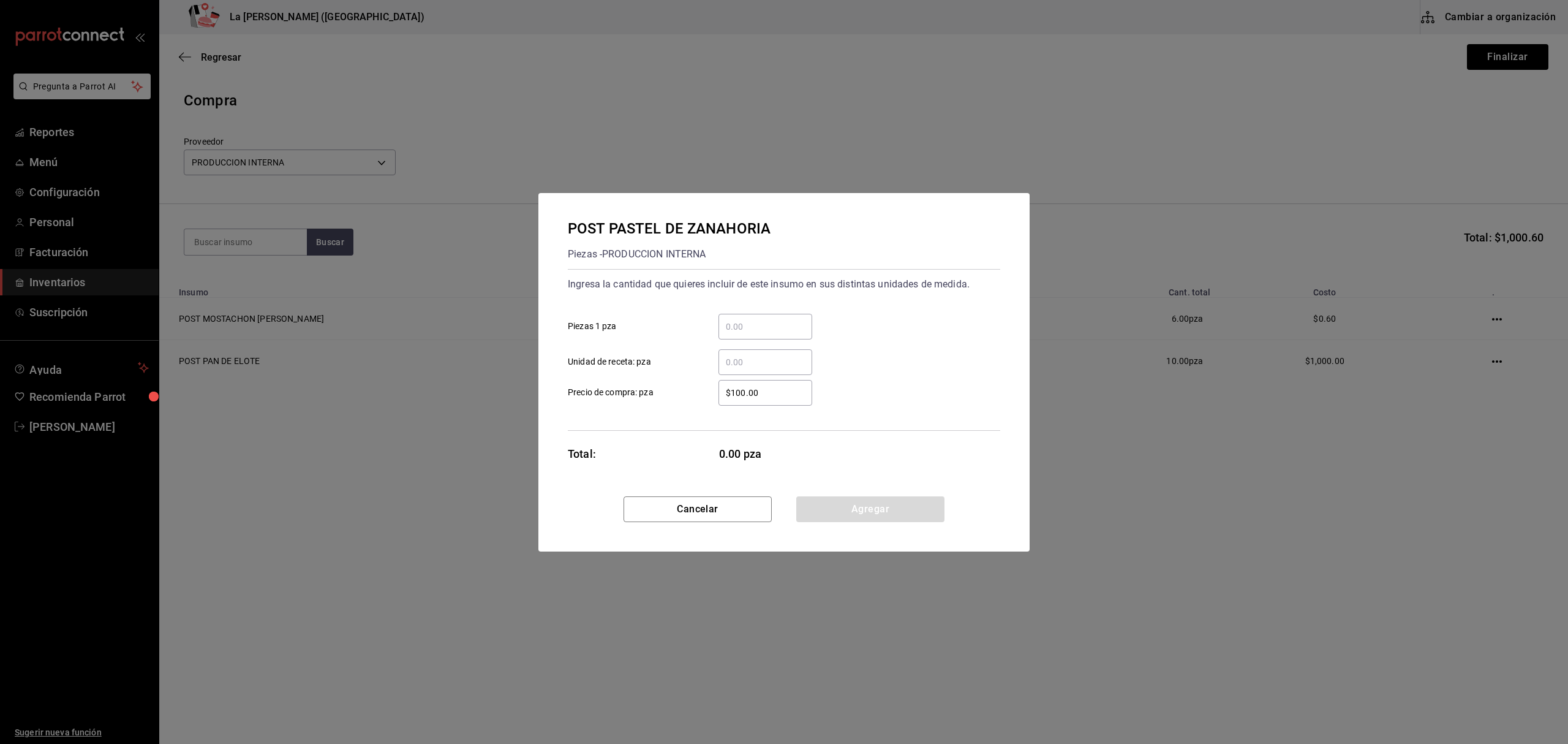
click at [765, 321] on input "​ Piezas 1 pza" at bounding box center [765, 327] width 94 height 15
type input "12"
click button "Agregar" at bounding box center [871, 509] width 148 height 26
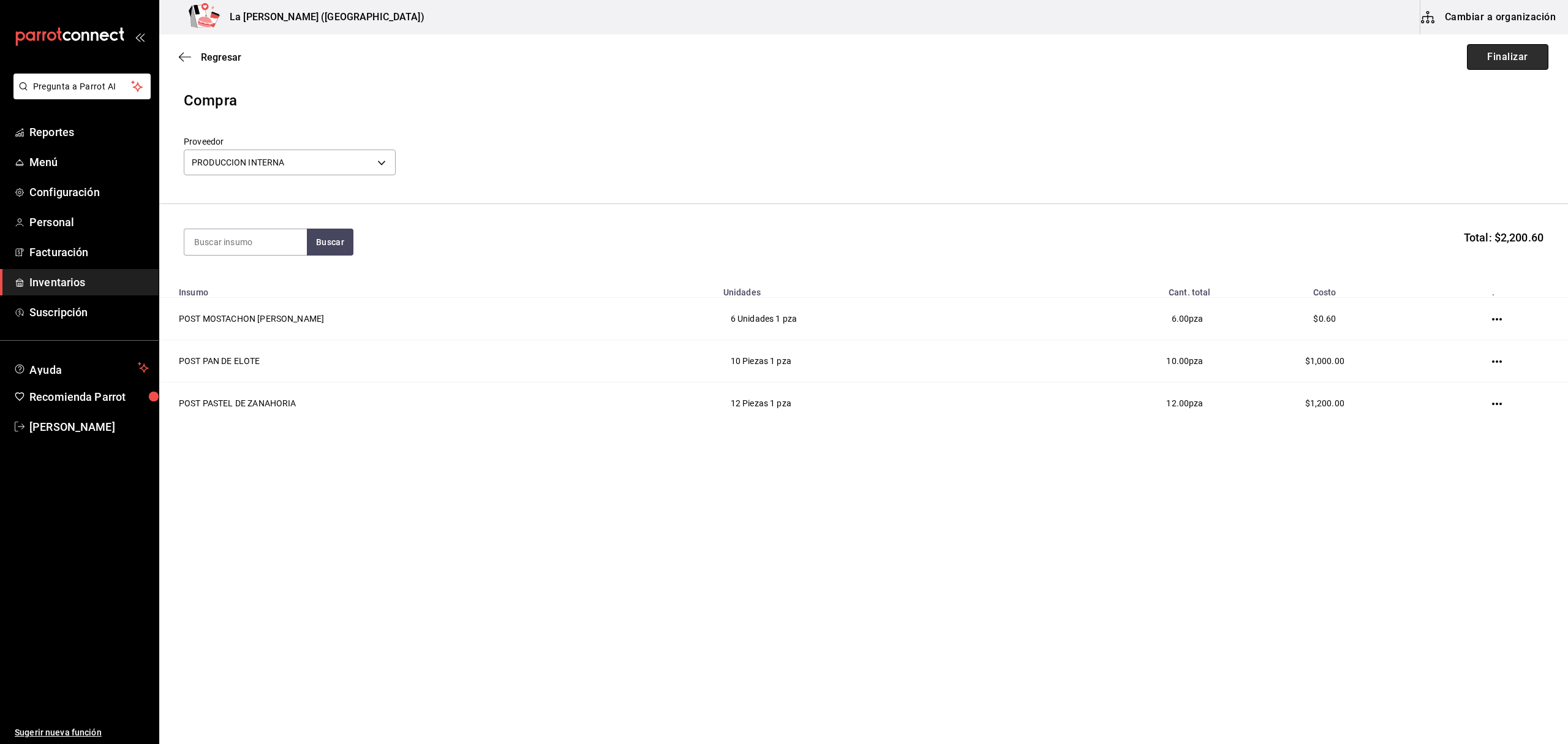
click at [1505, 51] on button "Finalizar" at bounding box center [1508, 58] width 82 height 26
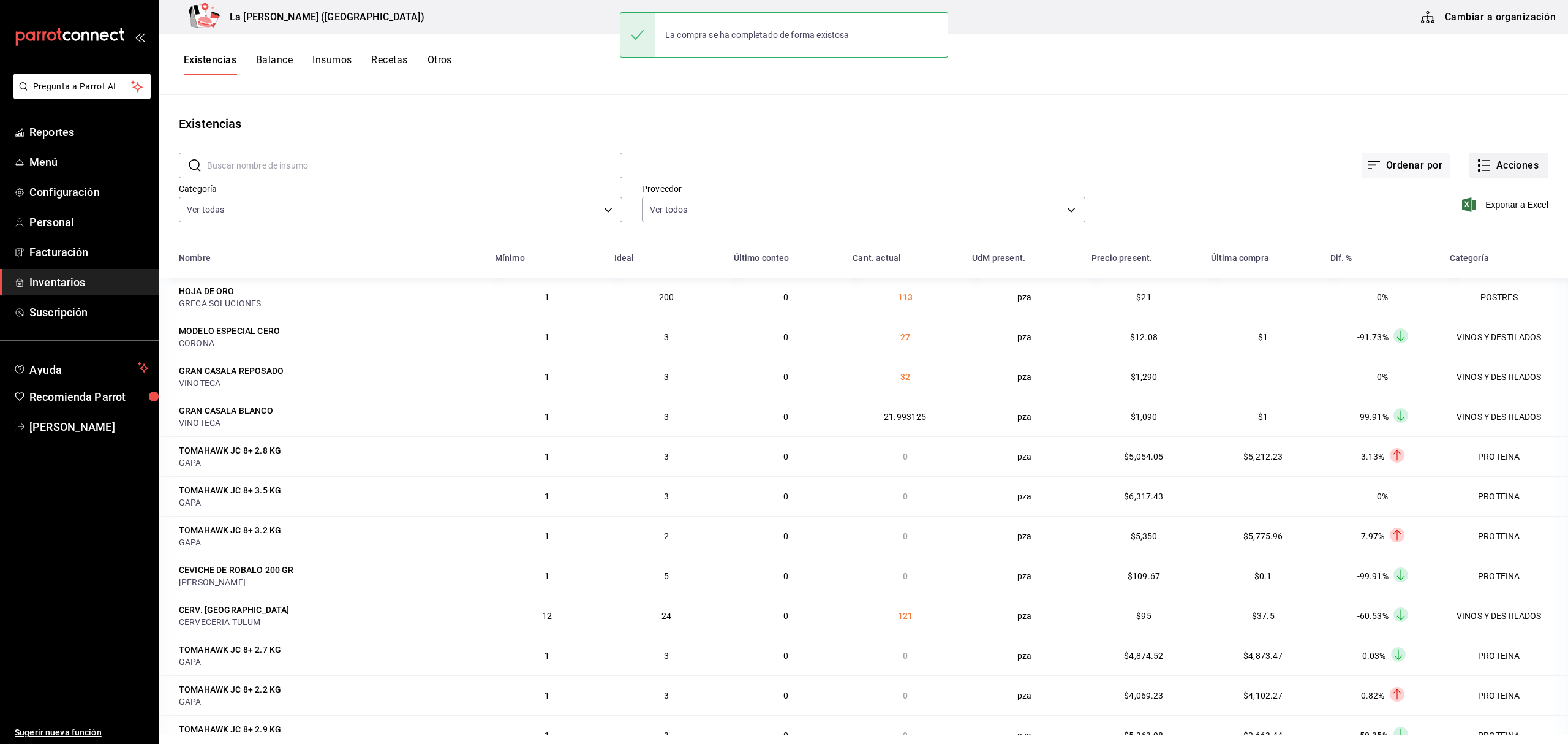
click at [1517, 169] on button "Acciones" at bounding box center [1509, 166] width 79 height 26
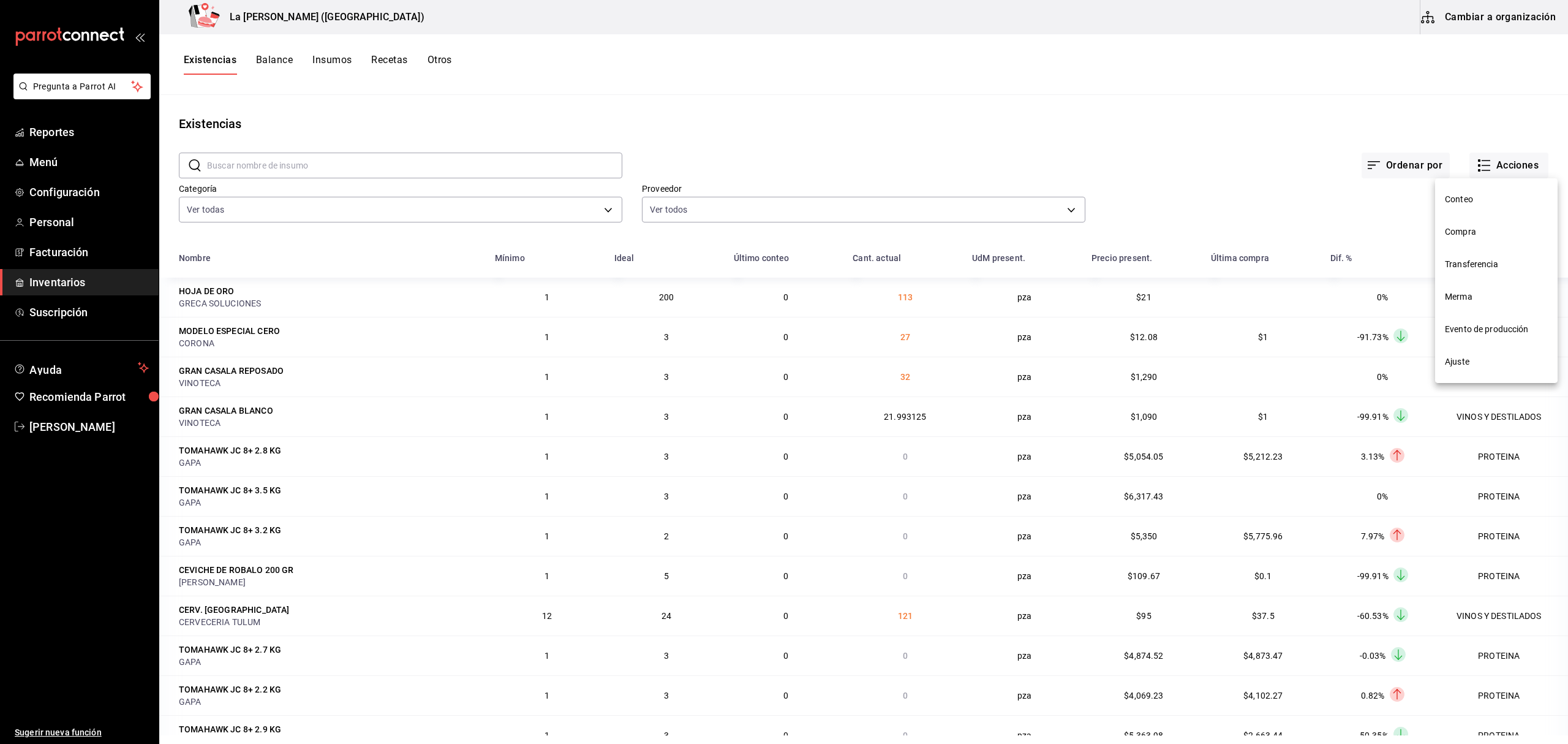
click at [1485, 237] on span "Compra" at bounding box center [1497, 232] width 103 height 13
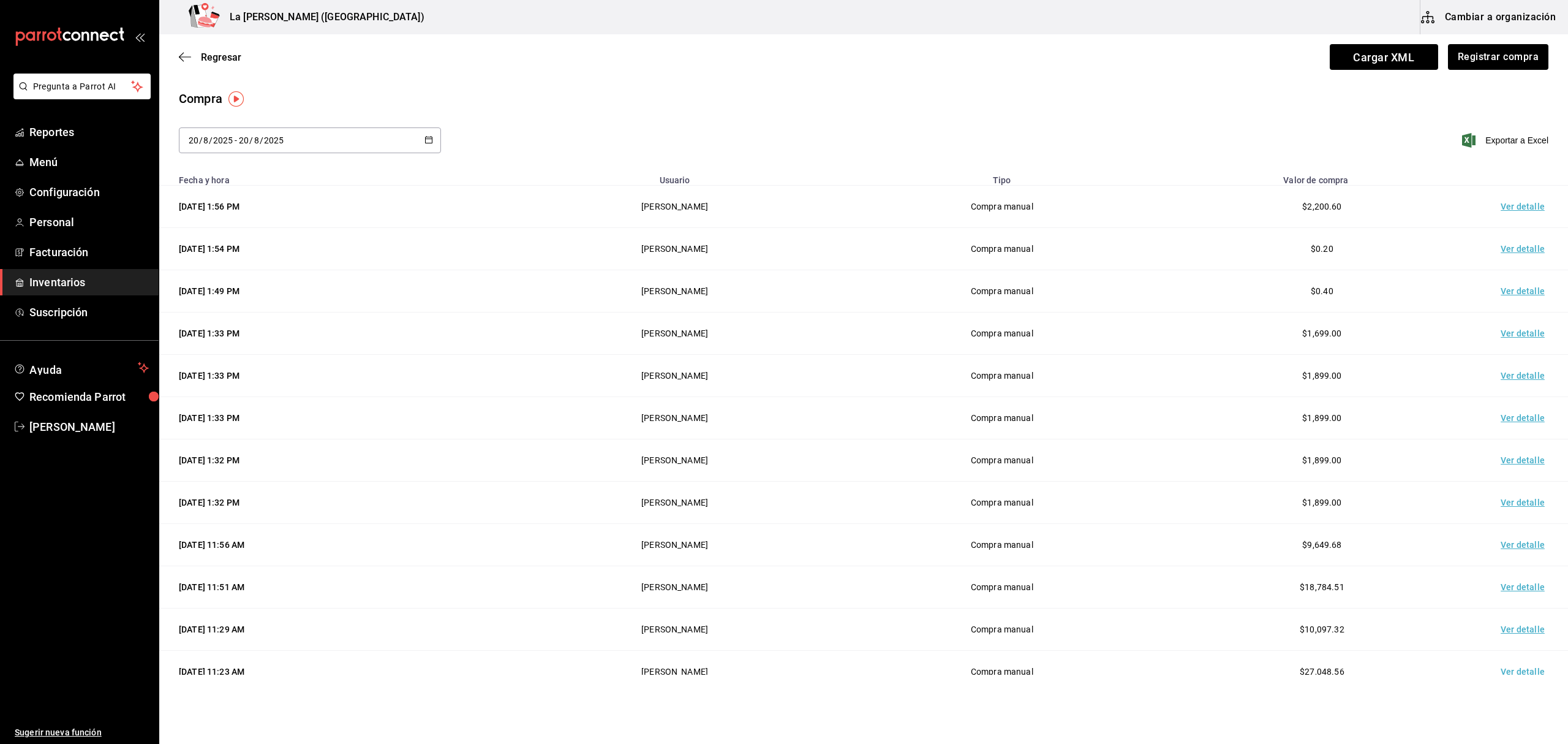
click at [1521, 207] on td "Ver detalle" at bounding box center [1525, 207] width 85 height 43
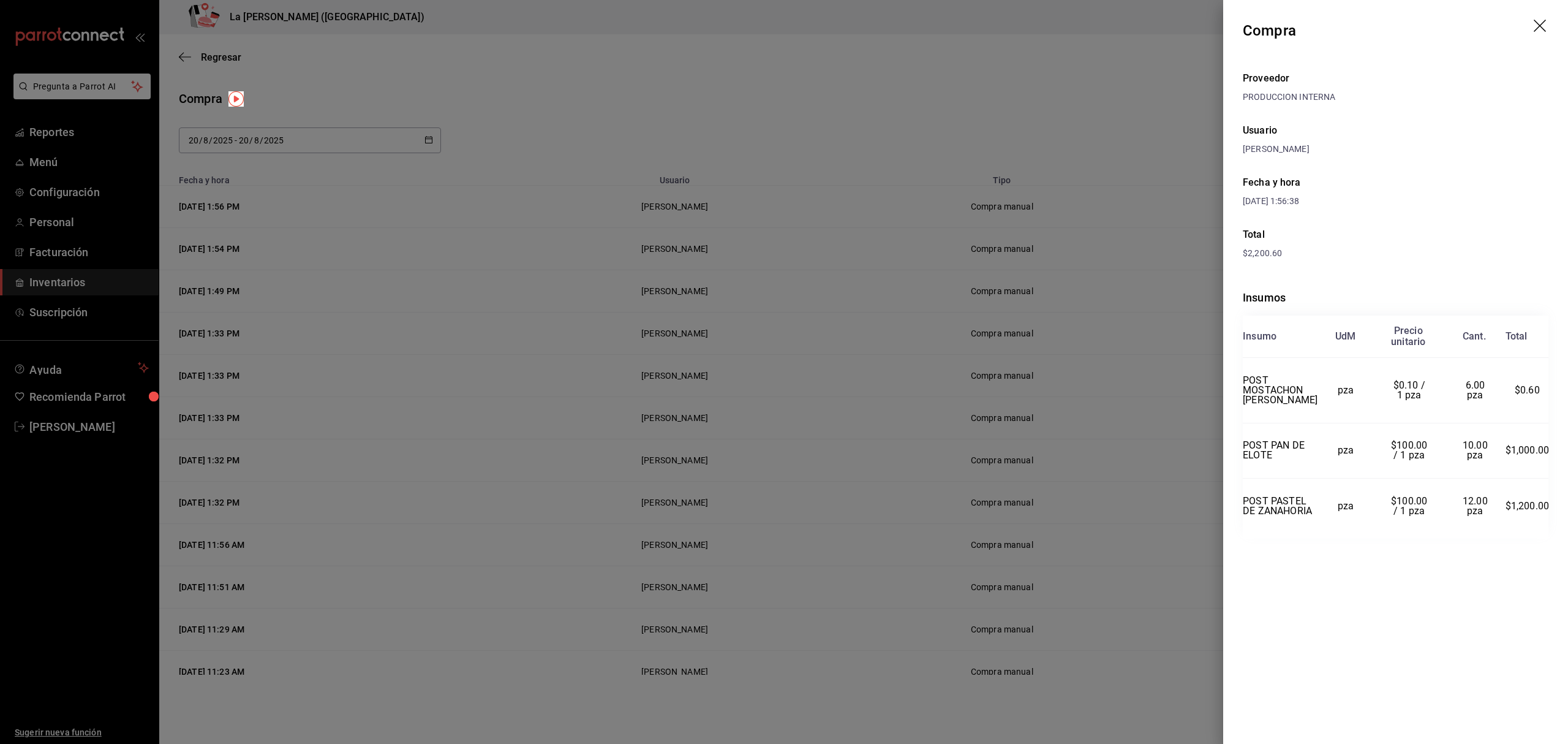
click at [873, 234] on div at bounding box center [784, 372] width 1568 height 744
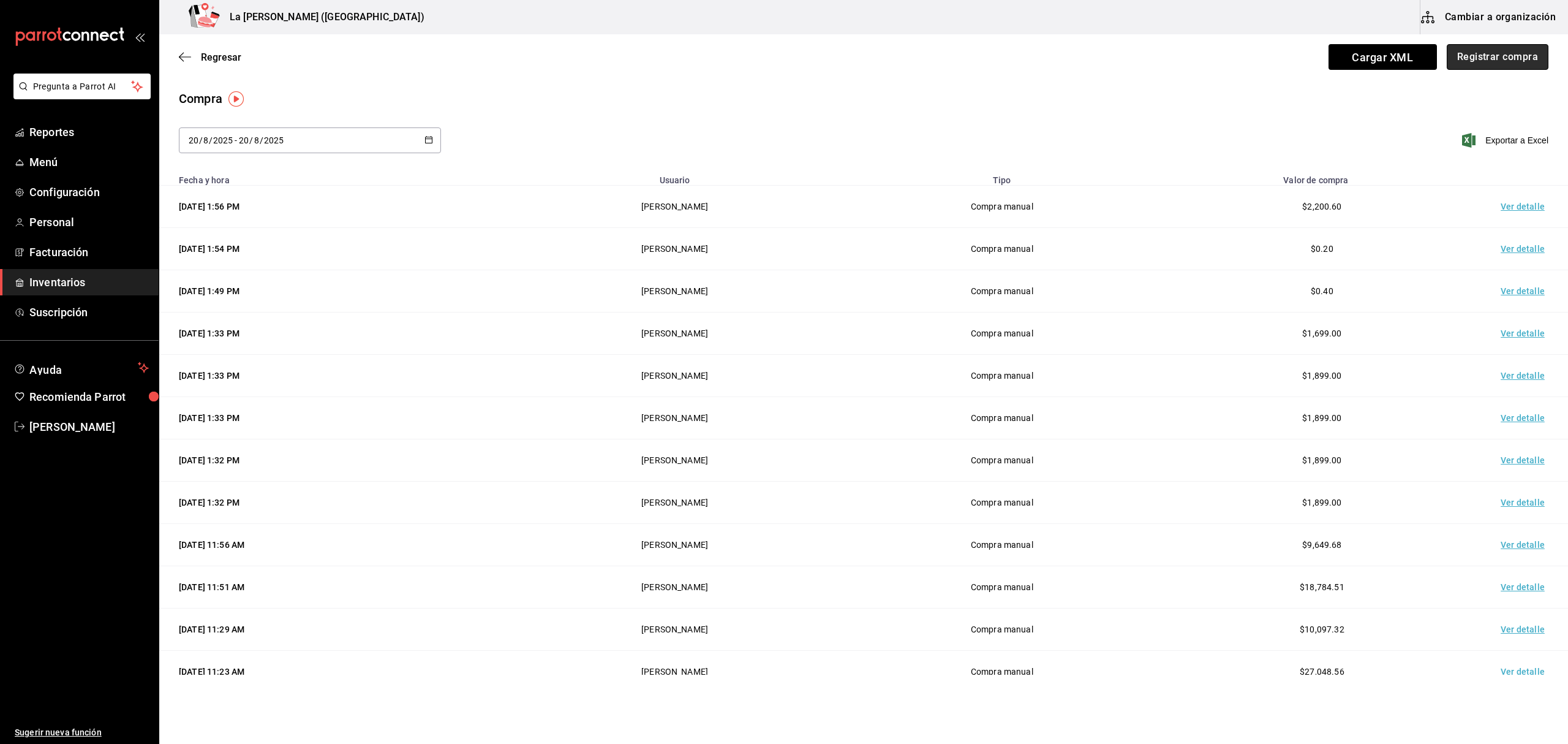
click at [1498, 60] on button "Registrar compra" at bounding box center [1498, 58] width 102 height 26
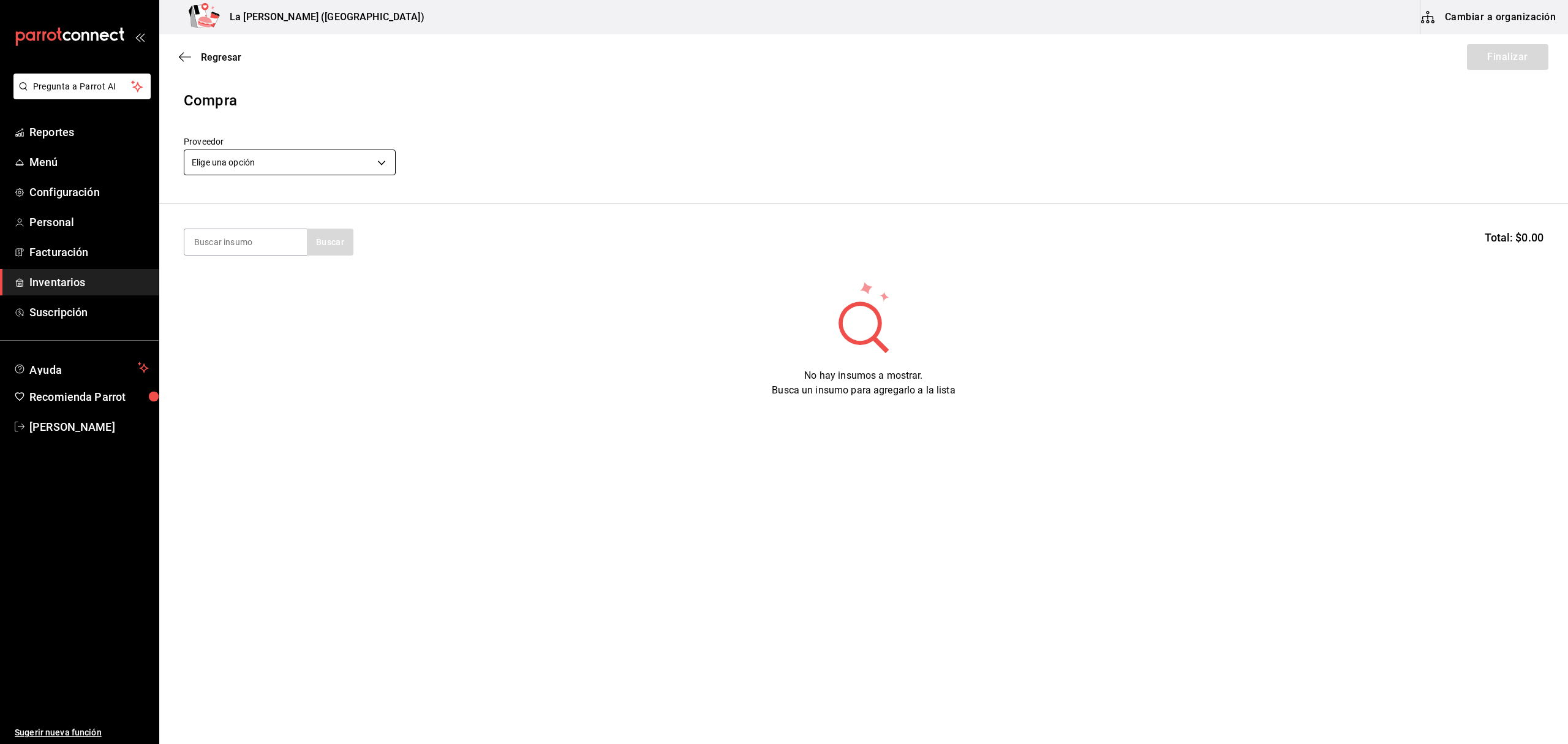
click at [267, 160] on body "Pregunta a Parrot AI Reportes Menú Configuración Personal Facturación Inventari…" at bounding box center [784, 337] width 1568 height 674
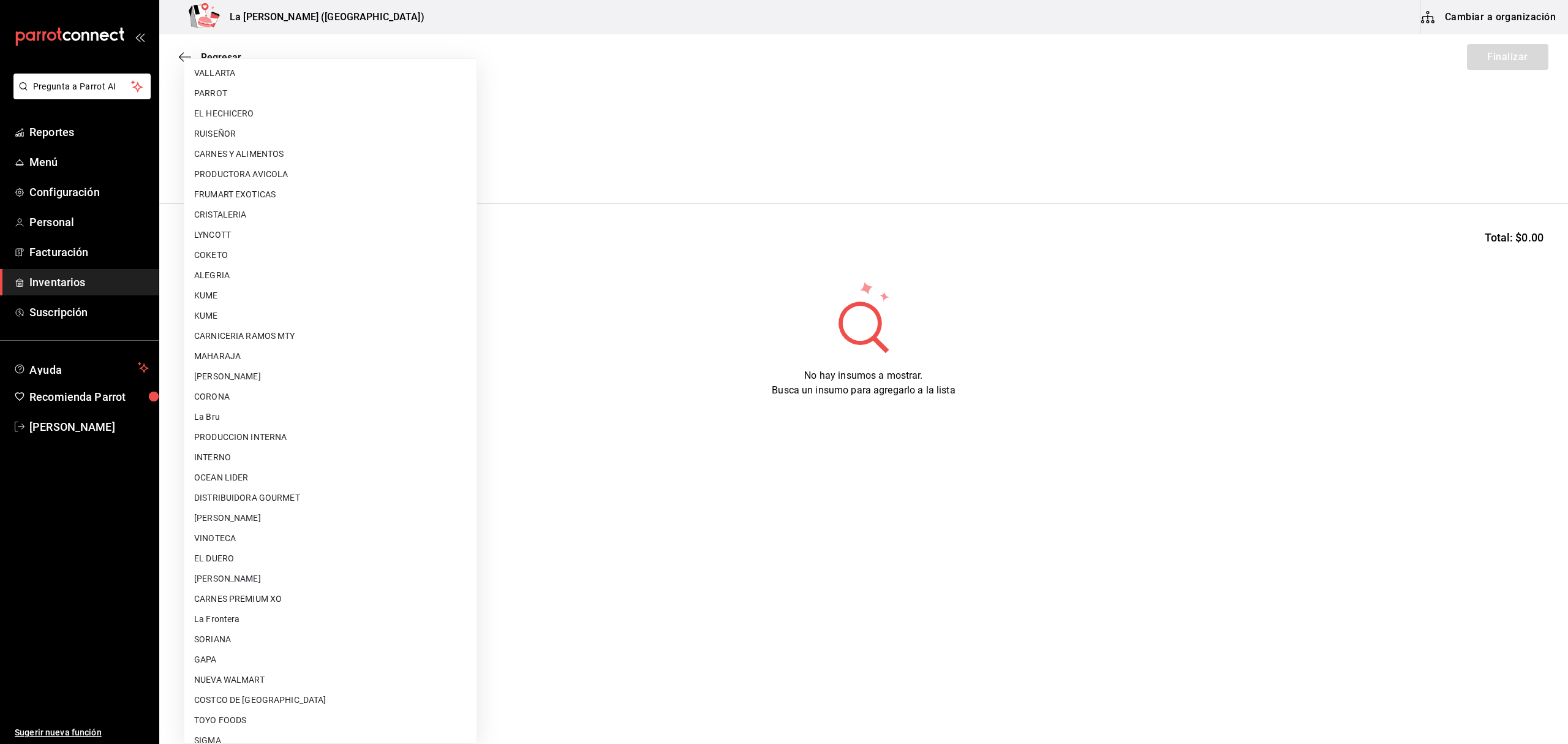
scroll to position [661, 0]
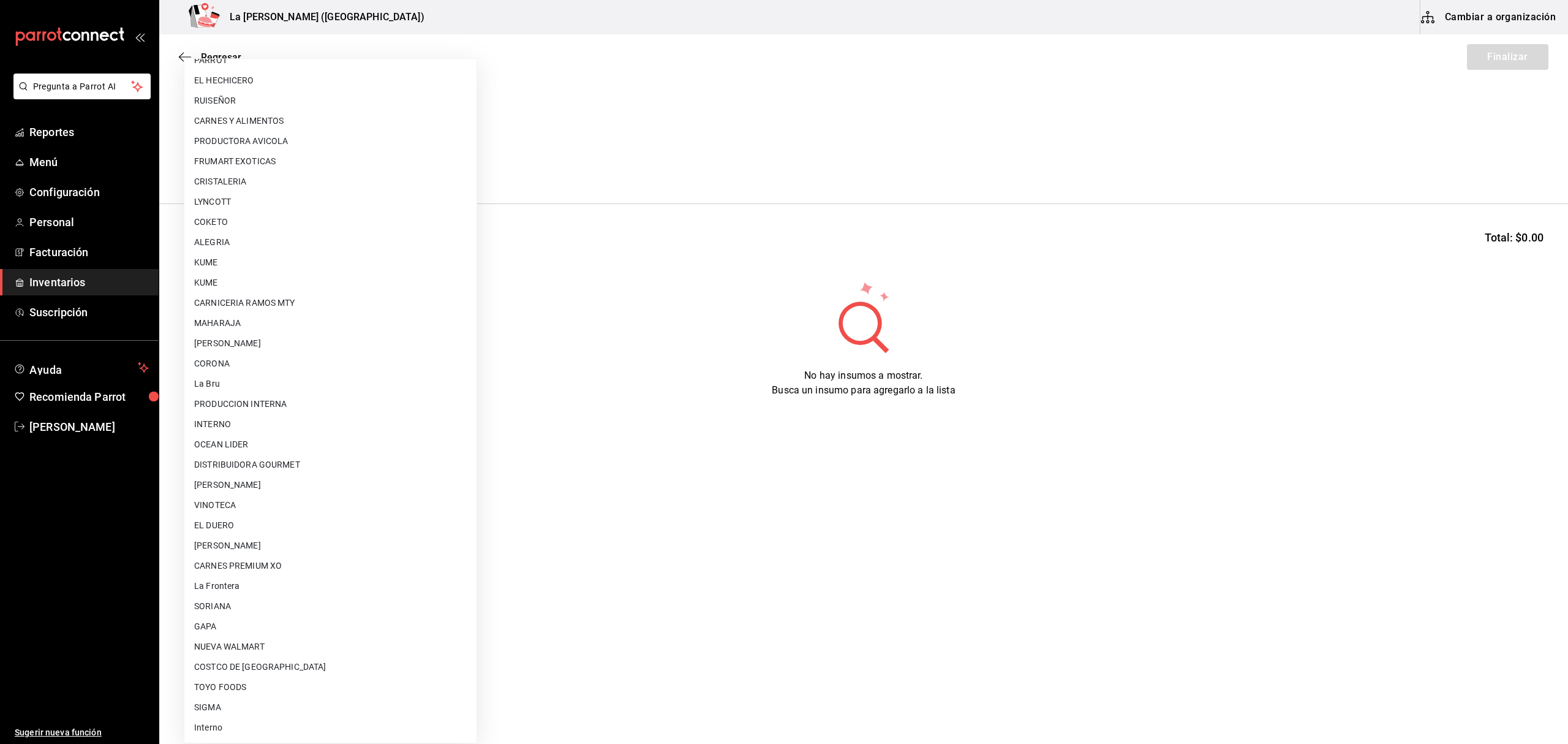
click at [335, 540] on li "[PERSON_NAME]" at bounding box center [330, 545] width 292 height 20
type input "315b81d5-d420-441a-a150-3d316ba9d60a"
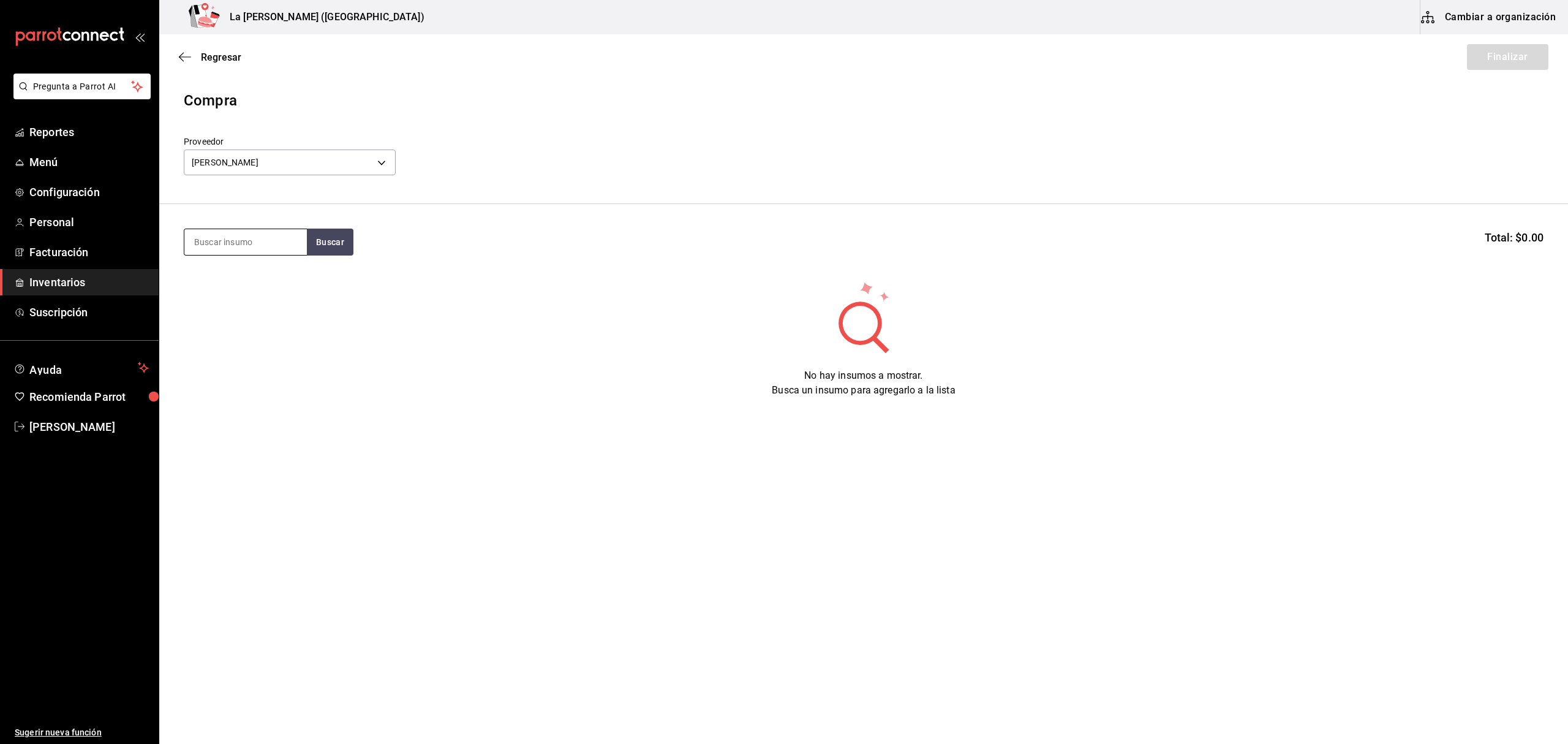
click at [256, 234] on input at bounding box center [246, 242] width 122 height 26
type input "TORO"
click at [222, 289] on div "Piezas - CARLOS ALFONSO TAPIA VARGAS" at bounding box center [243, 291] width 98 height 13
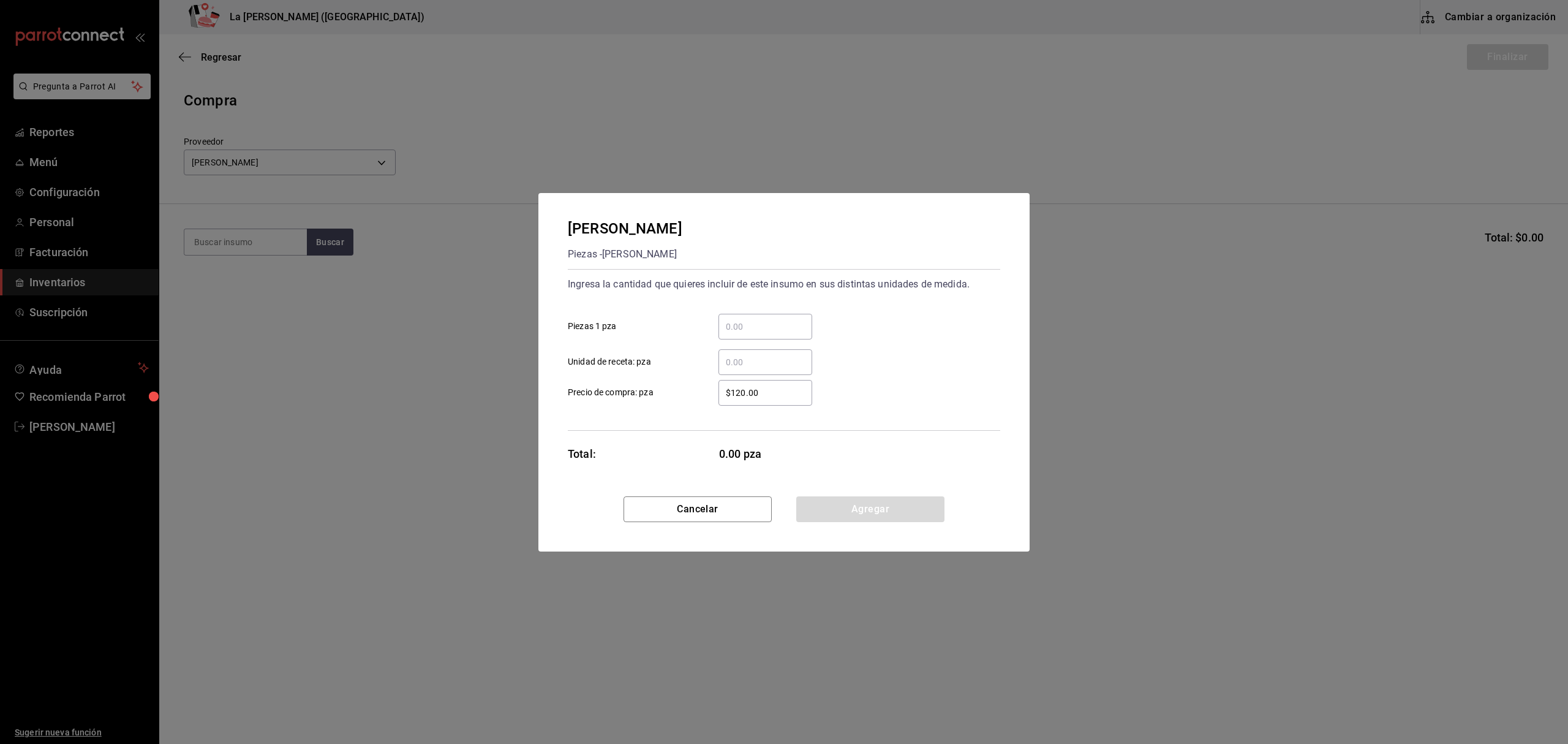
click at [737, 327] on input "​ Piezas 1 pza" at bounding box center [765, 327] width 94 height 15
type input "1"
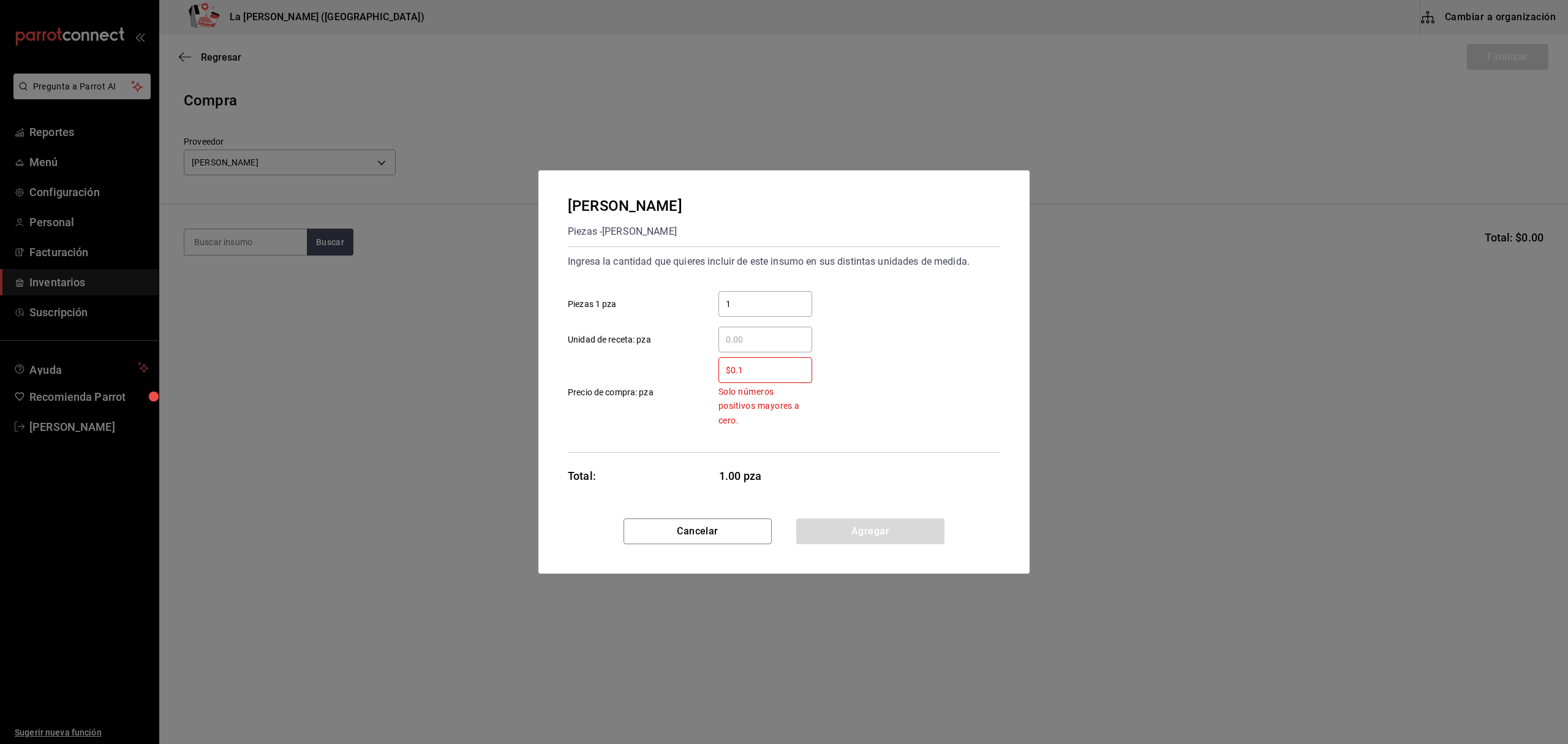
type input "$0.1"
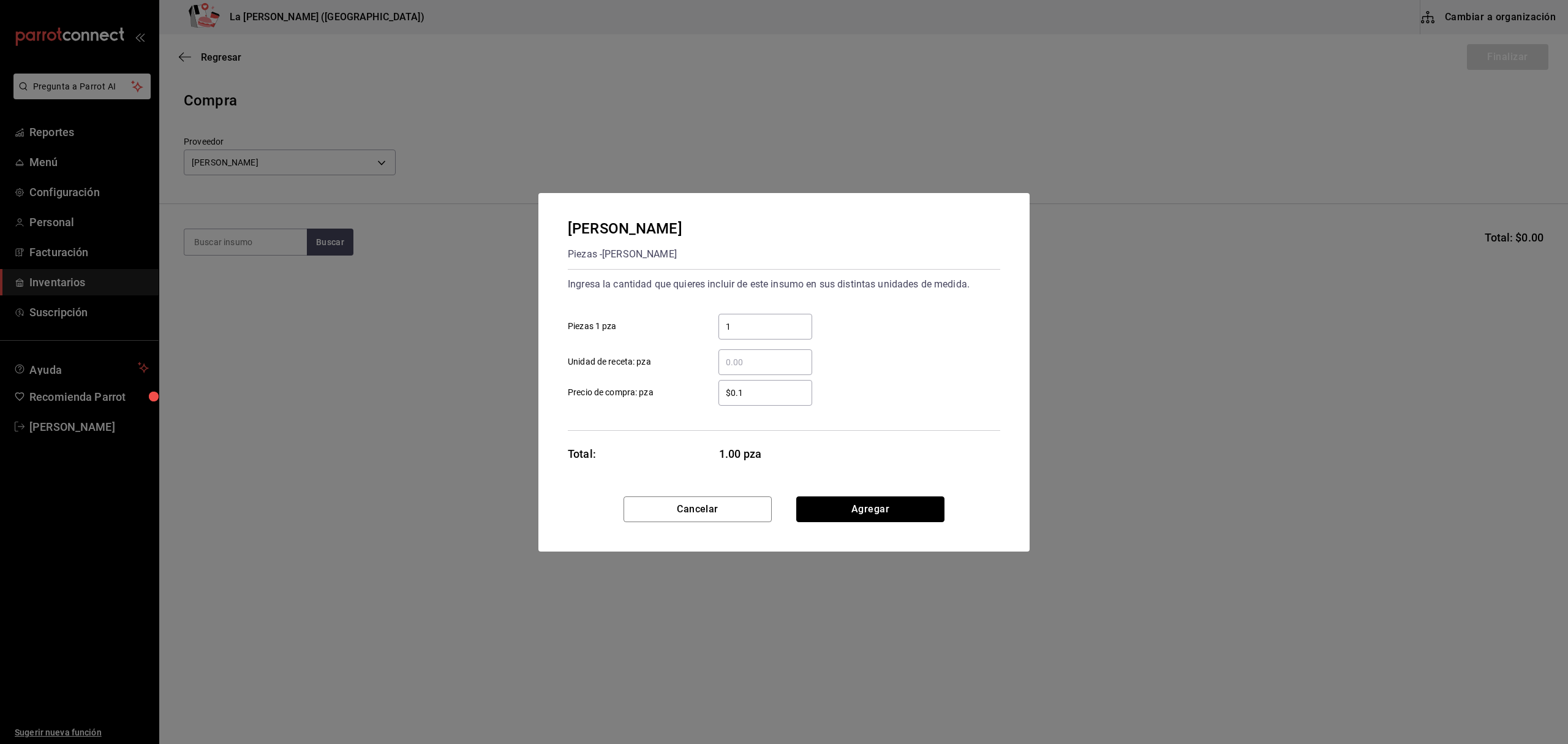
click button "Agregar" at bounding box center [871, 509] width 148 height 26
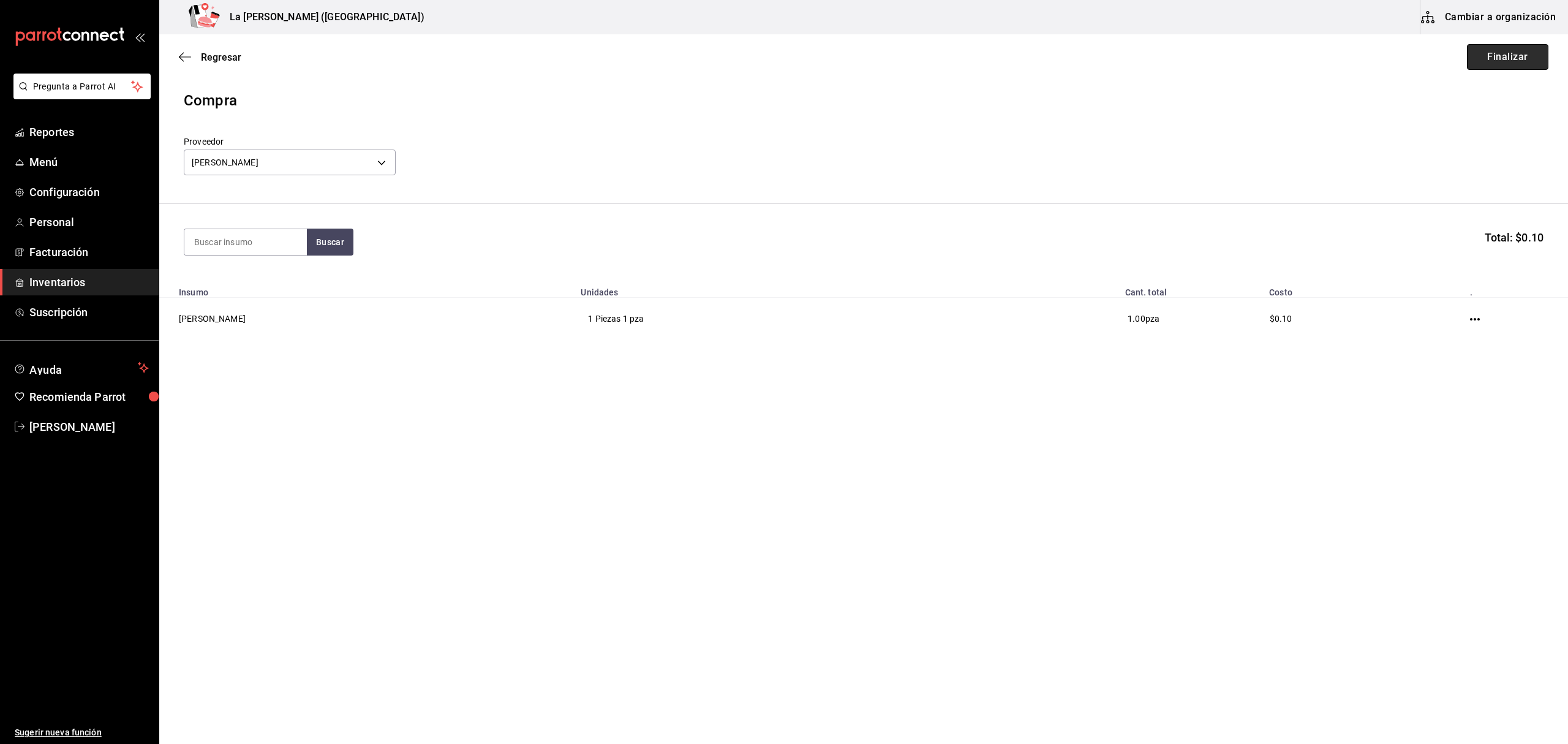
click at [1512, 58] on button "Finalizar" at bounding box center [1508, 58] width 82 height 26
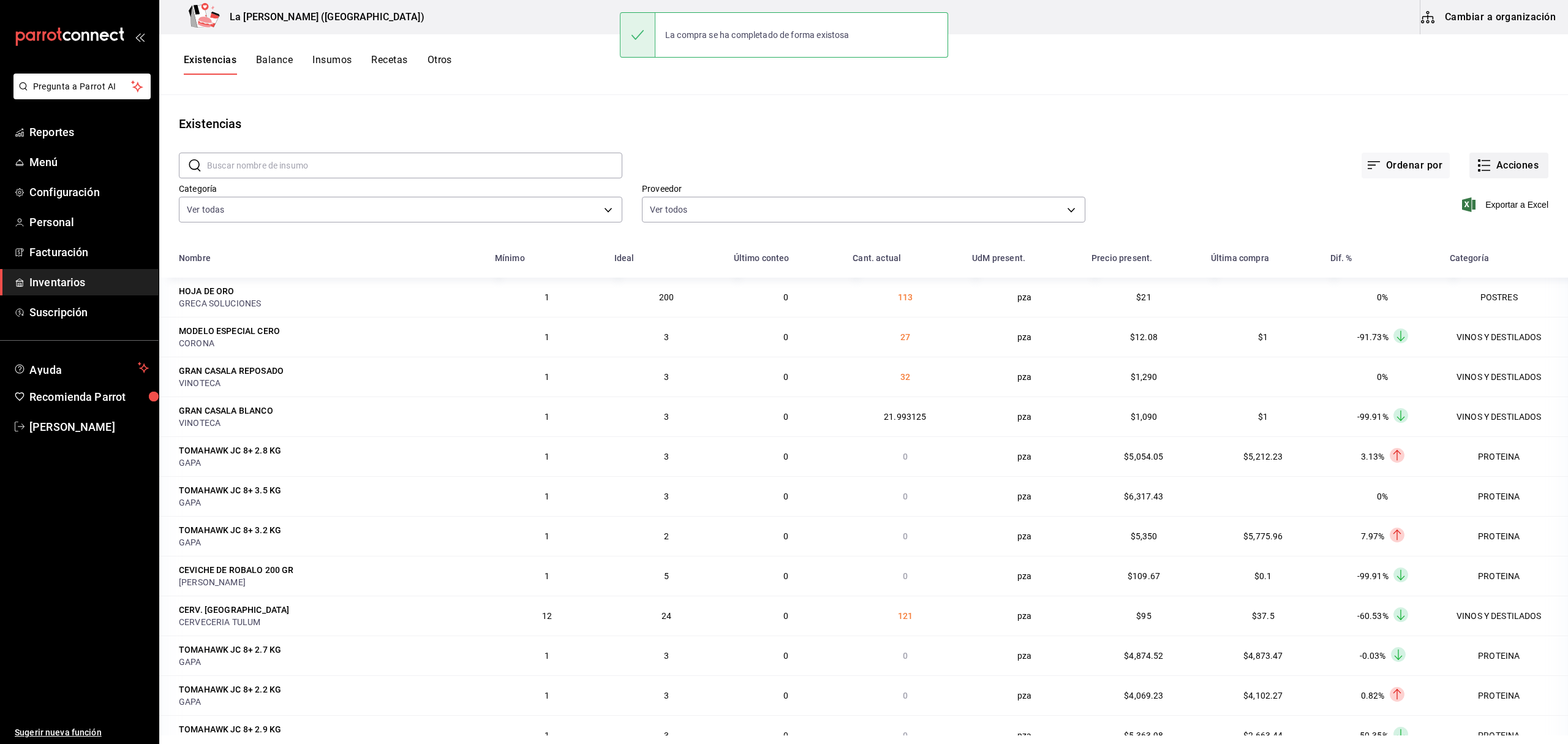
click at [1534, 169] on button "Acciones" at bounding box center [1509, 166] width 79 height 26
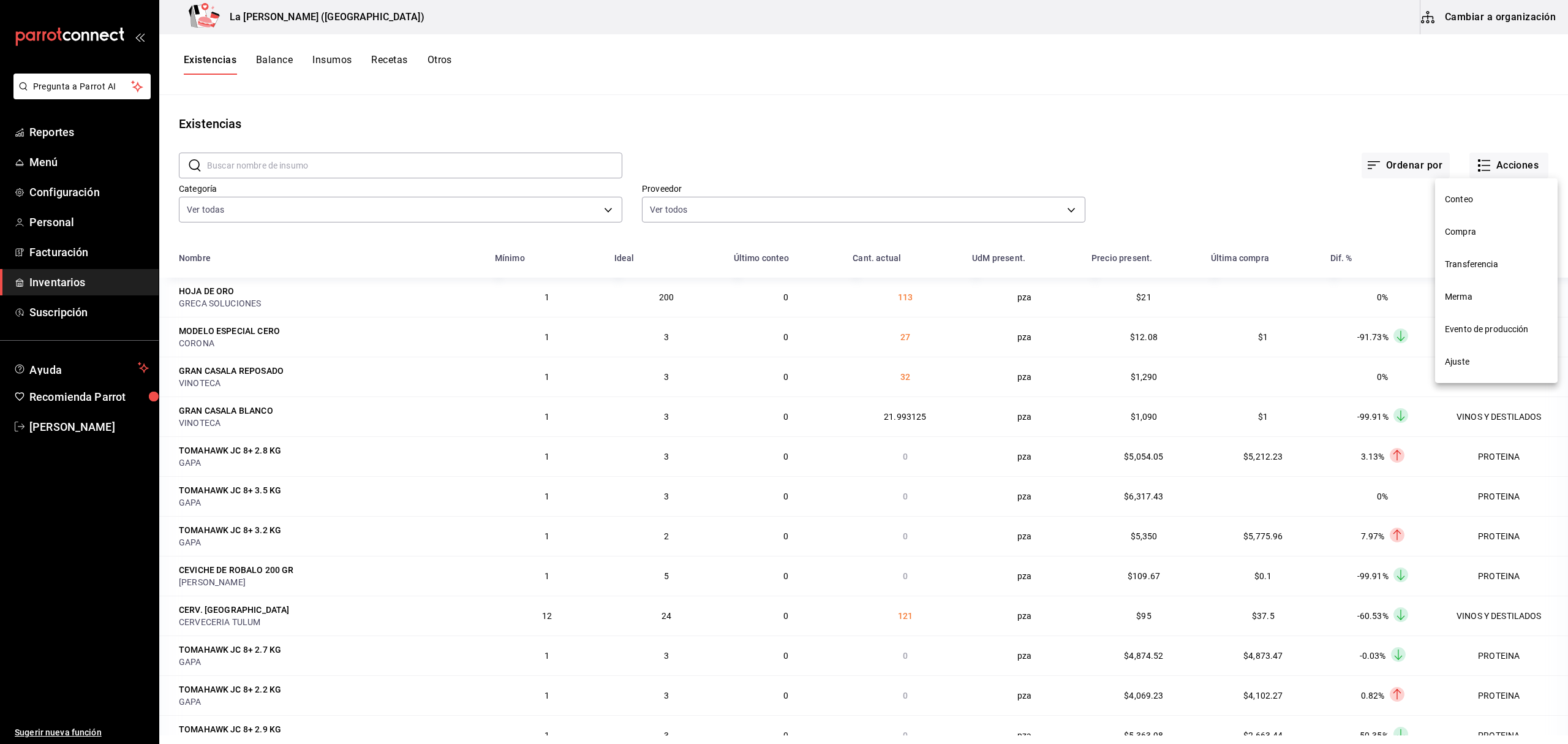
click at [1482, 226] on span "Compra" at bounding box center [1497, 232] width 103 height 13
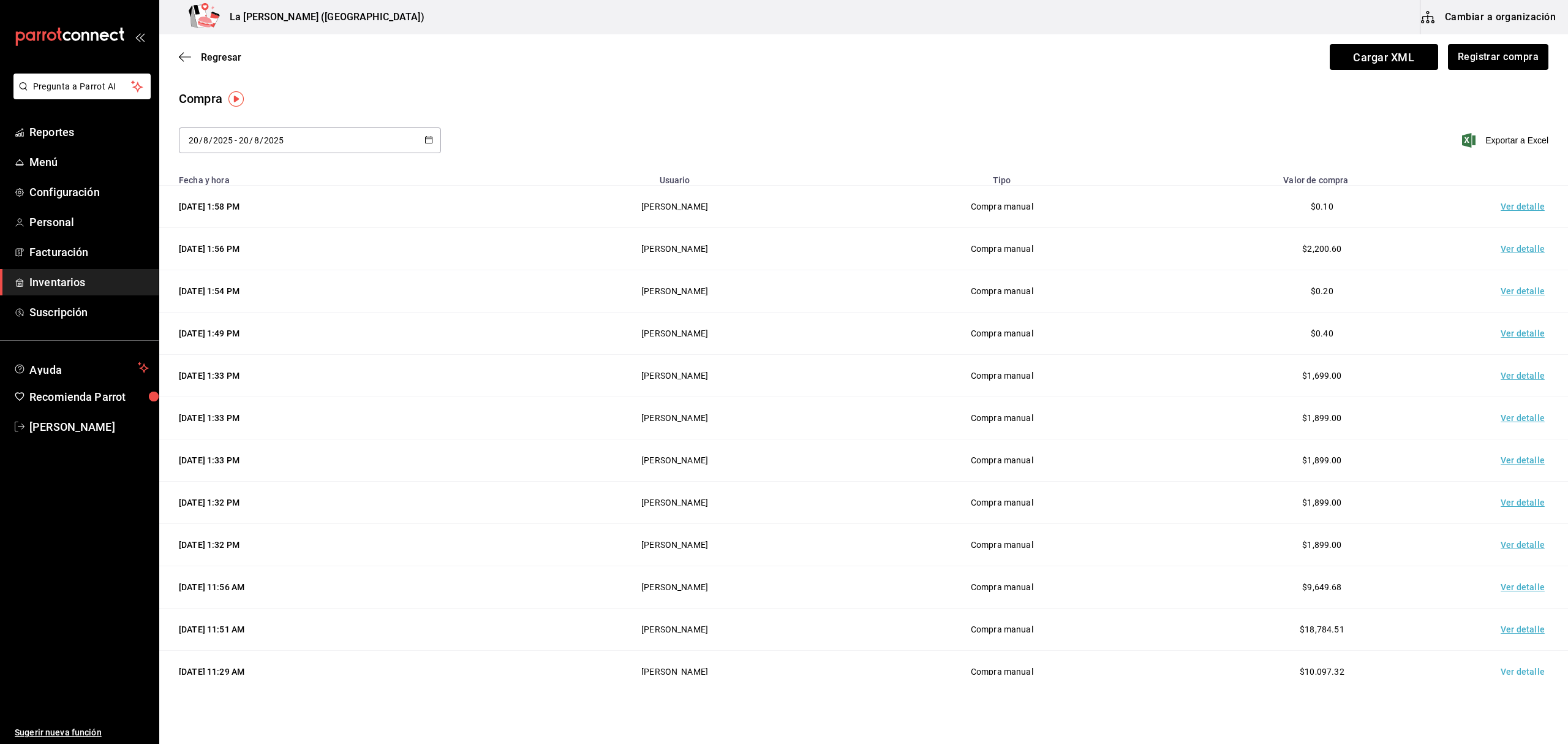
click at [1509, 209] on td "Ver detalle" at bounding box center [1525, 207] width 85 height 43
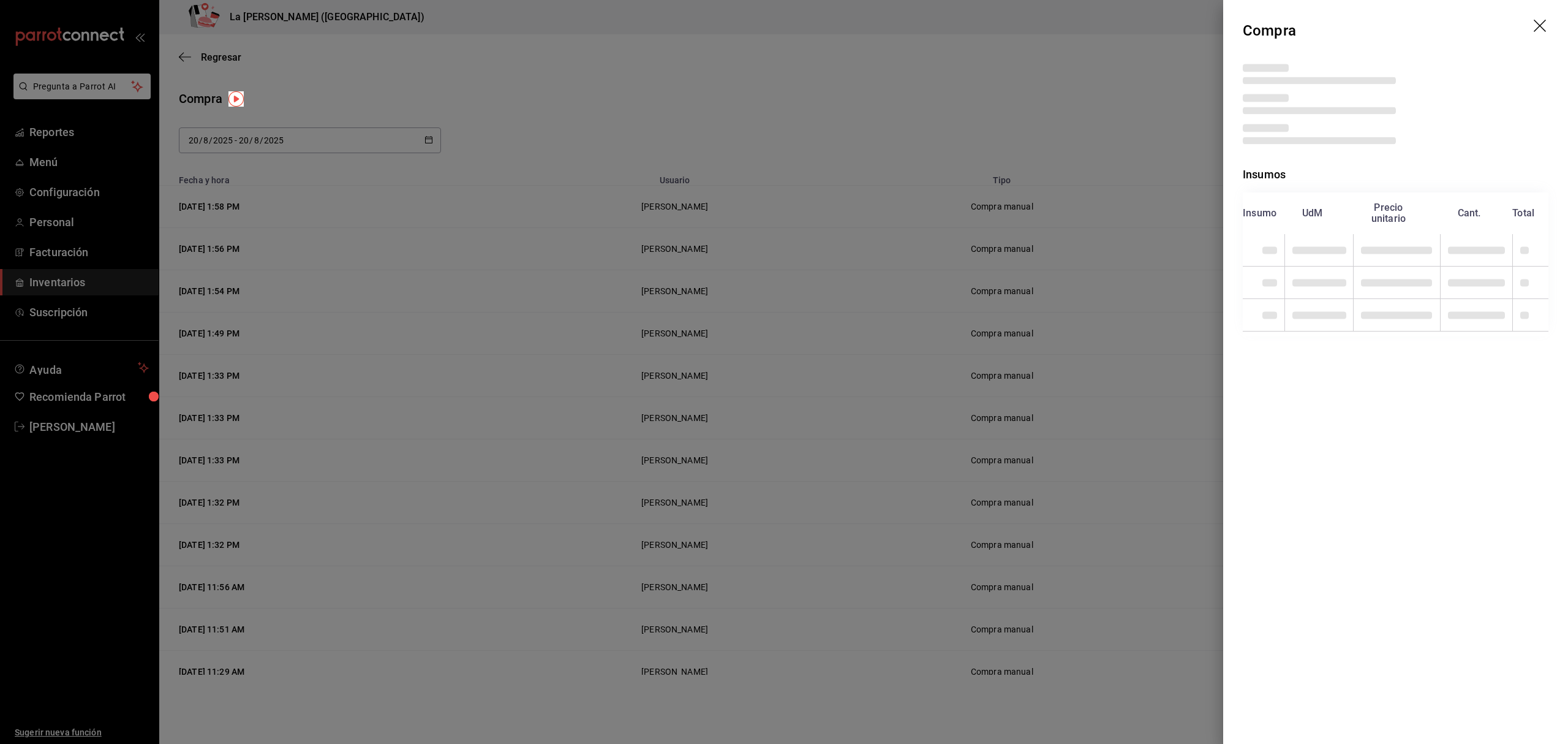
click at [1541, 32] on icon "drag" at bounding box center [1541, 27] width 15 height 15
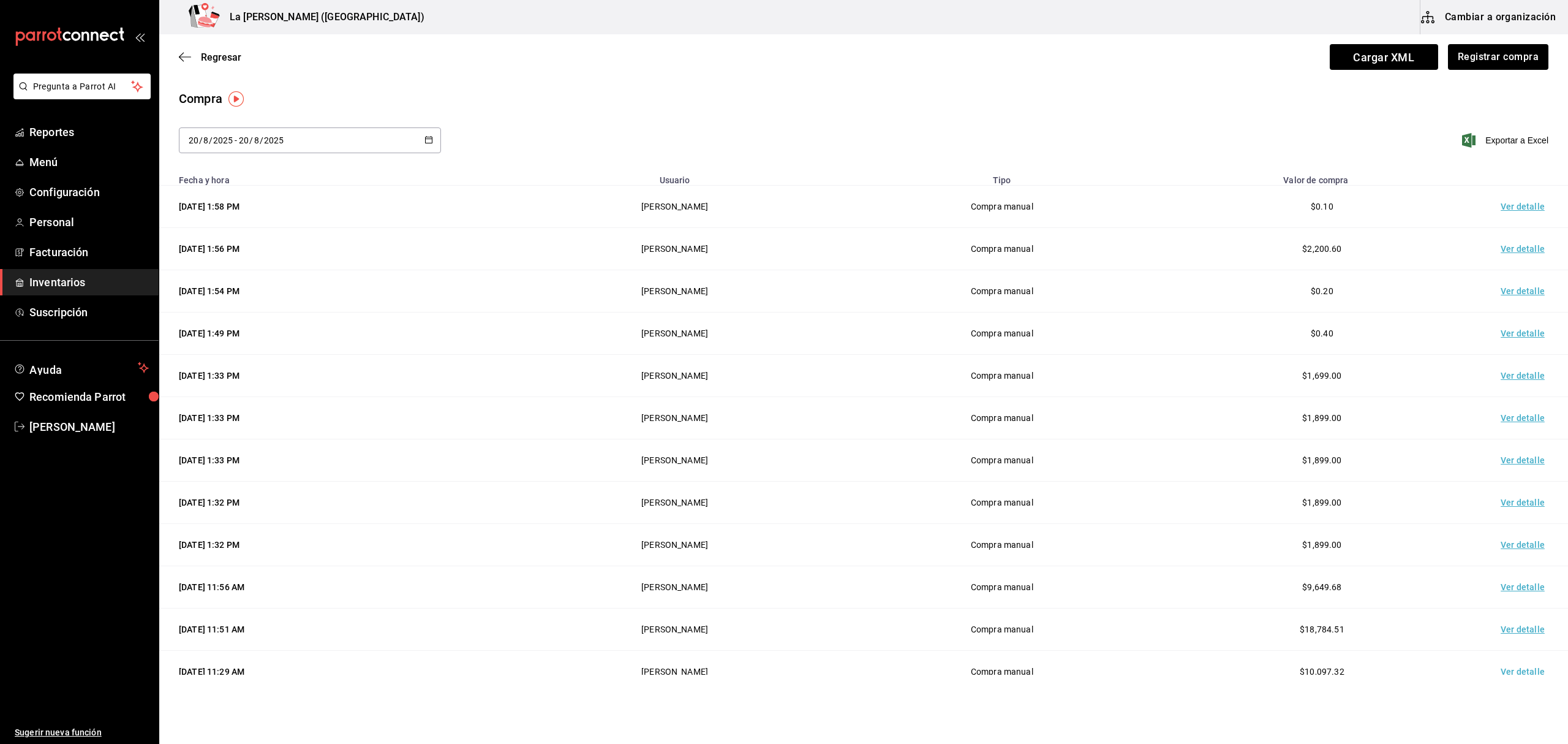
click at [1512, 216] on td "Ver detalle" at bounding box center [1525, 207] width 85 height 43
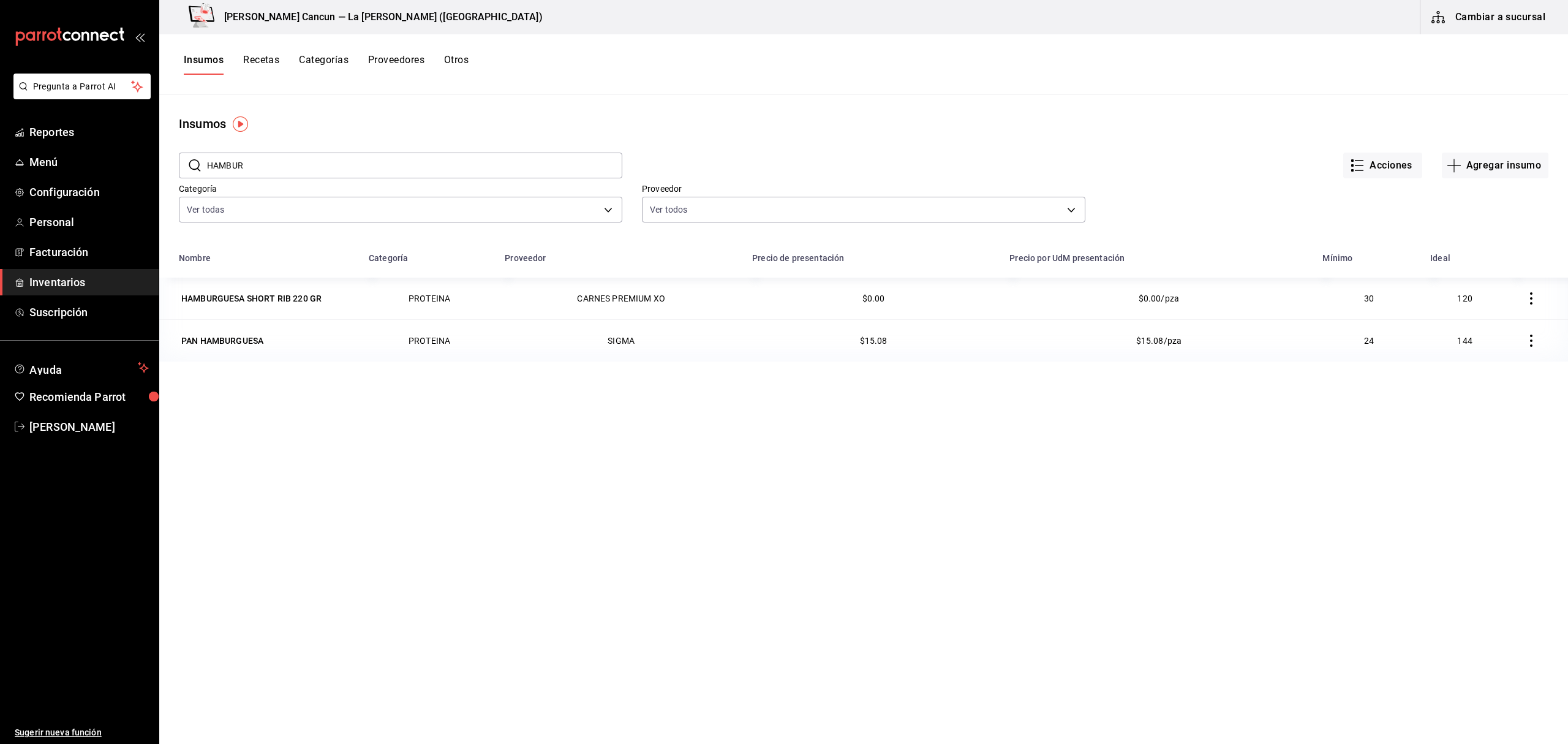
click at [300, 162] on input "HAMBUR" at bounding box center [414, 165] width 415 height 24
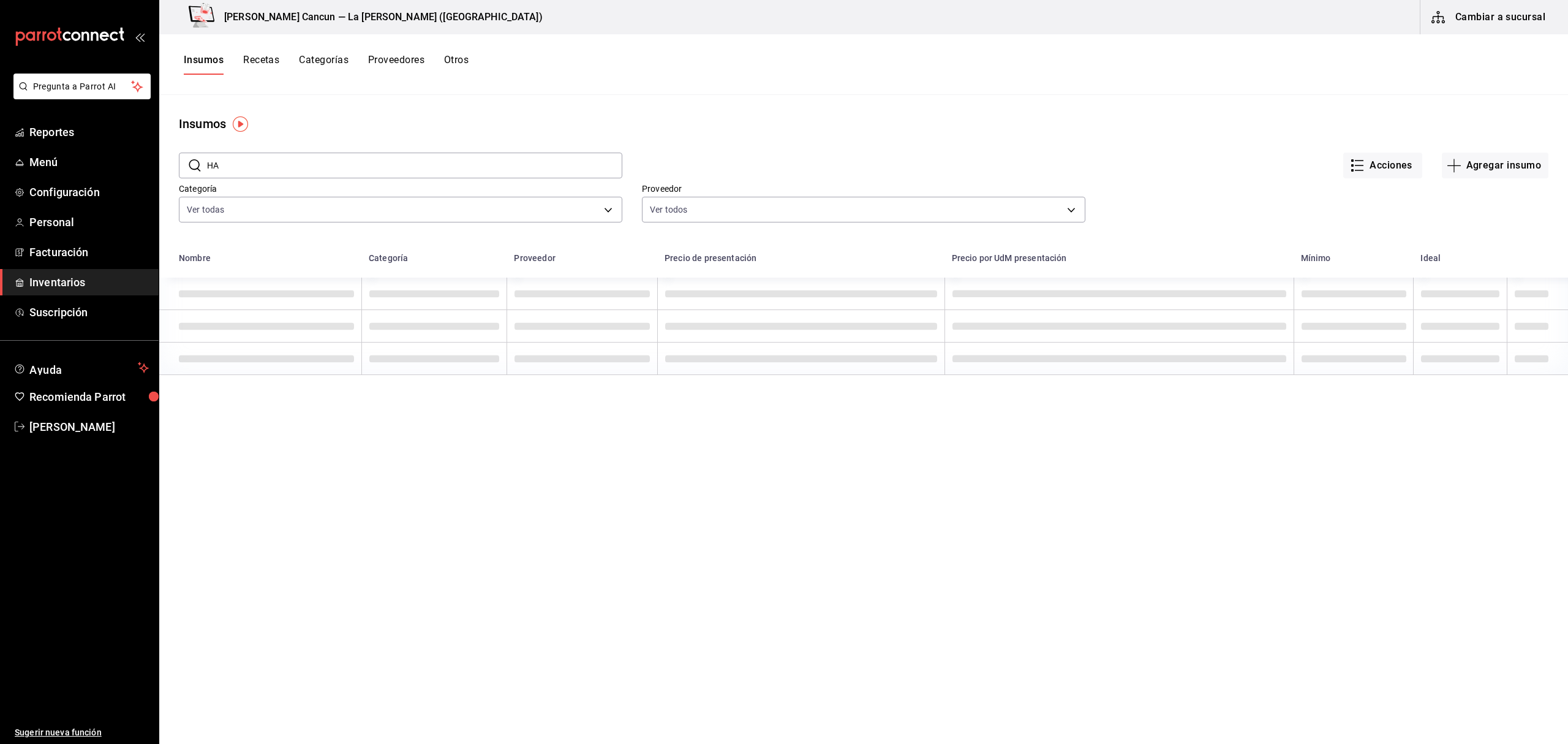
type input "H"
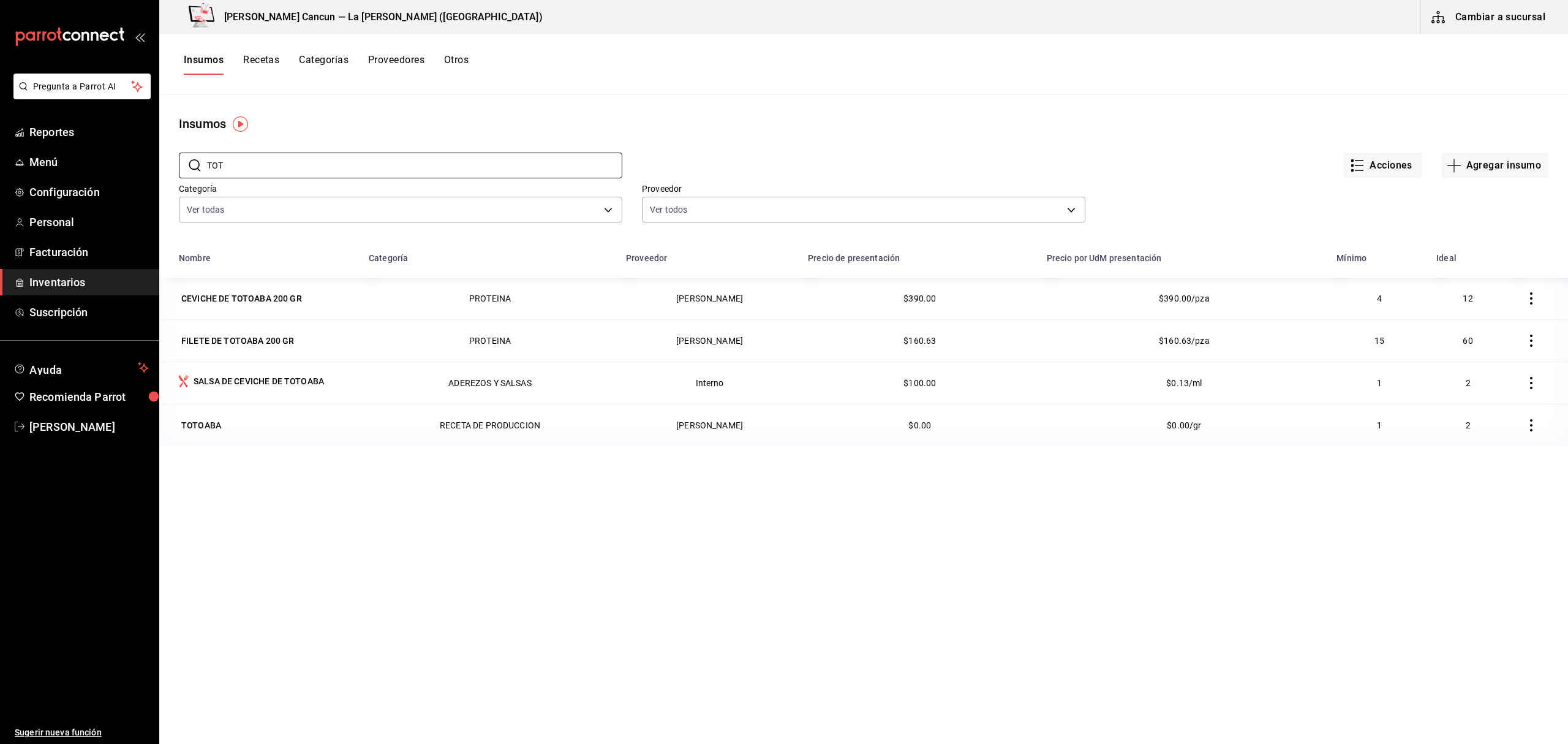
click at [427, 636] on div "Nombre Categoría Proveedor Precio de presentación Precio por UdM presentación M…" at bounding box center [864, 566] width 1409 height 640
click at [329, 167] on input "TOT" at bounding box center [414, 165] width 415 height 24
type input "T"
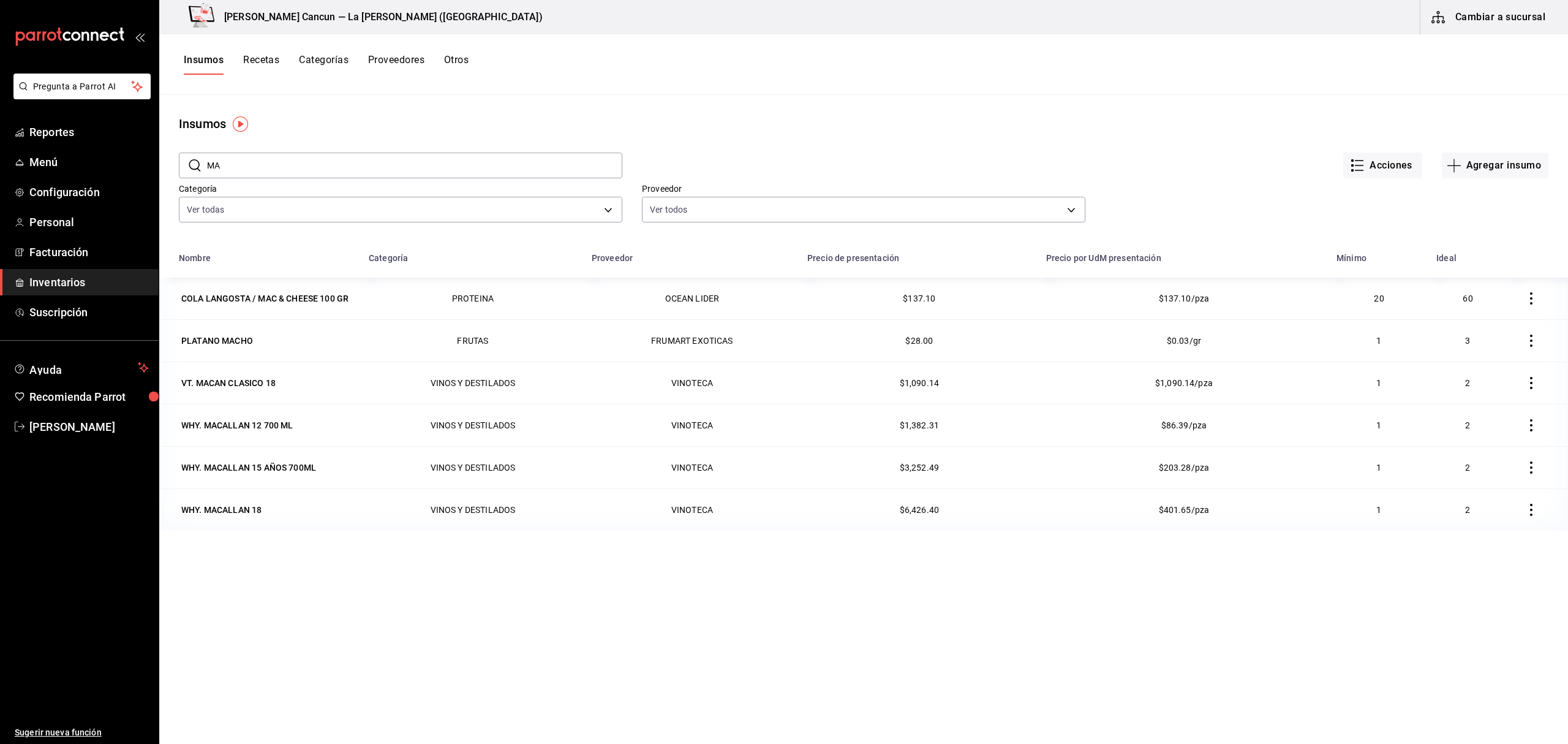
type input "M"
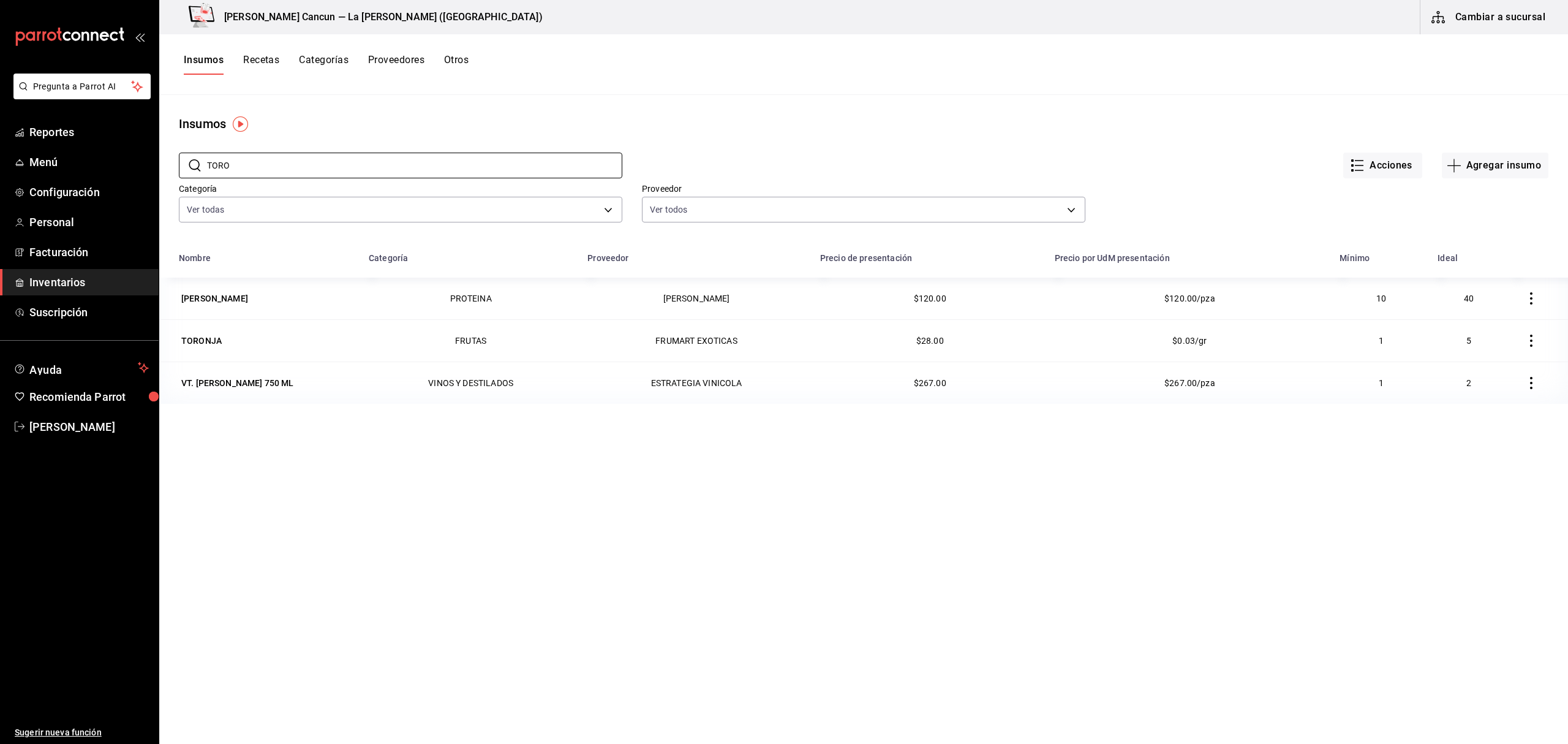
type input "TORO"
click at [74, 280] on span "Inventarios" at bounding box center [89, 282] width 120 height 17
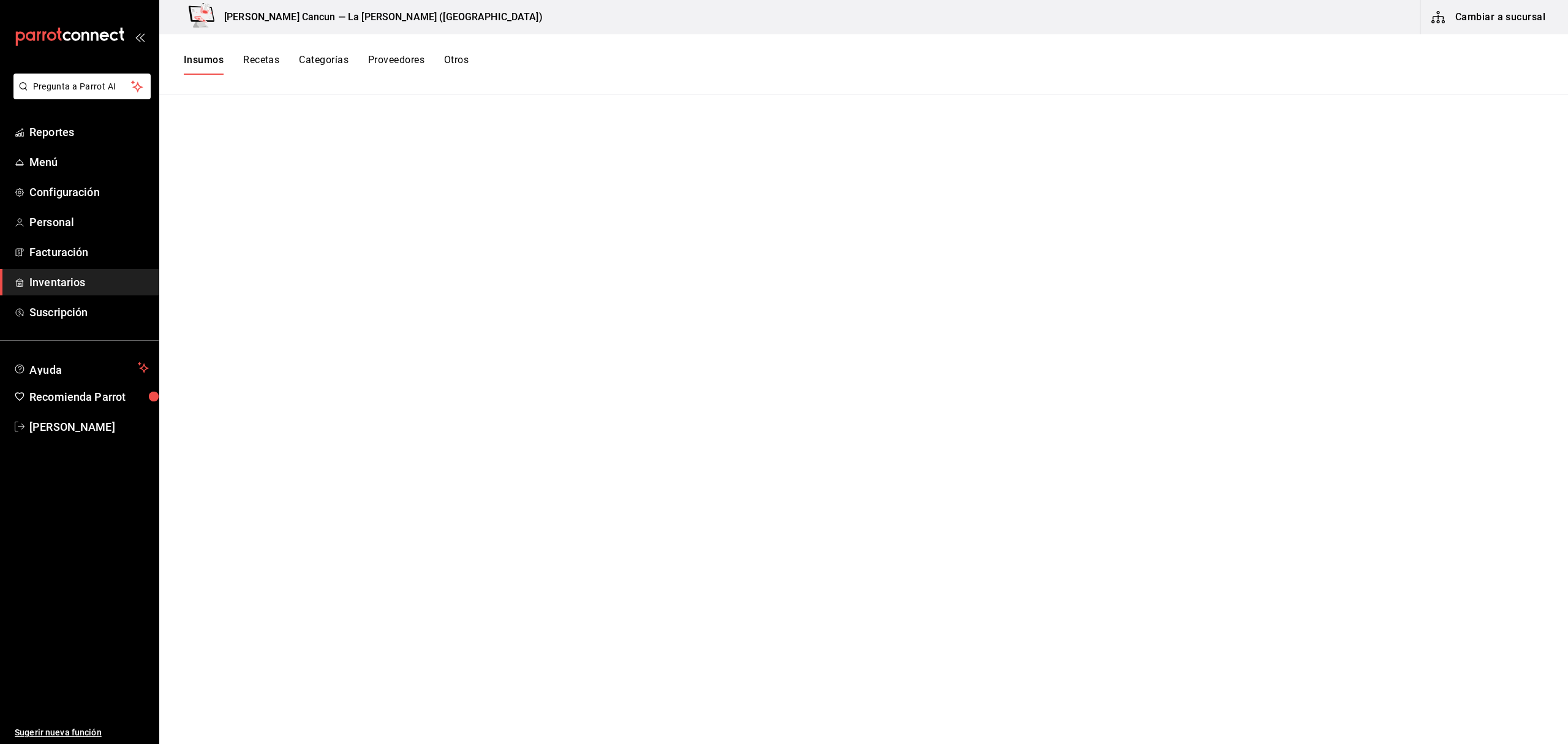
click at [54, 285] on span "Inventarios" at bounding box center [89, 282] width 120 height 17
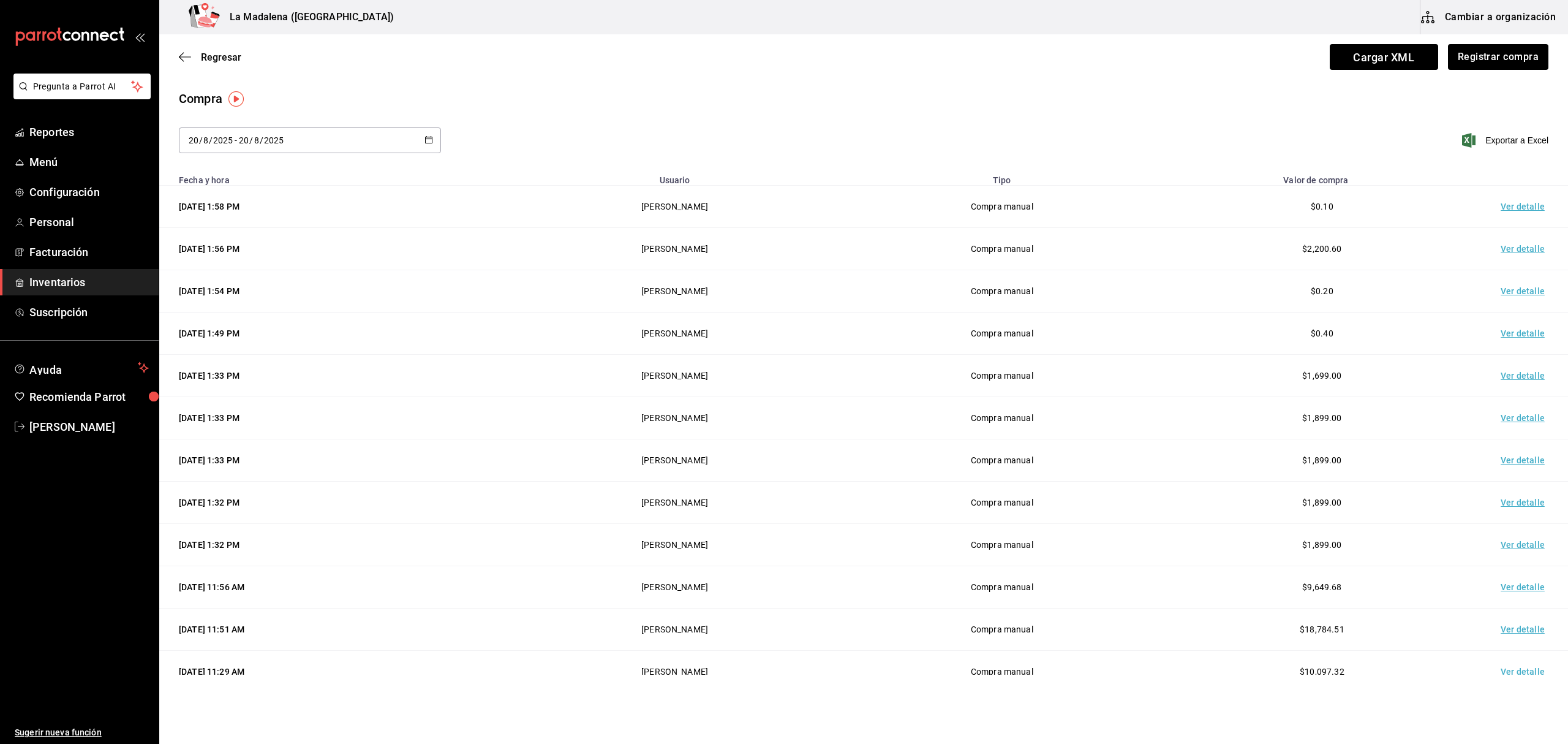
click at [1514, 199] on td "Ver detalle" at bounding box center [1525, 207] width 85 height 43
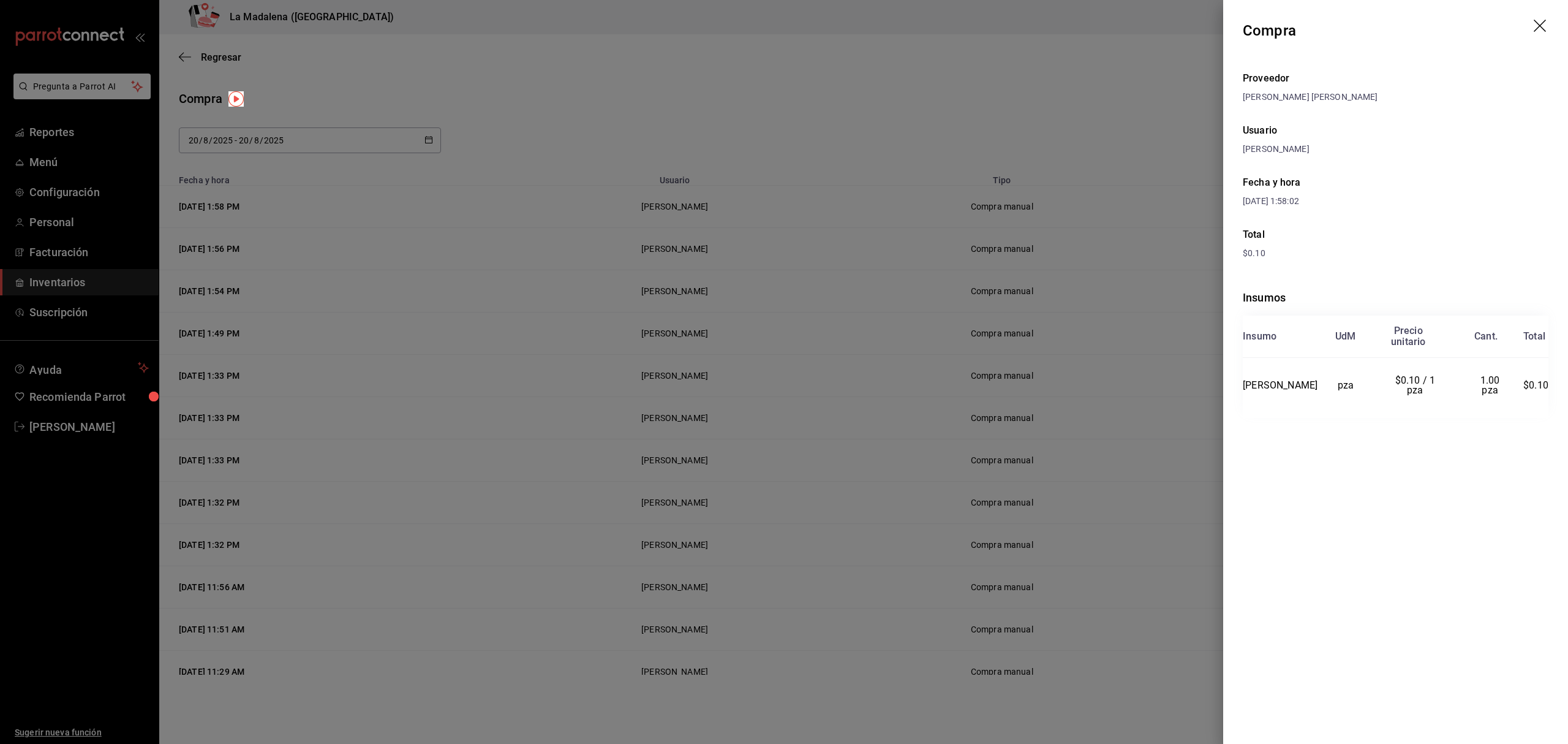
click at [1044, 198] on div at bounding box center [784, 372] width 1568 height 744
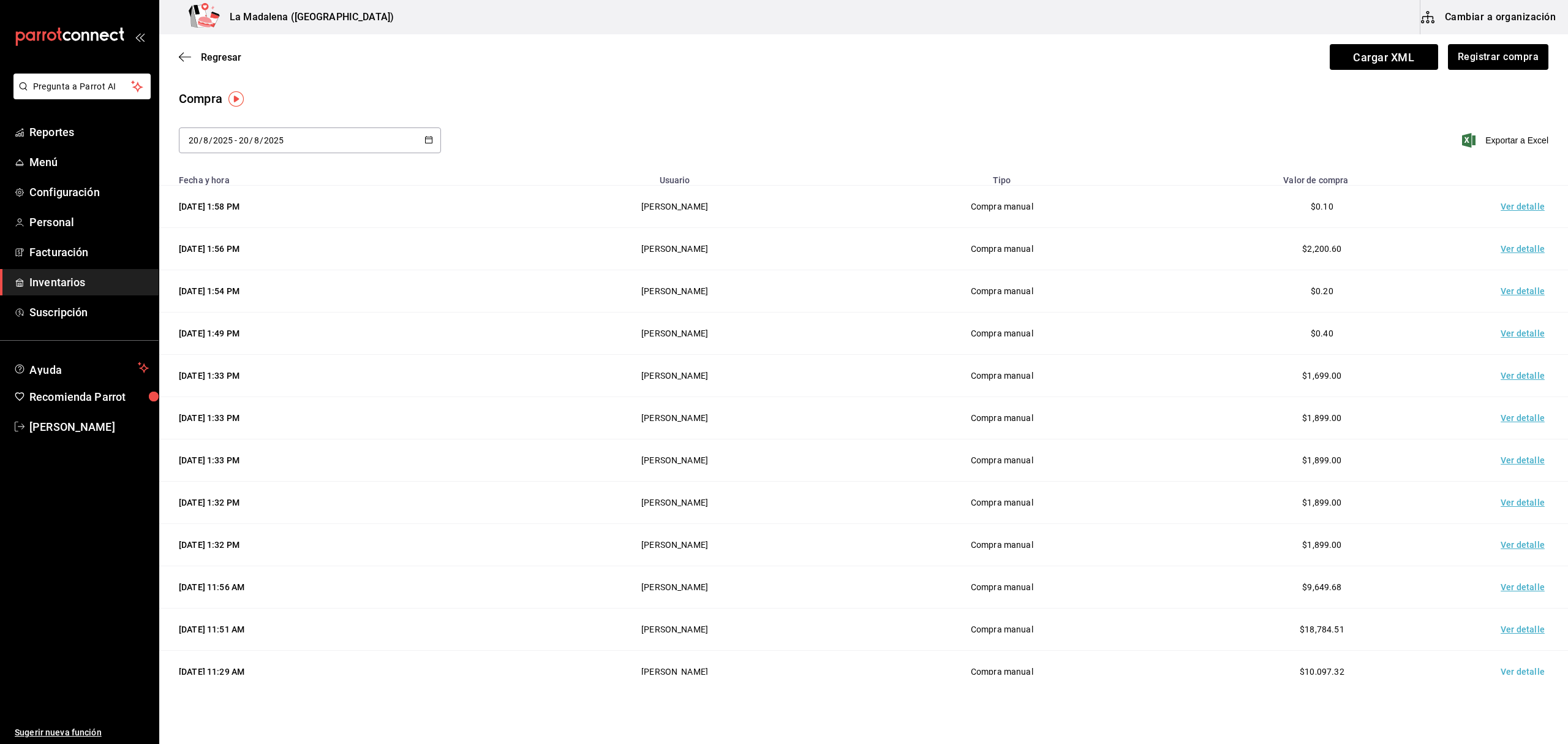
click at [71, 286] on span "Inventarios" at bounding box center [89, 282] width 120 height 17
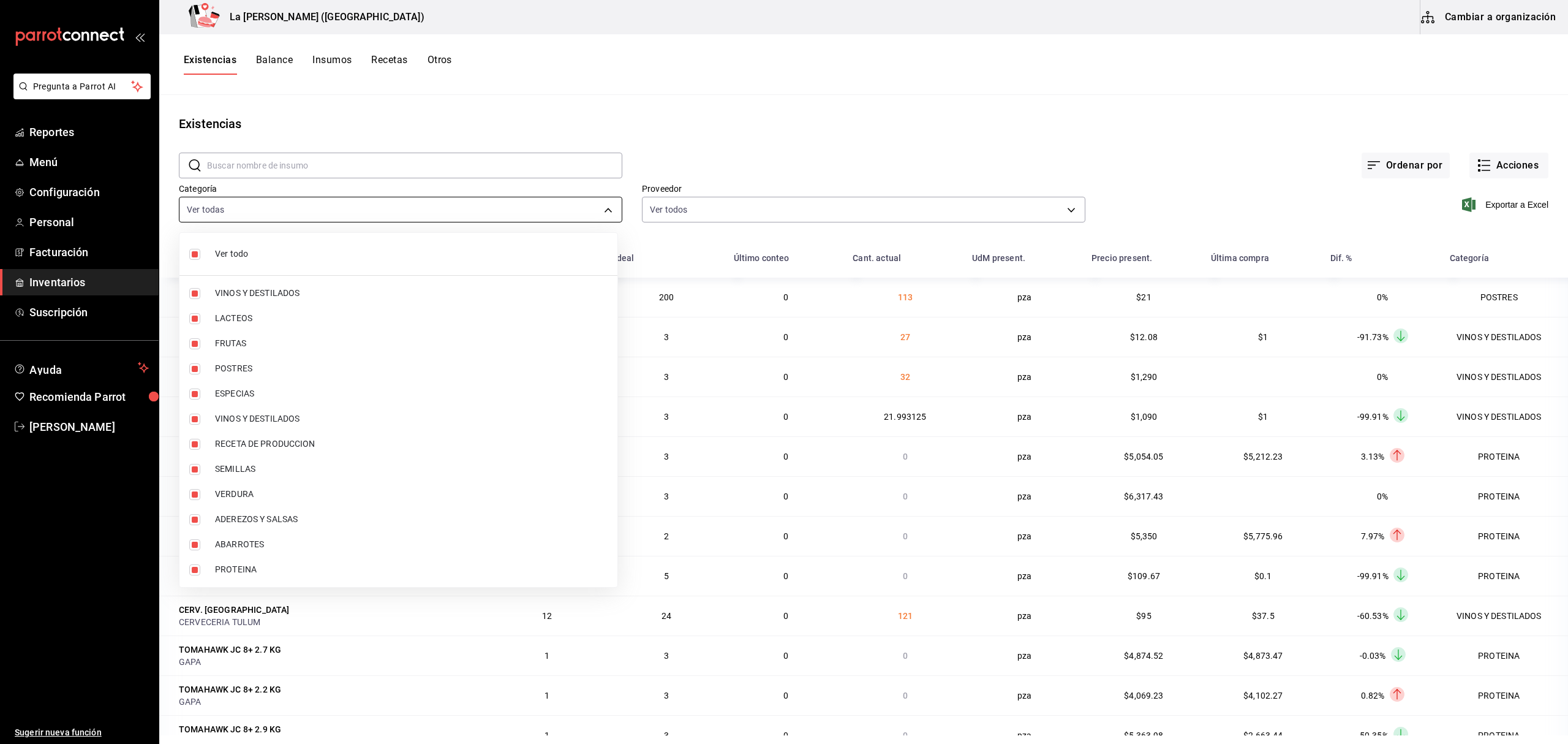
click at [280, 212] on body "Pregunta a Parrot AI Reportes Menú Configuración Personal Facturación Inventari…" at bounding box center [784, 367] width 1568 height 736
click at [201, 258] on label at bounding box center [197, 254] width 16 height 11
click at [200, 258] on input "checkbox" at bounding box center [195, 254] width 11 height 11
checkbox input "true"
type input "be0ce7a6-2660-4f84-b744-857dbbbd8cf4,a36e3bca-10a6-43db-a253-e8528f4586c4,75fe1…"
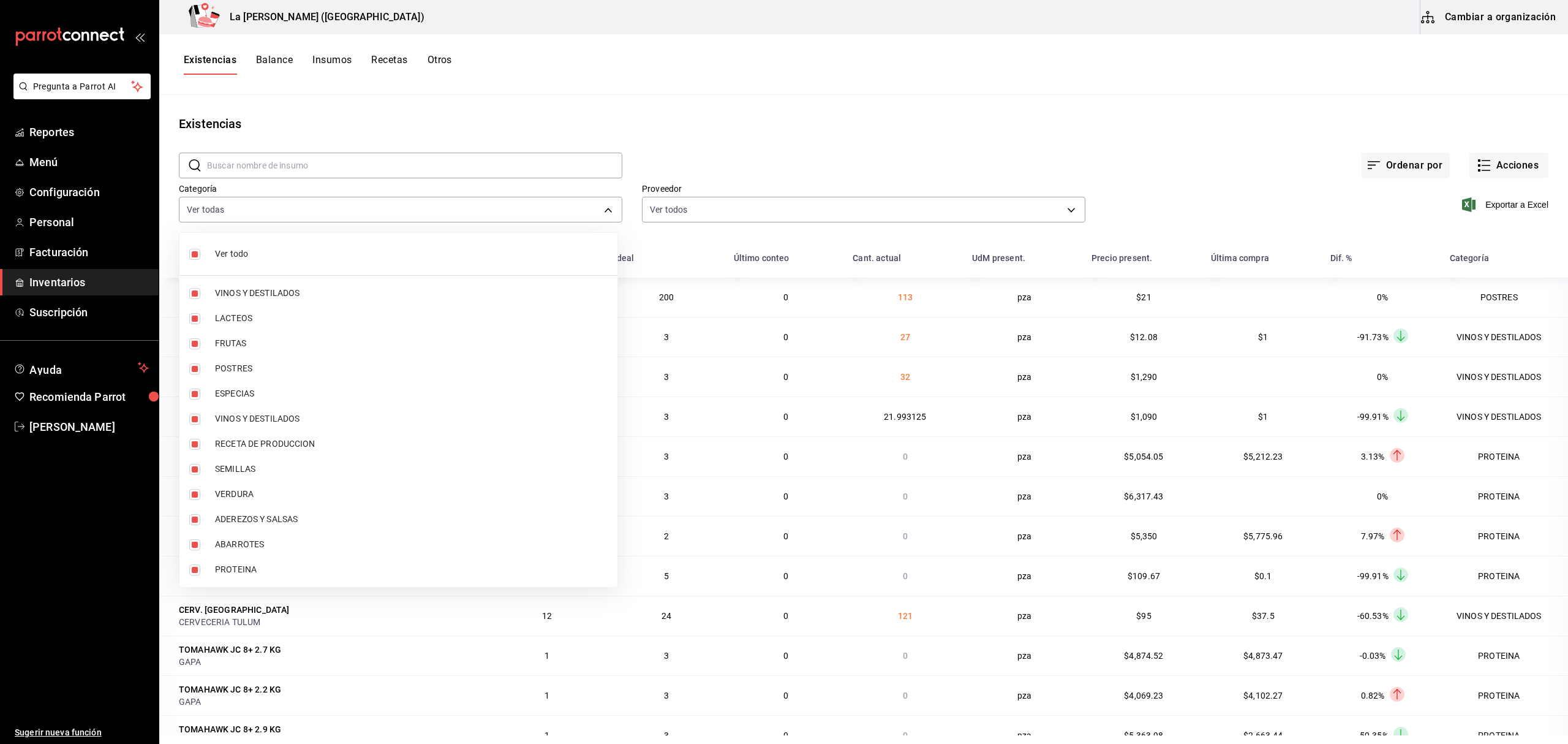
checkbox input "true"
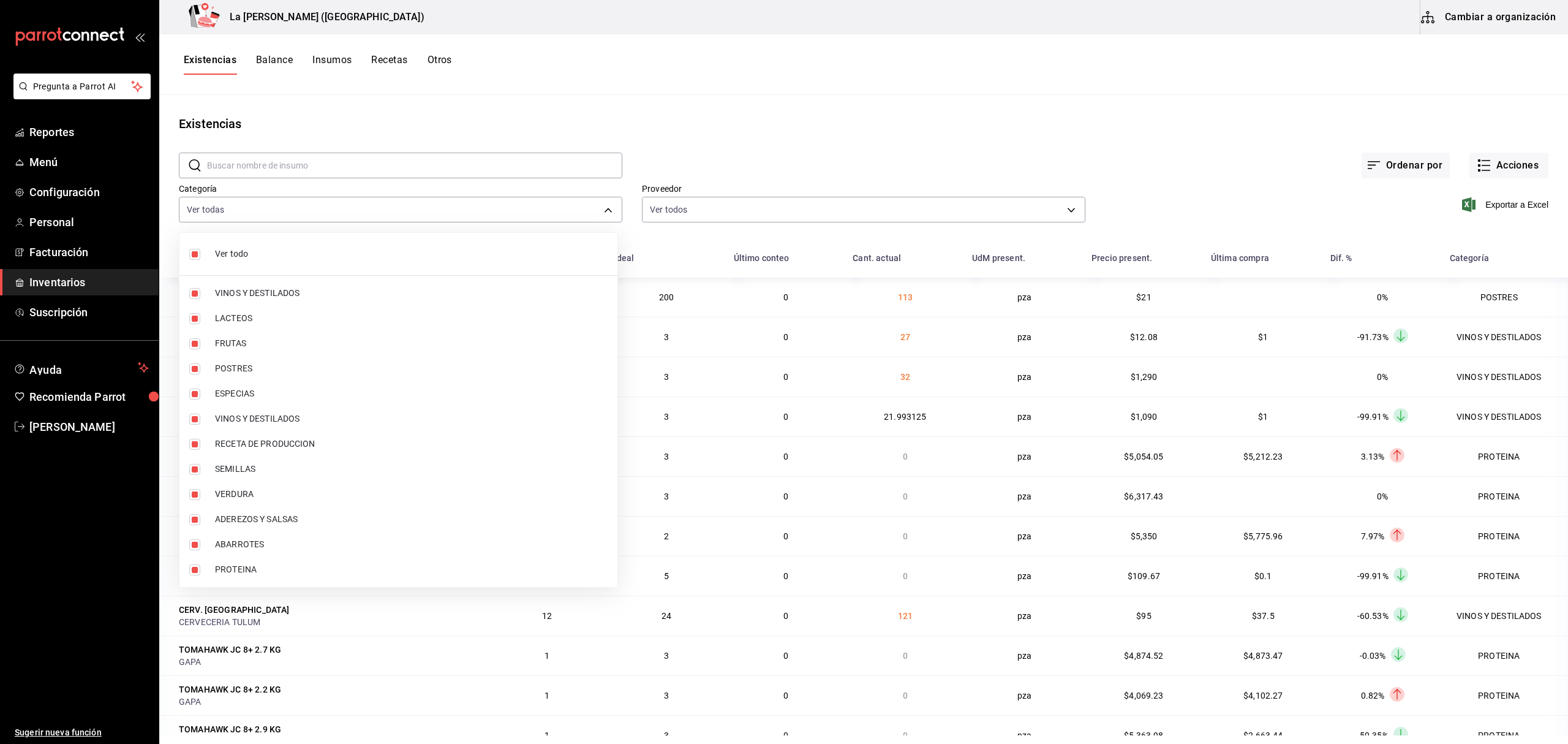
checkbox input "true"
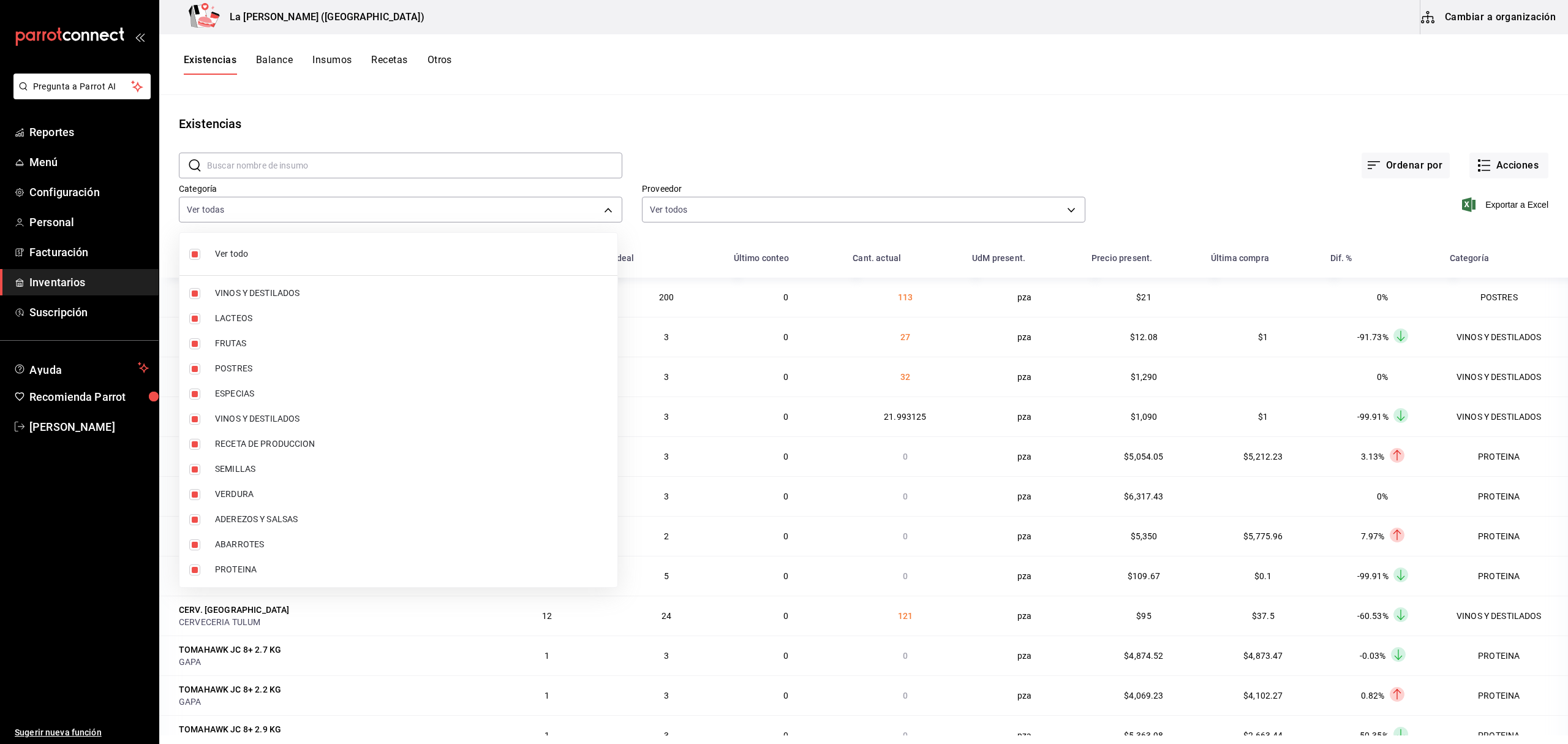
checkbox input "true"
click at [187, 256] on li "Ver todo" at bounding box center [399, 253] width 438 height 32
checkbox input "false"
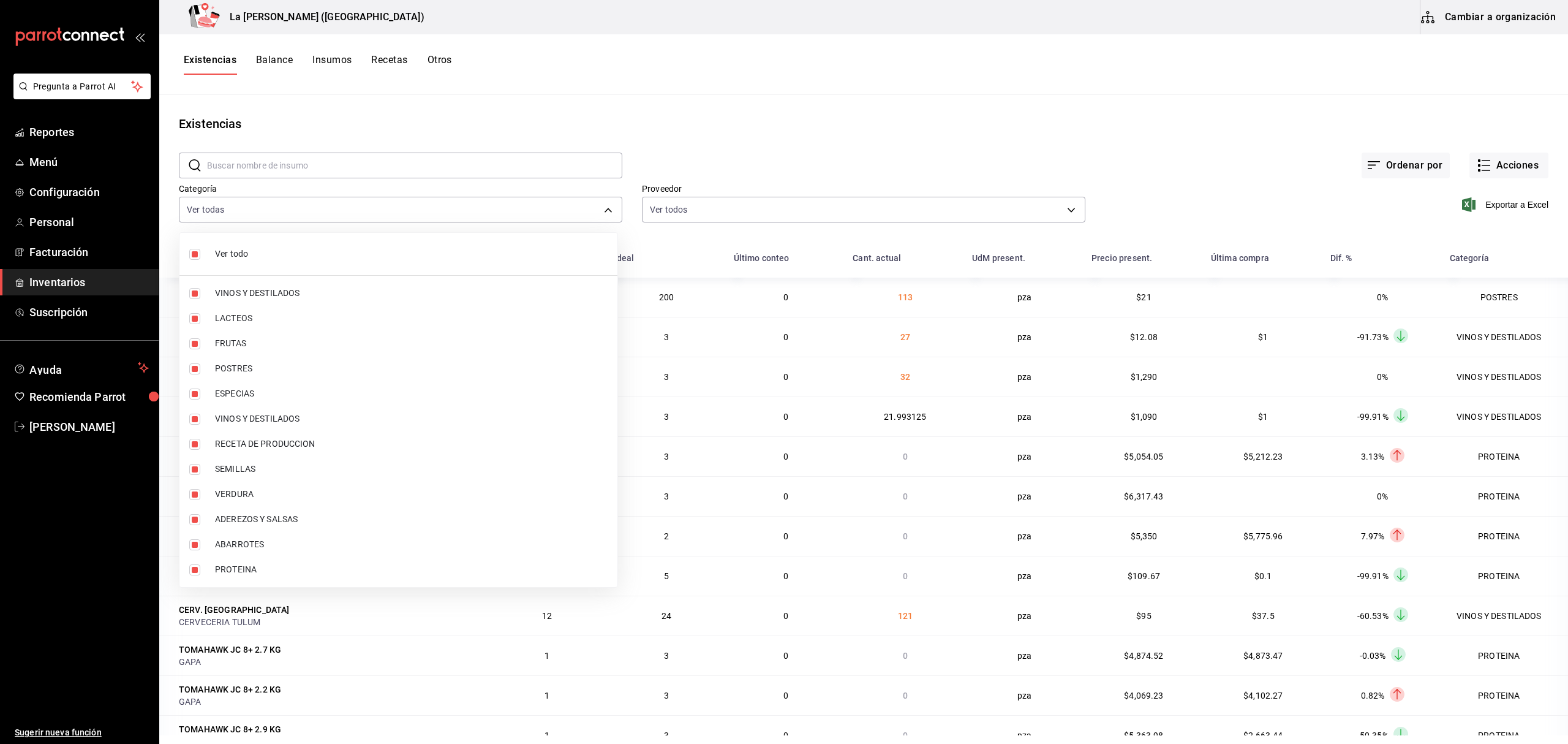
checkbox input "false"
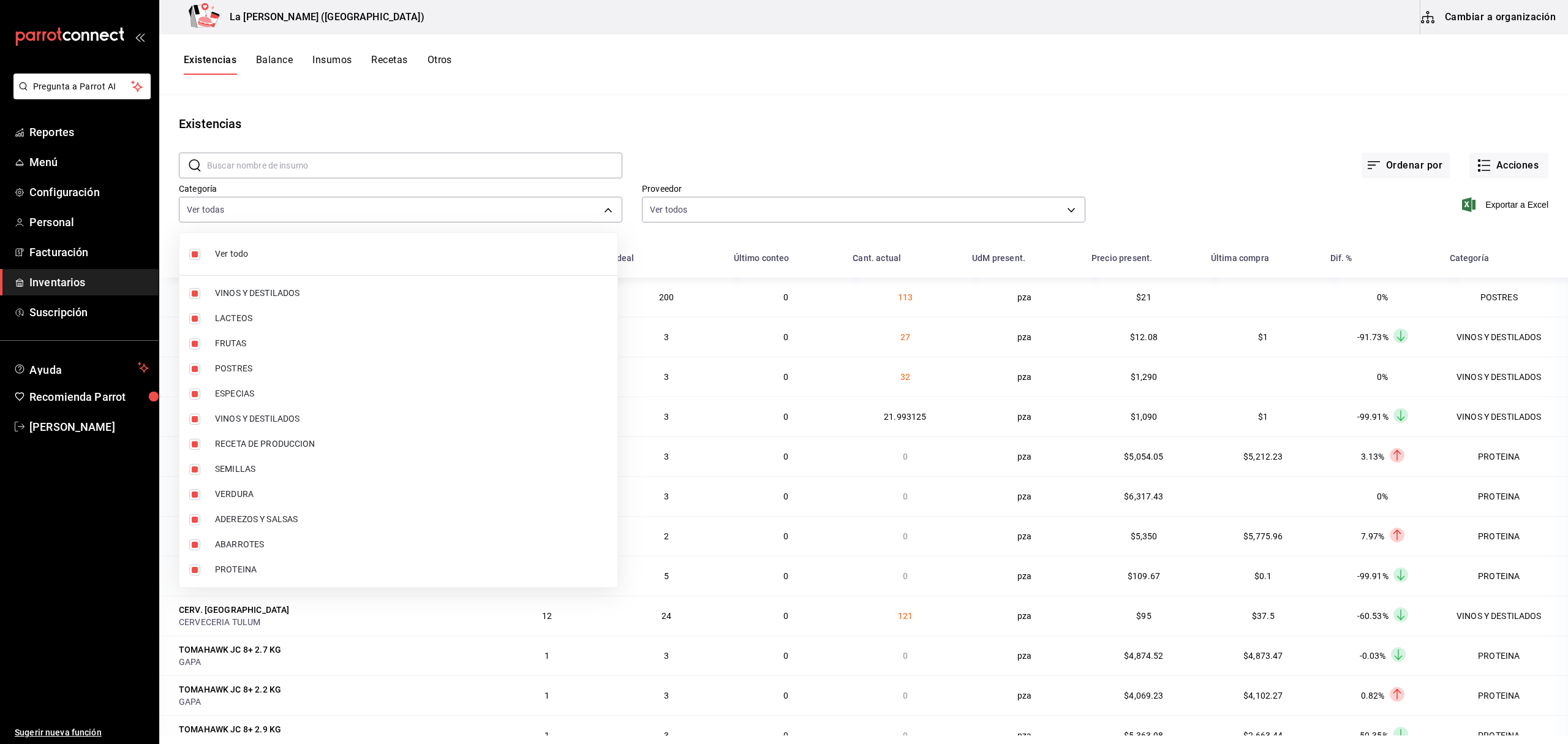
checkbox input "false"
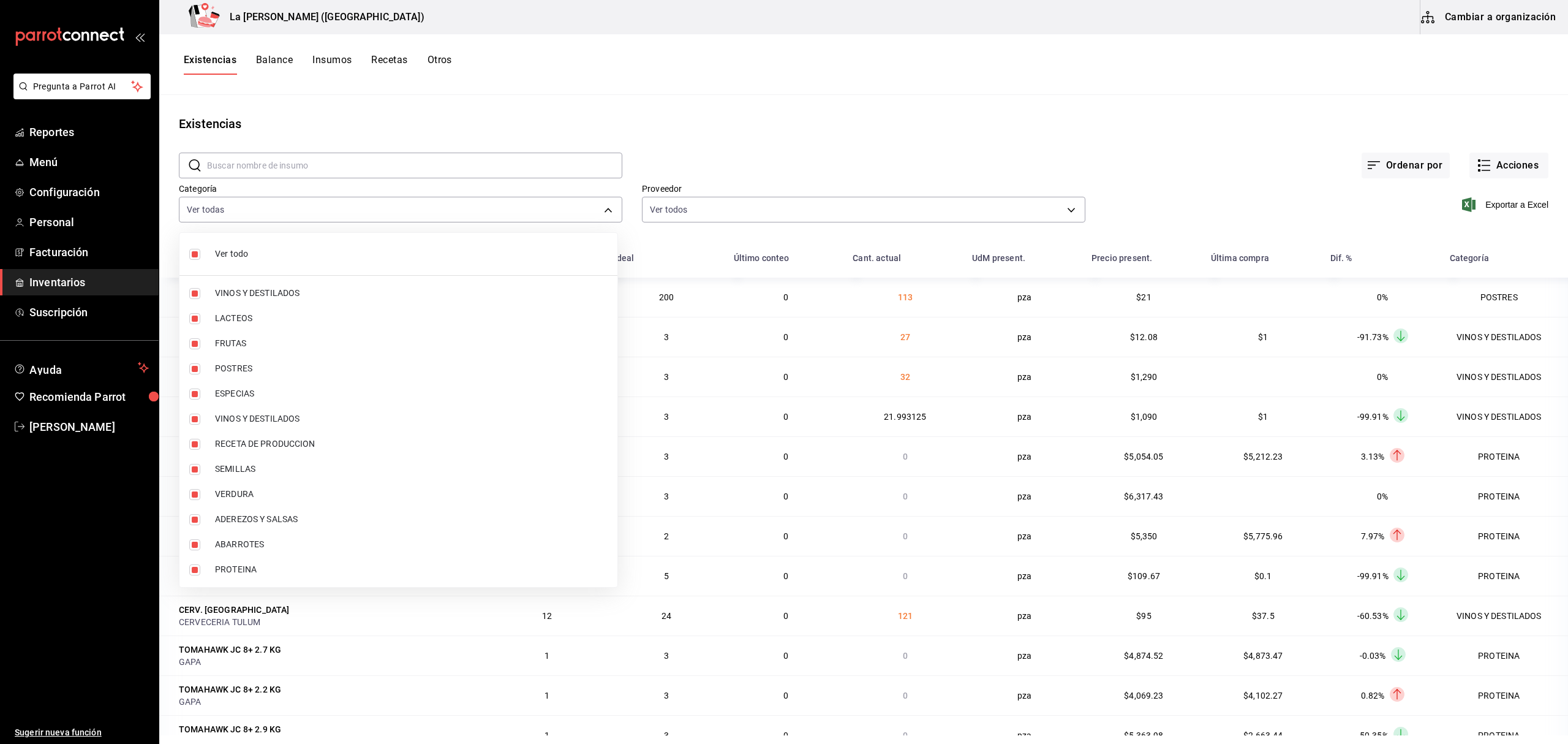
checkbox input "false"
click at [194, 373] on input "checkbox" at bounding box center [195, 369] width 11 height 11
checkbox input "true"
type input "300b8f87-2b59-439f-b980-3e97300322fa"
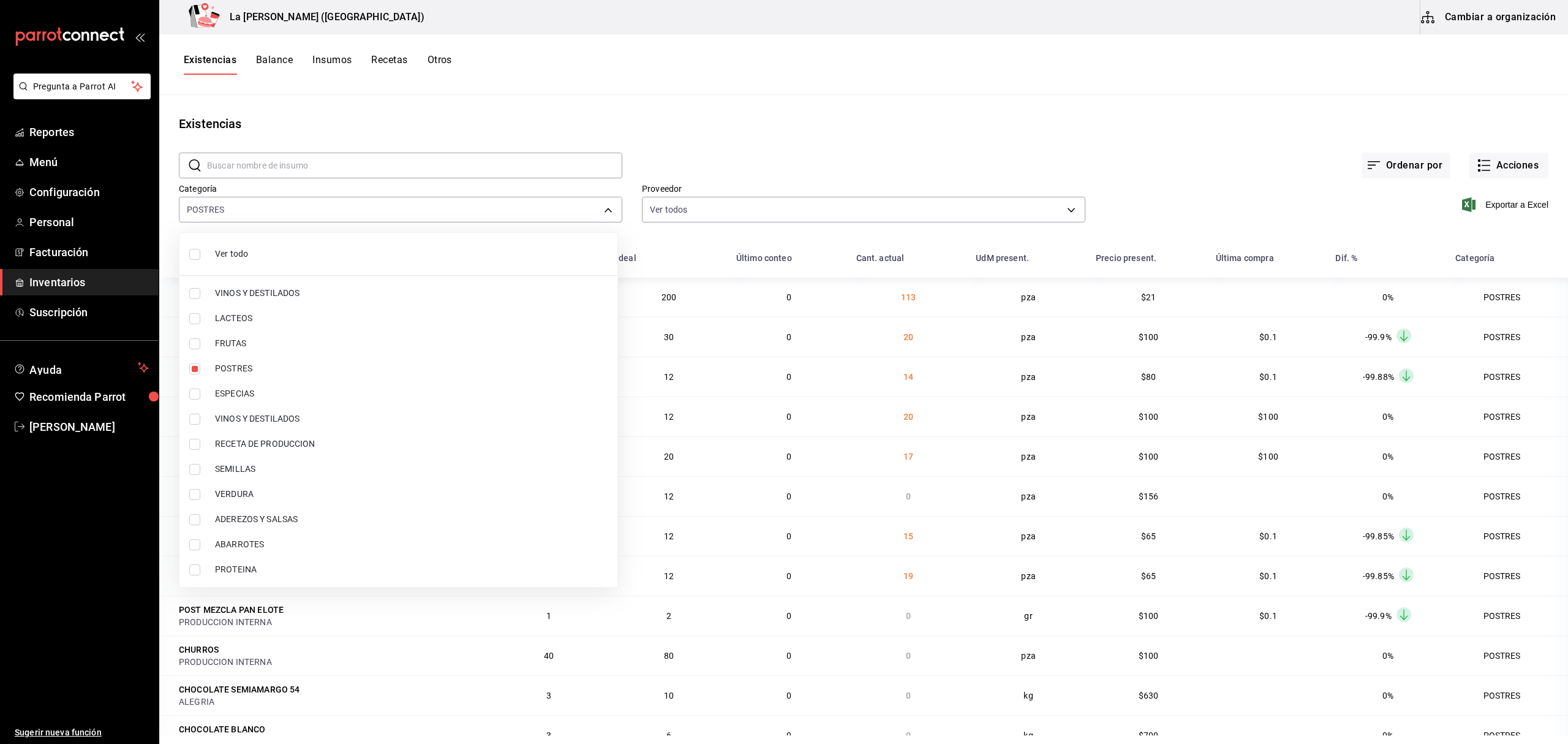
click at [194, 573] on input "checkbox" at bounding box center [195, 570] width 11 height 11
checkbox input "true"
type input "300b8f87-2b59-439f-b980-3e97300322fa,89020659-a685-42c8-84d5-b1543ef933a3"
click at [1201, 142] on div at bounding box center [784, 372] width 1568 height 744
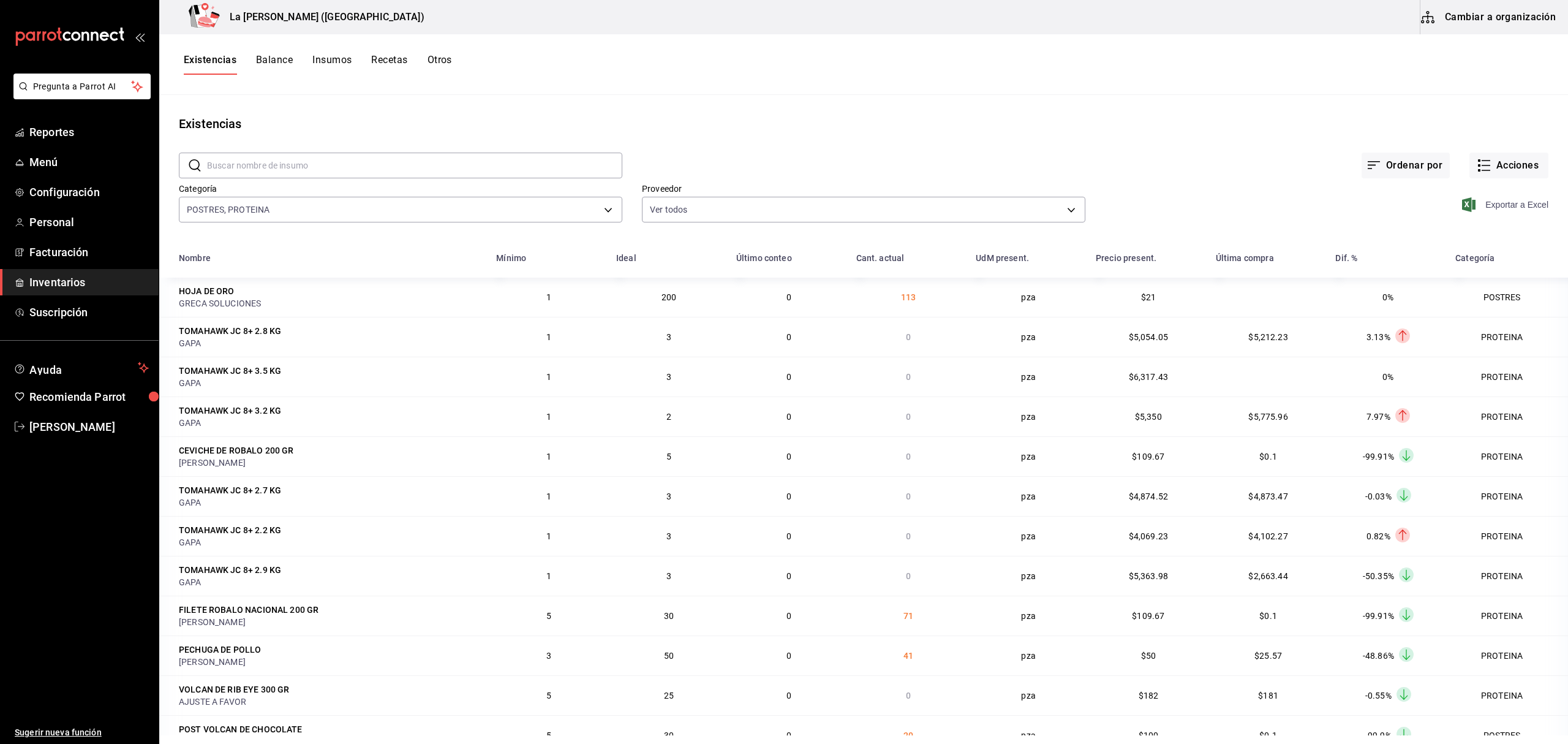
click at [1499, 206] on span "Exportar a Excel" at bounding box center [1507, 205] width 84 height 15
